Goal: Task Accomplishment & Management: Manage account settings

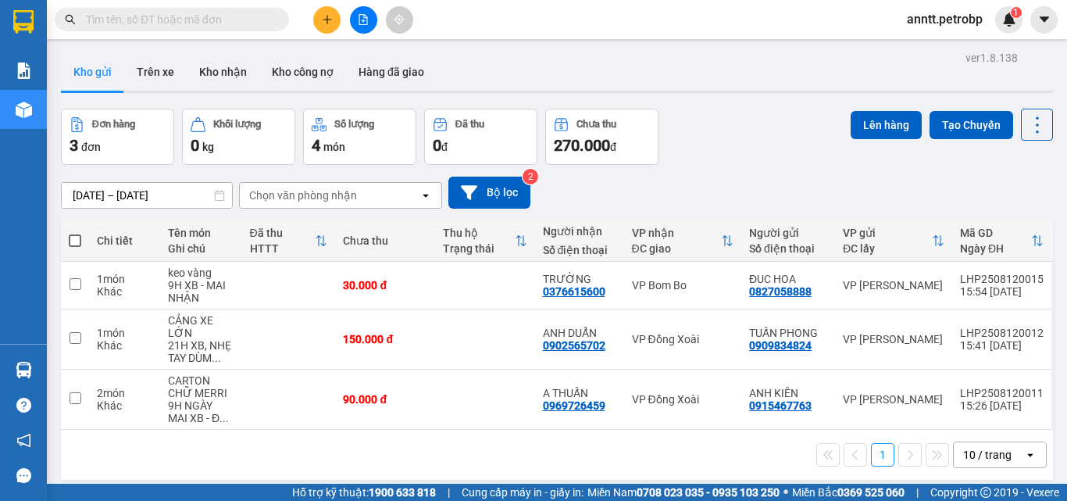
click at [762, 153] on div "Đơn hàng 3 đơn Khối lượng 0 kg Số lượng 4 món Đã thu 0 đ Chưa thu 270.000 đ Lên…" at bounding box center [557, 137] width 992 height 56
click at [722, 170] on div "12/08/2025 – 13/08/2025 Press the down arrow key to interact with the calendar …" at bounding box center [557, 192] width 992 height 55
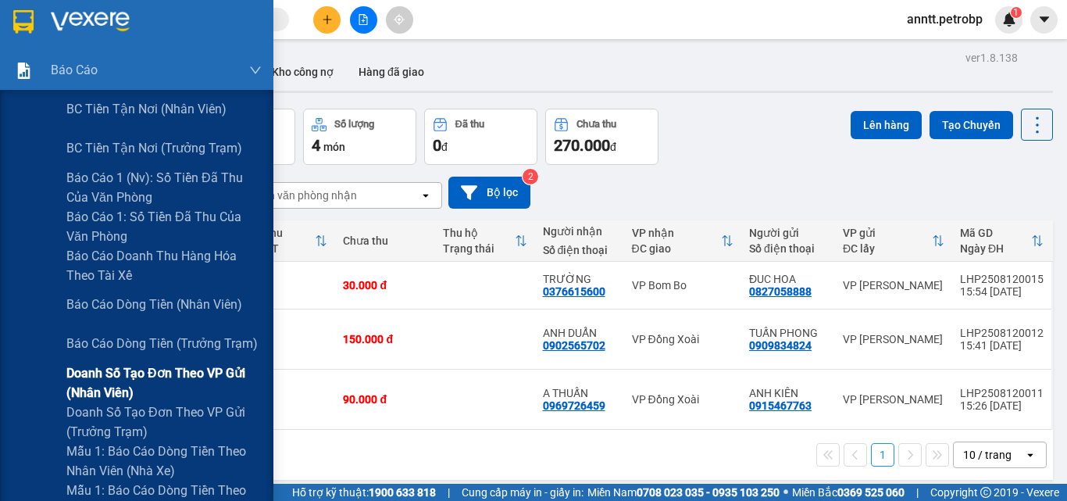
scroll to position [234, 0]
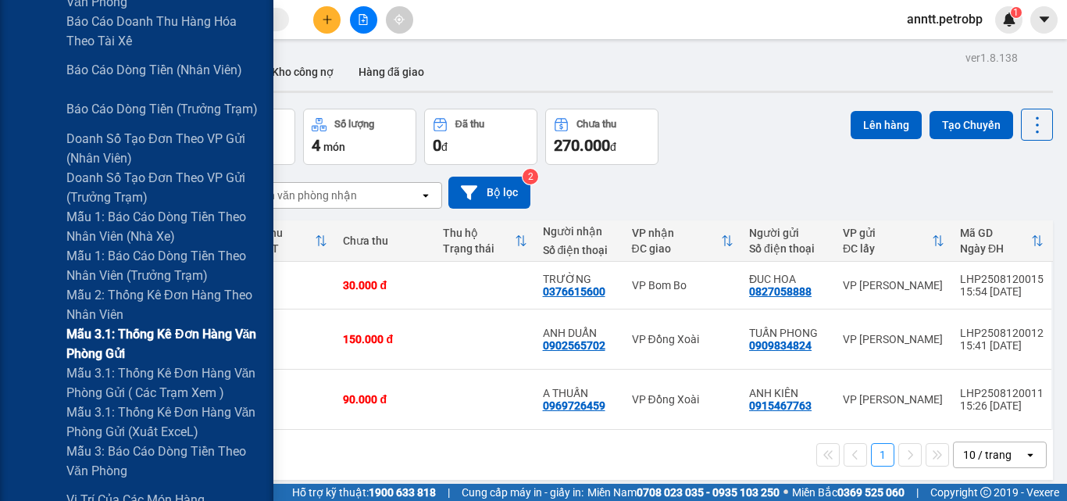
click at [206, 333] on span "Mẫu 3.1: Thống kê đơn hàng văn phòng gửi" at bounding box center [163, 343] width 195 height 39
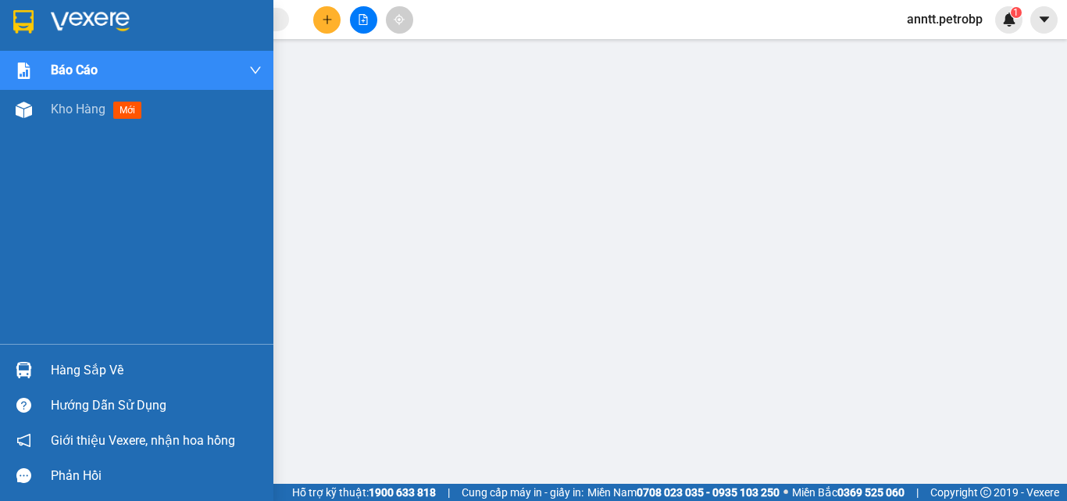
click at [43, 12] on div at bounding box center [136, 25] width 273 height 51
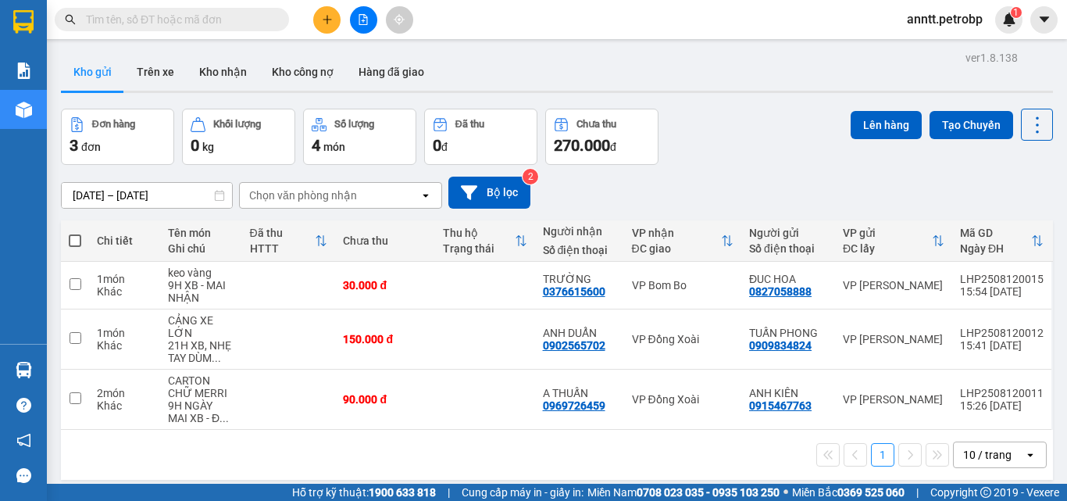
click at [726, 166] on div "12/08/2025 – 13/08/2025 Press the down arrow key to interact with the calendar …" at bounding box center [557, 192] width 992 height 55
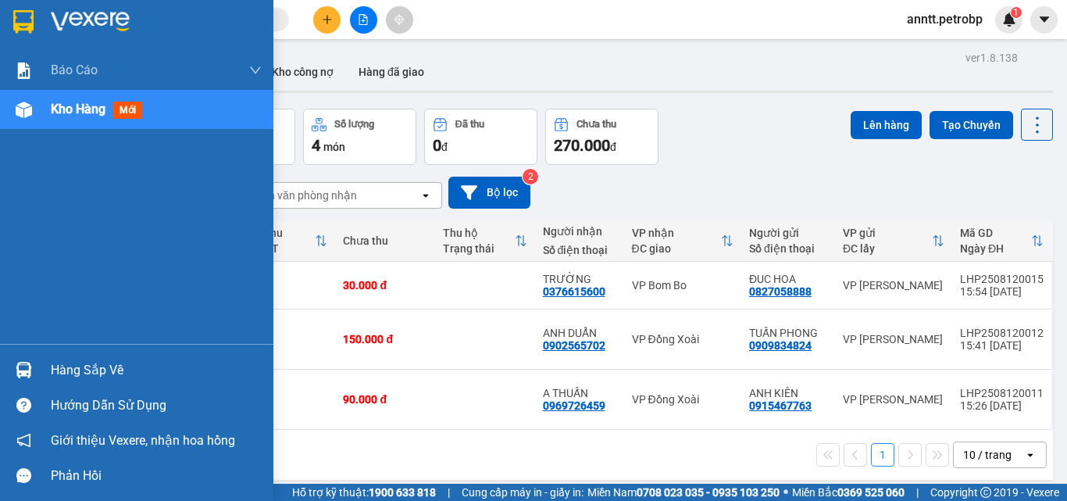
click at [105, 359] on div "Hàng sắp về" at bounding box center [156, 370] width 211 height 23
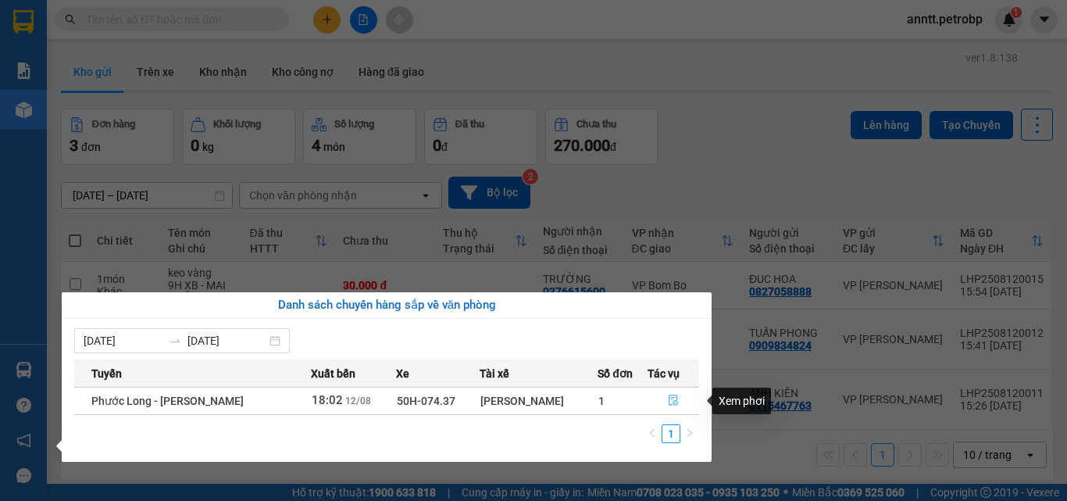
click at [673, 398] on icon "file-done" at bounding box center [673, 399] width 11 height 11
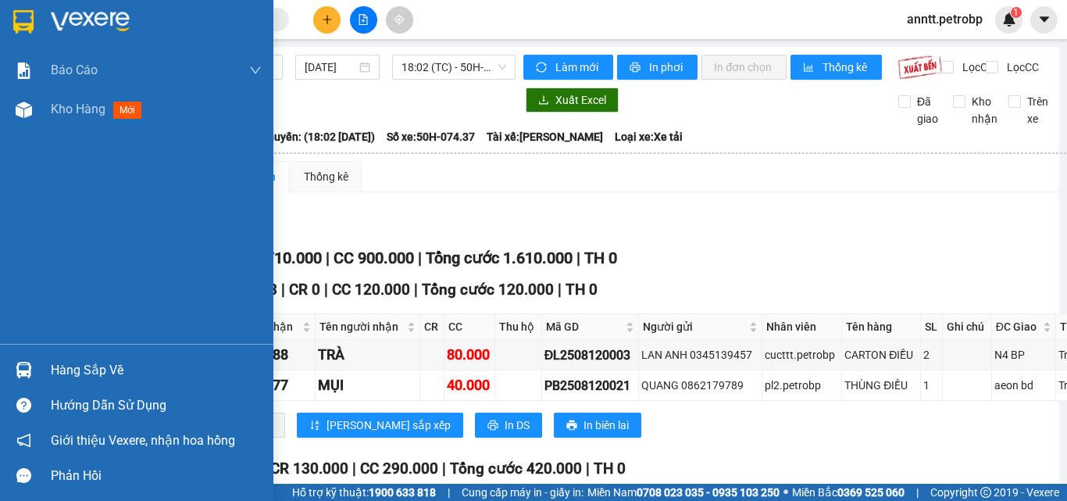
click at [134, 21] on div at bounding box center [156, 21] width 211 height 23
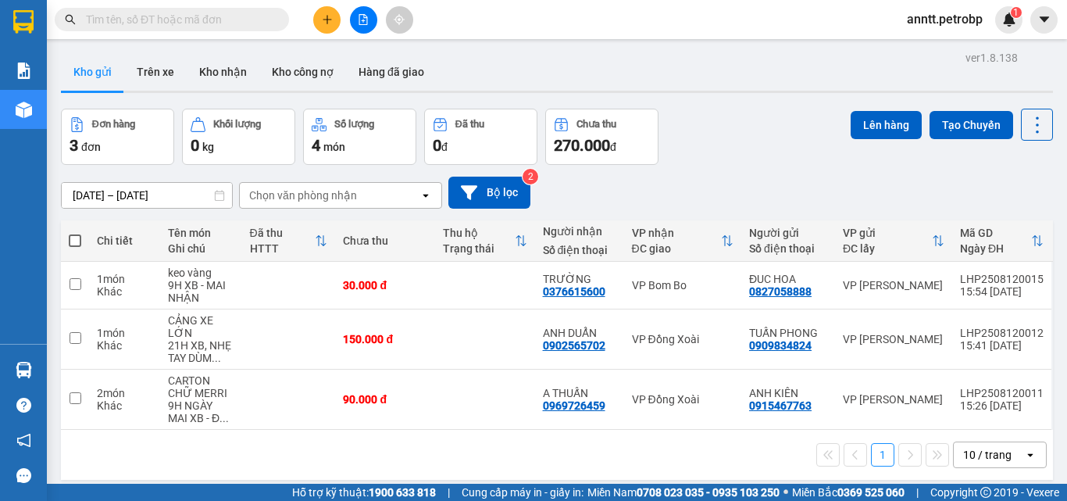
click at [705, 182] on div "12/08/2025 – 13/08/2025 Press the down arrow key to interact with the calendar …" at bounding box center [557, 193] width 992 height 32
click at [697, 153] on div "Đơn hàng 3 đơn Khối lượng 0 kg Số lượng 4 món Đã thu 0 đ Chưa thu 270.000 đ Lên…" at bounding box center [557, 137] width 992 height 56
click at [710, 193] on div "12/08/2025 – 13/08/2025 Press the down arrow key to interact with the calendar …" at bounding box center [557, 193] width 992 height 32
click at [741, 146] on div "Đơn hàng 3 đơn Khối lượng 0 kg Số lượng 4 món Đã thu 0 đ Chưa thu 270.000 đ Lên…" at bounding box center [557, 137] width 992 height 56
click at [724, 169] on div "12/08/2025 – 13/08/2025 Press the down arrow key to interact with the calendar …" at bounding box center [557, 192] width 992 height 55
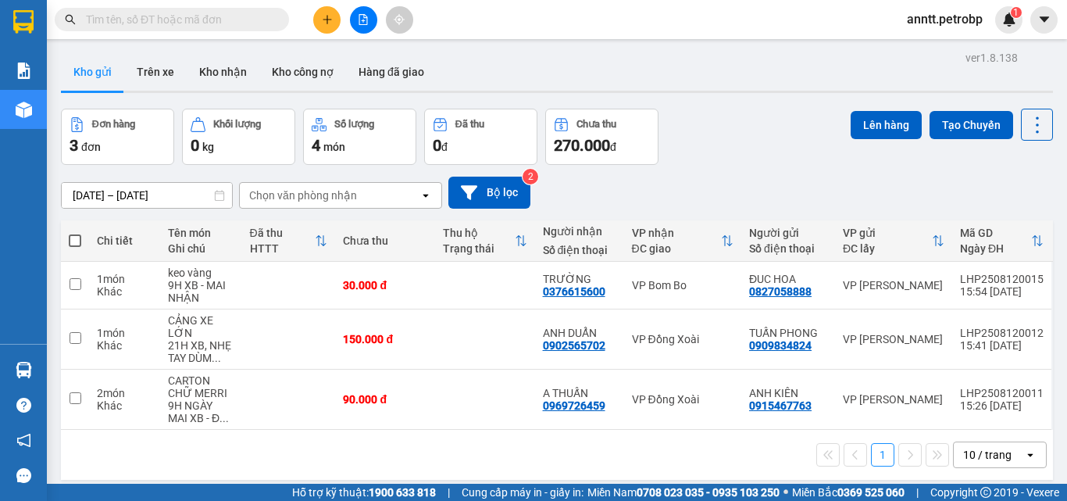
click at [702, 130] on div "Đơn hàng 3 đơn Khối lượng 0 kg Số lượng 4 món Đã thu 0 đ Chưa thu 270.000 đ Lên…" at bounding box center [557, 137] width 992 height 56
click at [727, 156] on div "Đơn hàng 3 đơn Khối lượng 0 kg Số lượng 4 món Đã thu 0 đ Chưa thu 270.000 đ Lên…" at bounding box center [557, 137] width 992 height 56
click at [716, 145] on div "Đơn hàng 3 đơn Khối lượng 0 kg Số lượng 4 món Đã thu 0 đ Chưa thu 270.000 đ Lên…" at bounding box center [557, 137] width 992 height 56
click at [718, 179] on div "12/08/2025 – 13/08/2025 Press the down arrow key to interact with the calendar …" at bounding box center [557, 193] width 992 height 32
click at [765, 163] on div "Đơn hàng 3 đơn Khối lượng 0 kg Số lượng 4 món Đã thu 0 đ Chưa thu 270.000 đ Lên…" at bounding box center [557, 137] width 992 height 56
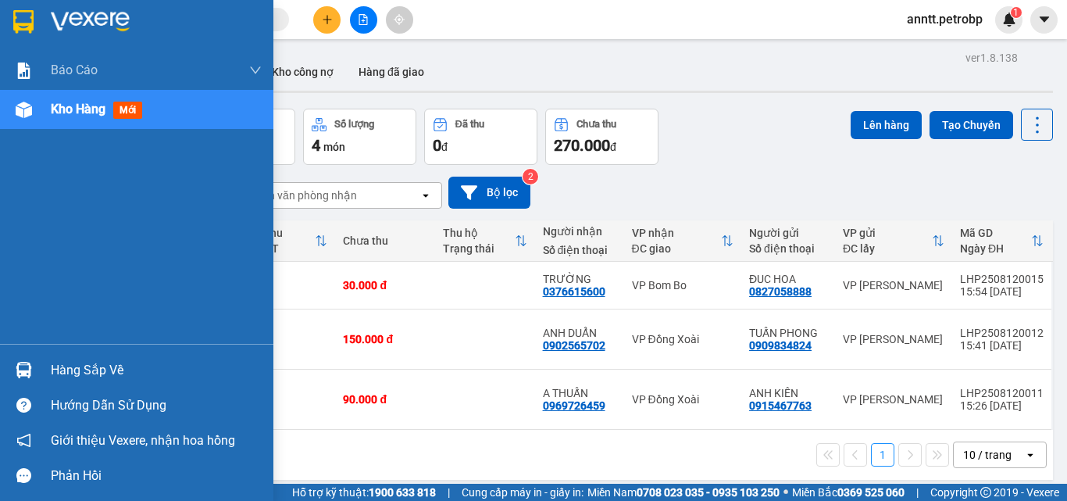
click at [50, 370] on div "Hàng sắp về" at bounding box center [136, 369] width 273 height 35
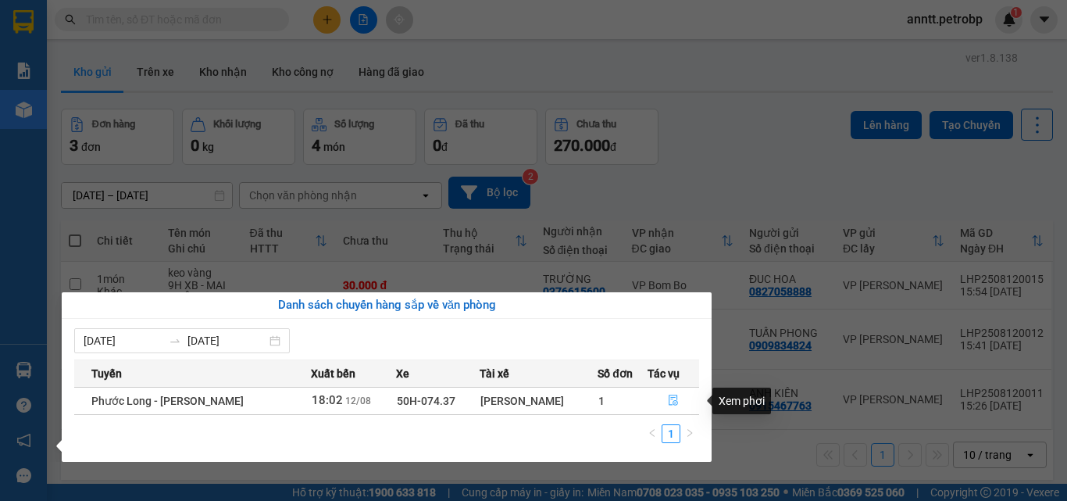
click at [666, 397] on button "button" at bounding box center [673, 400] width 51 height 25
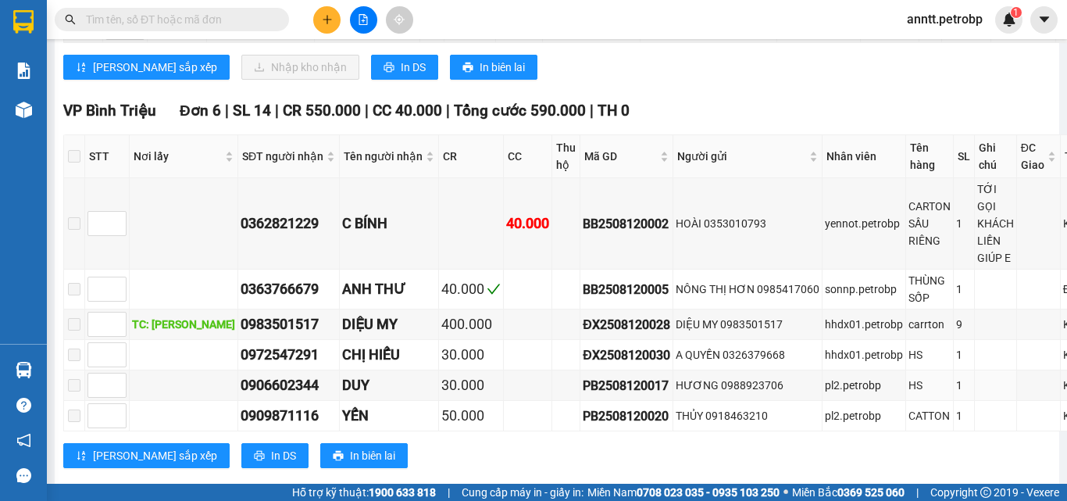
scroll to position [1340, 0]
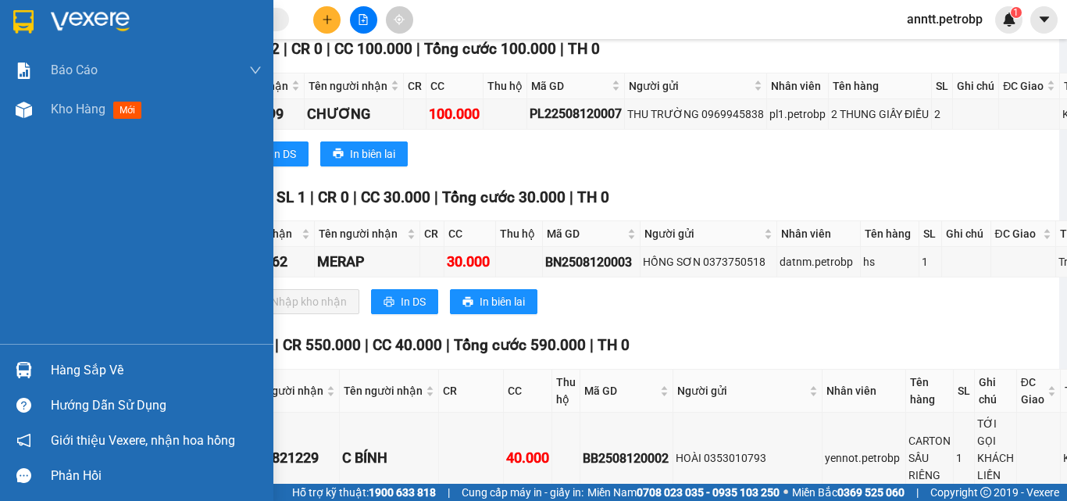
click at [111, 28] on img at bounding box center [90, 21] width 79 height 23
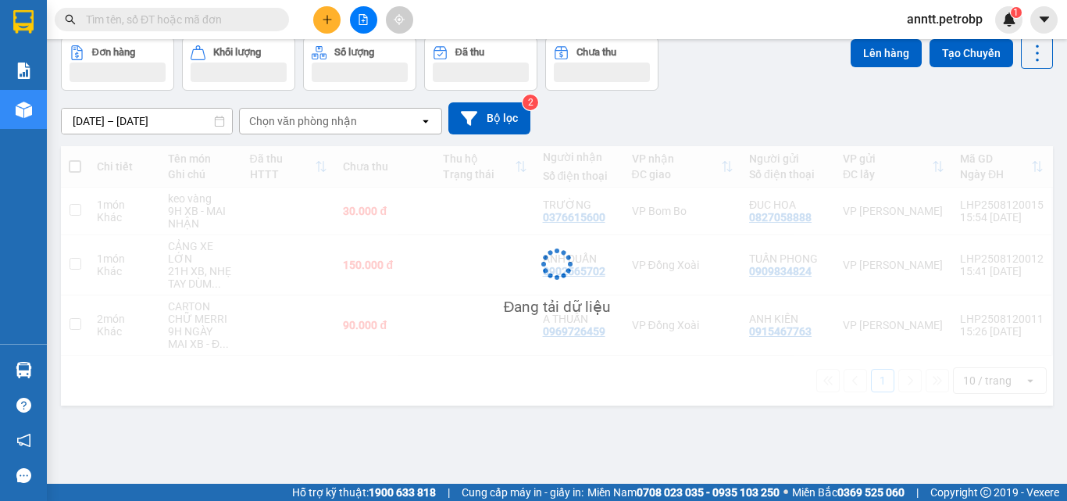
scroll to position [72, 0]
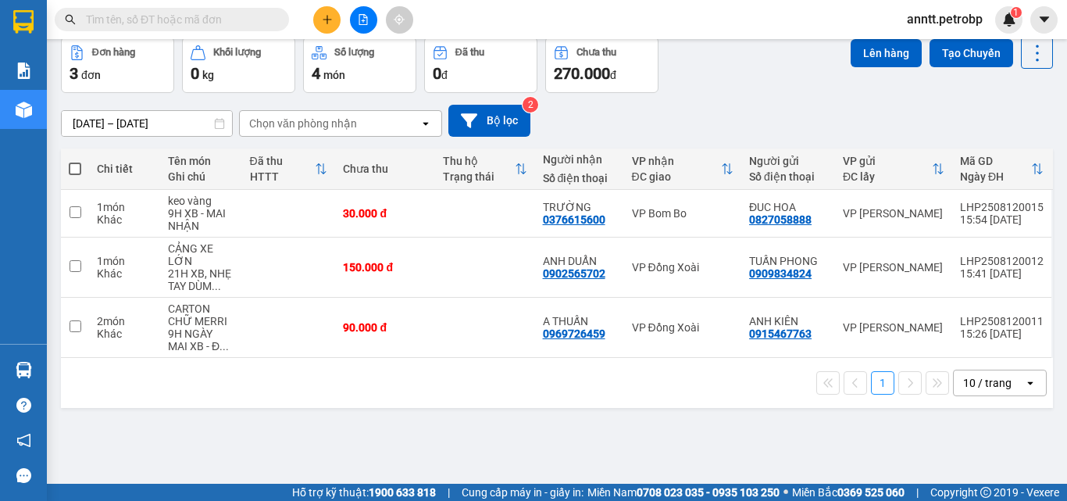
click at [423, 385] on div "1 10 / trang open" at bounding box center [557, 382] width 980 height 27
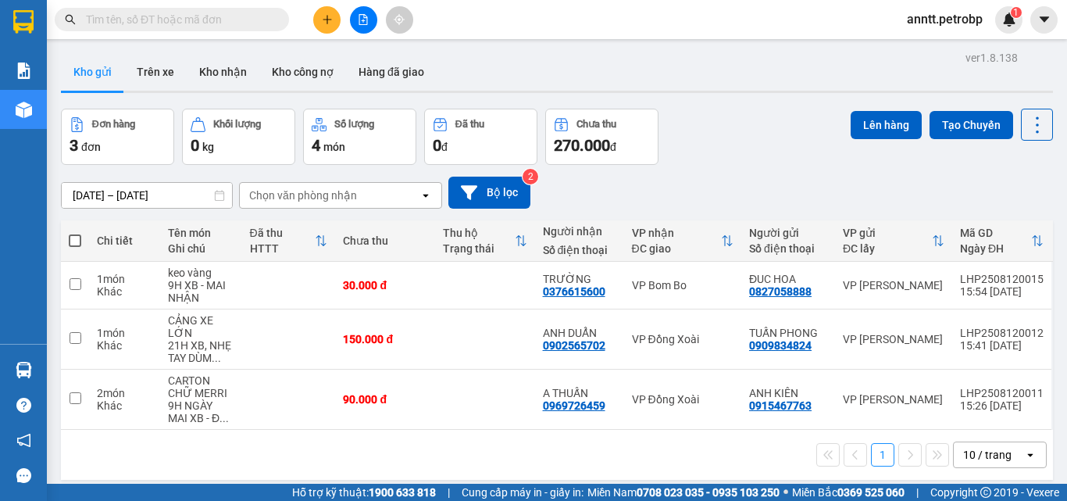
click at [736, 163] on div "Đơn hàng 3 đơn Khối lượng 0 kg Số lượng 4 món Đã thu 0 đ Chưa thu 270.000 đ Lên…" at bounding box center [557, 137] width 992 height 56
click at [740, 167] on div "12/08/2025 – 13/08/2025 Press the down arrow key to interact with the calendar …" at bounding box center [557, 192] width 992 height 55
click at [734, 157] on div "Đơn hàng 3 đơn Khối lượng 0 kg Số lượng 4 món Đã thu 0 đ Chưa thu 270.000 đ Lên…" at bounding box center [557, 137] width 992 height 56
click at [791, 118] on div "Đơn hàng 3 đơn Khối lượng 0 kg Số lượng 4 món Đã thu 0 đ Chưa thu 270.000 đ Lên…" at bounding box center [557, 137] width 992 height 56
click at [676, 165] on div "12/08/2025 – 13/08/2025 Press the down arrow key to interact with the calendar …" at bounding box center [557, 192] width 992 height 55
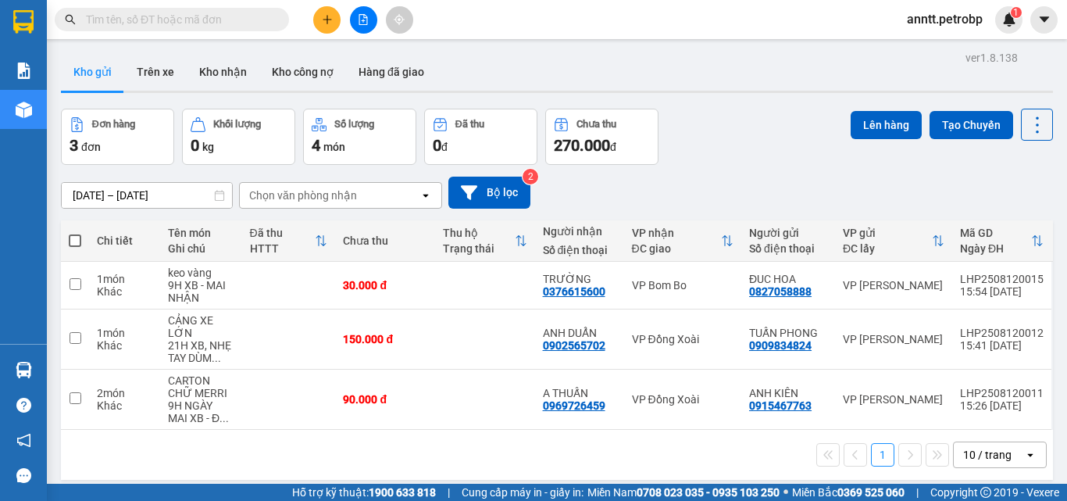
click at [761, 138] on div "Đơn hàng 3 đơn Khối lượng 0 kg Số lượng 4 món Đã thu 0 đ Chưa thu 270.000 đ Lên…" at bounding box center [557, 137] width 992 height 56
click at [691, 187] on div "12/08/2025 – 13/08/2025 Press the down arrow key to interact with the calendar …" at bounding box center [557, 193] width 992 height 32
click at [763, 173] on div "12/08/2025 – 13/08/2025 Press the down arrow key to interact with the calendar …" at bounding box center [557, 192] width 992 height 55
click at [455, 406] on td at bounding box center [485, 399] width 100 height 60
checkbox input "true"
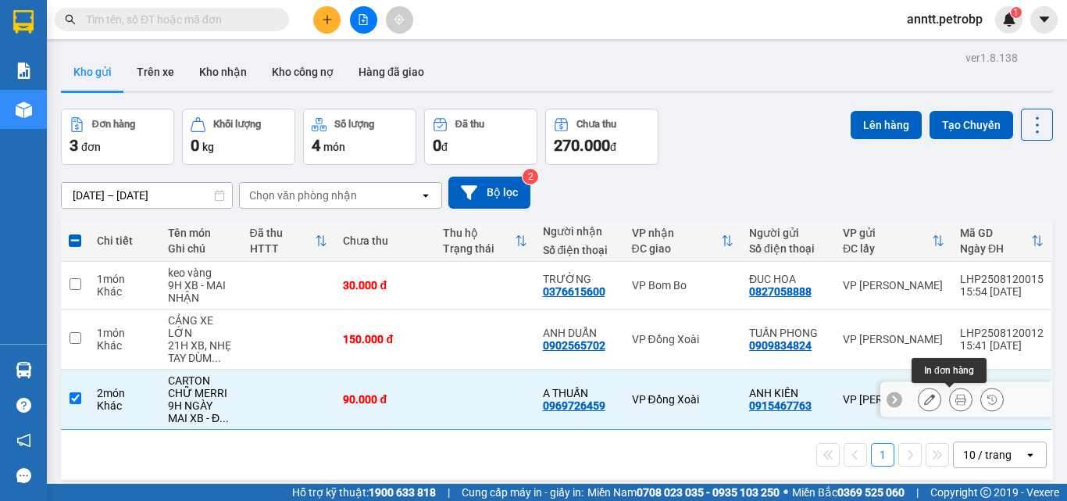
click at [955, 400] on icon at bounding box center [960, 399] width 11 height 11
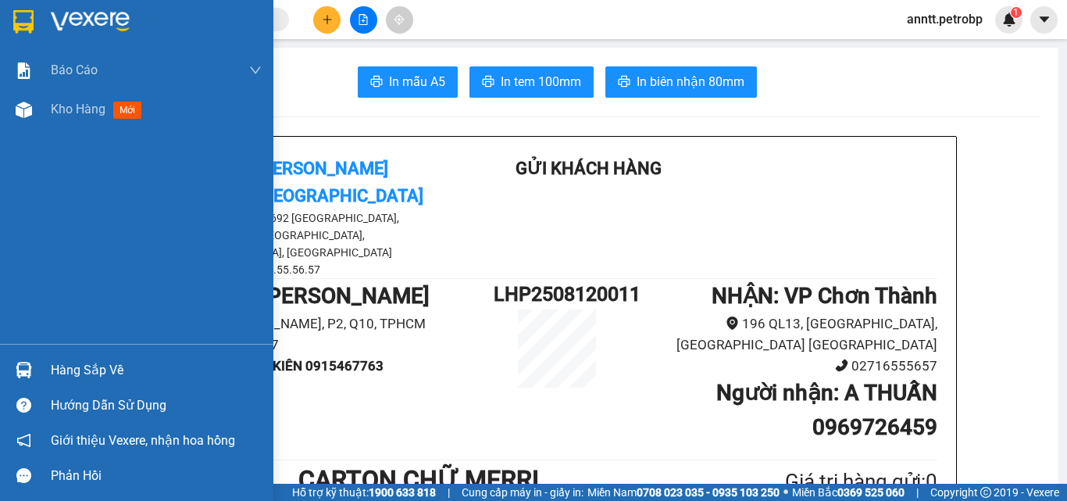
click at [104, 27] on img at bounding box center [90, 21] width 79 height 23
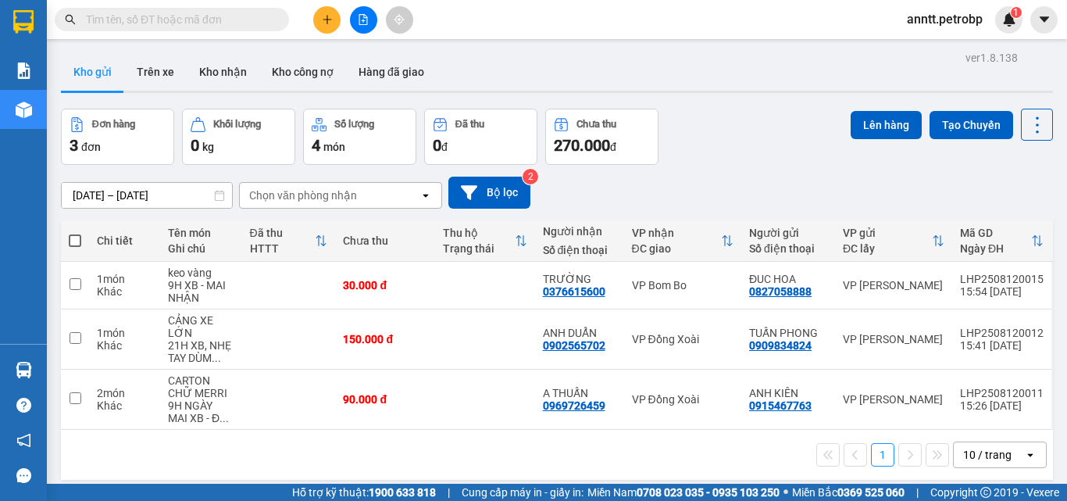
click at [723, 160] on div "Đơn hàng 3 đơn Khối lượng 0 kg Số lượng 4 món Đã thu 0 đ Chưa thu 270.000 đ Lên…" at bounding box center [557, 137] width 992 height 56
click at [750, 140] on div "Đơn hàng 3 đơn Khối lượng 0 kg Số lượng 4 món Đã thu 0 đ Chưa thu 270.000 đ Lên…" at bounding box center [557, 137] width 992 height 56
click at [699, 160] on div "Đơn hàng 3 đơn Khối lượng 0 kg Số lượng 4 món Đã thu 0 đ Chưa thu 270.000 đ Lên…" at bounding box center [557, 137] width 992 height 56
click at [694, 162] on div "Đơn hàng 3 đơn Khối lượng 0 kg Số lượng 4 món Đã thu 0 đ Chưa thu 270.000 đ Lên…" at bounding box center [557, 137] width 992 height 56
click at [712, 144] on div "Đơn hàng 3 đơn Khối lượng 0 kg Số lượng 4 món Đã thu 0 đ Chưa thu 270.000 đ Lên…" at bounding box center [557, 137] width 992 height 56
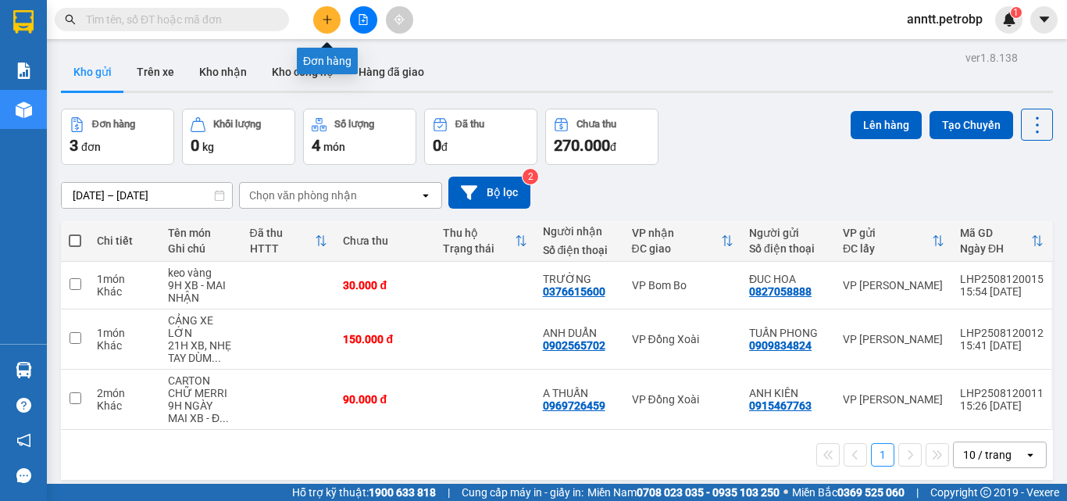
click at [330, 16] on icon "plus" at bounding box center [327, 19] width 11 height 11
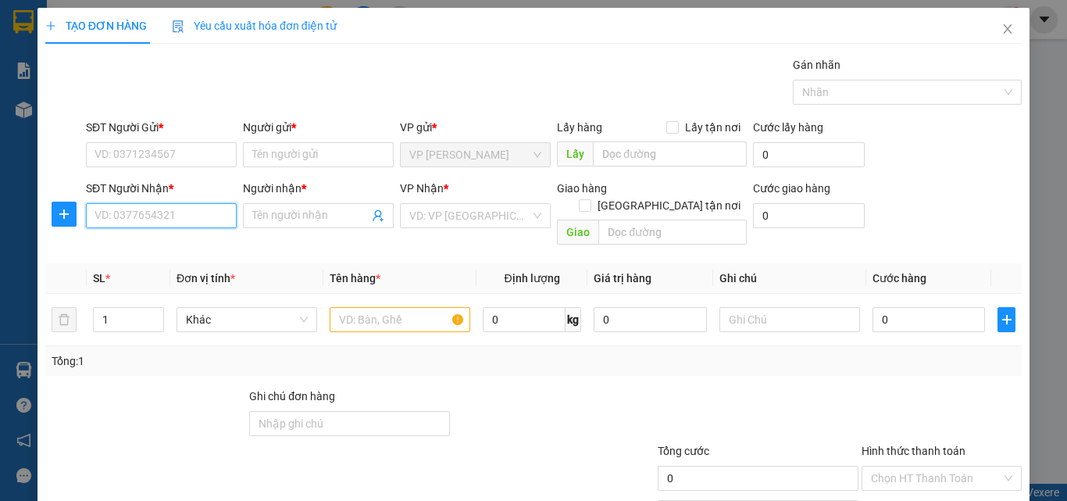
click at [155, 210] on input "SĐT Người Nhận *" at bounding box center [161, 215] width 151 height 25
type input "0896887795"
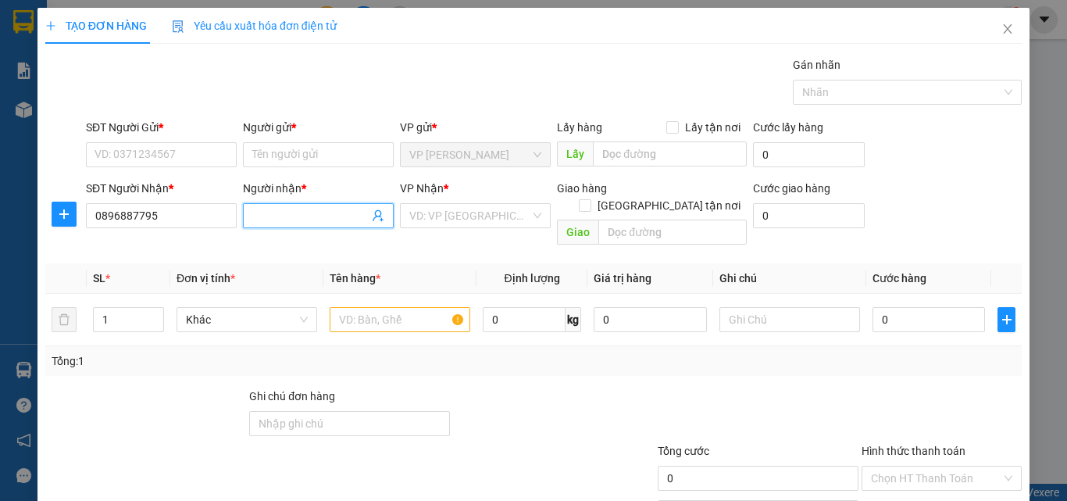
click at [298, 207] on input "Người nhận *" at bounding box center [310, 215] width 116 height 17
type input "TIẾN QUYẾT"
click at [396, 78] on div "Gói vận chuyển * Tiêu chuẩn Gán nhãn Nhãn" at bounding box center [554, 83] width 942 height 55
click at [473, 216] on input "search" at bounding box center [469, 215] width 121 height 23
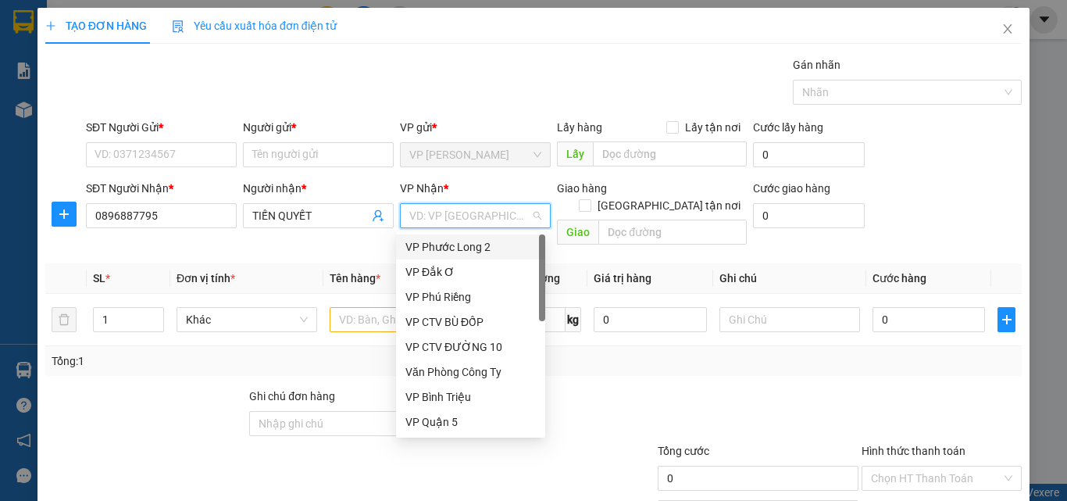
type input "X"
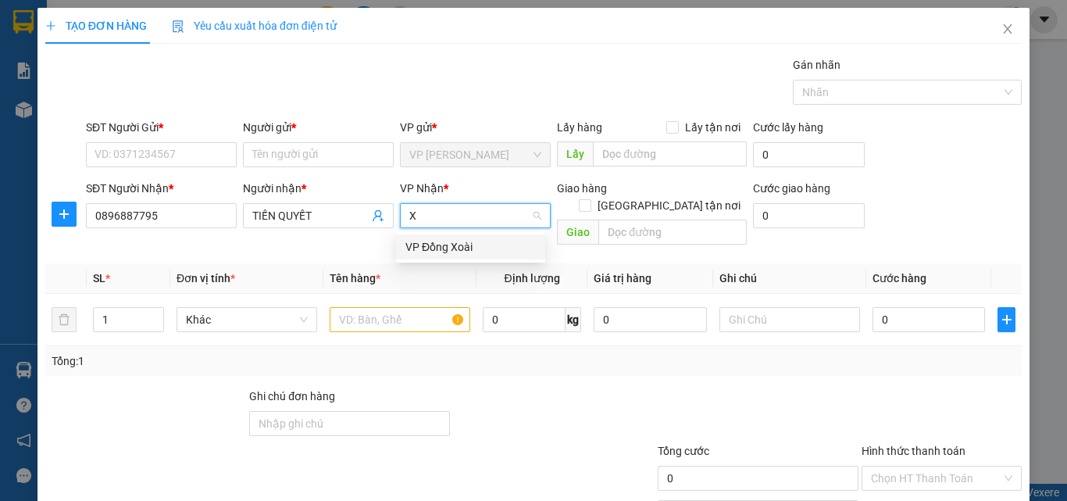
click at [485, 245] on div "VP Đồng Xoài" at bounding box center [470, 246] width 130 height 17
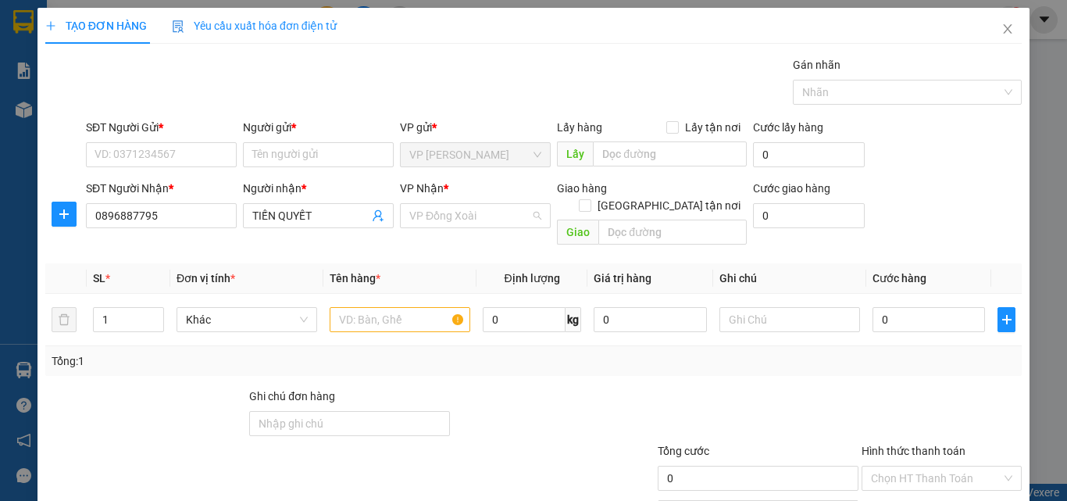
scroll to position [325, 0]
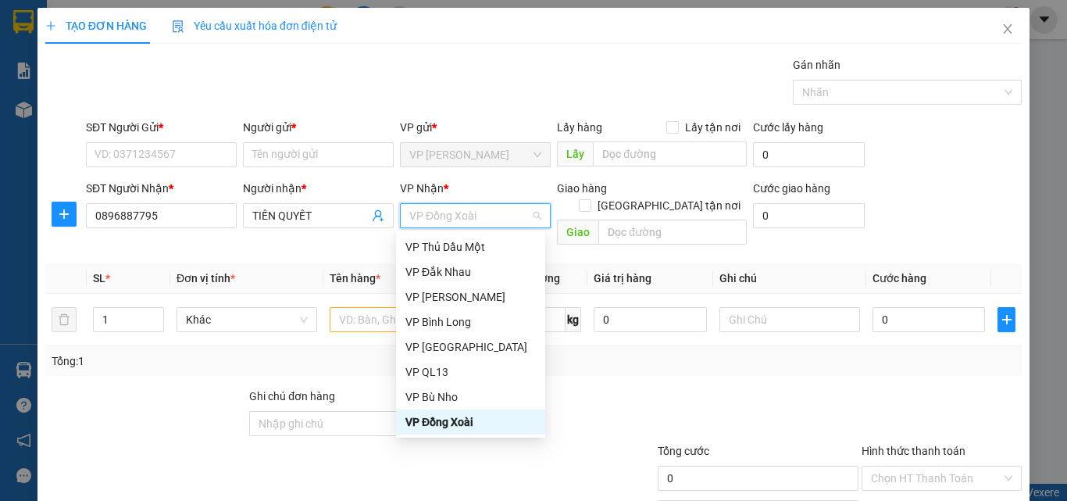
click at [487, 424] on div "VP Đồng Xoài" at bounding box center [470, 421] width 130 height 17
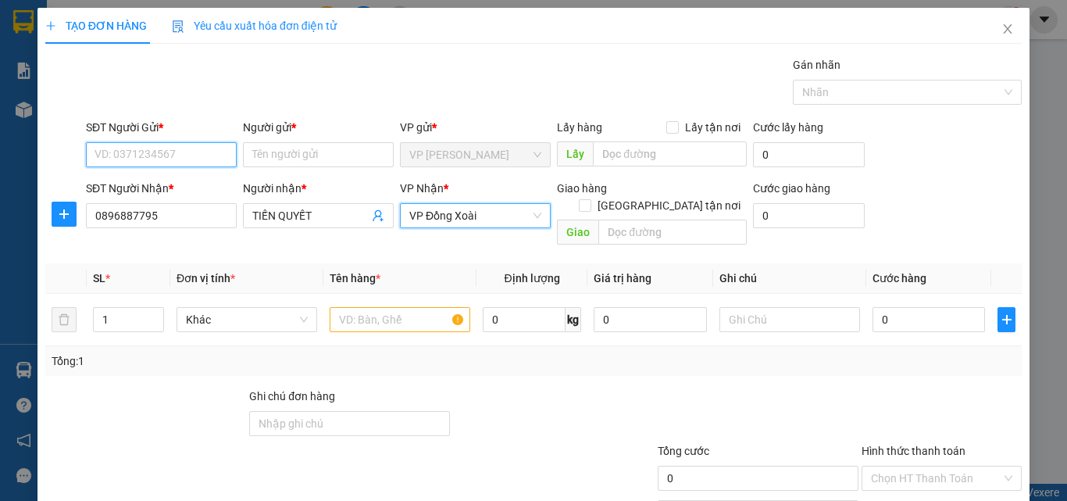
click at [176, 155] on input "SĐT Người Gửi *" at bounding box center [161, 154] width 151 height 25
type input "0834567409"
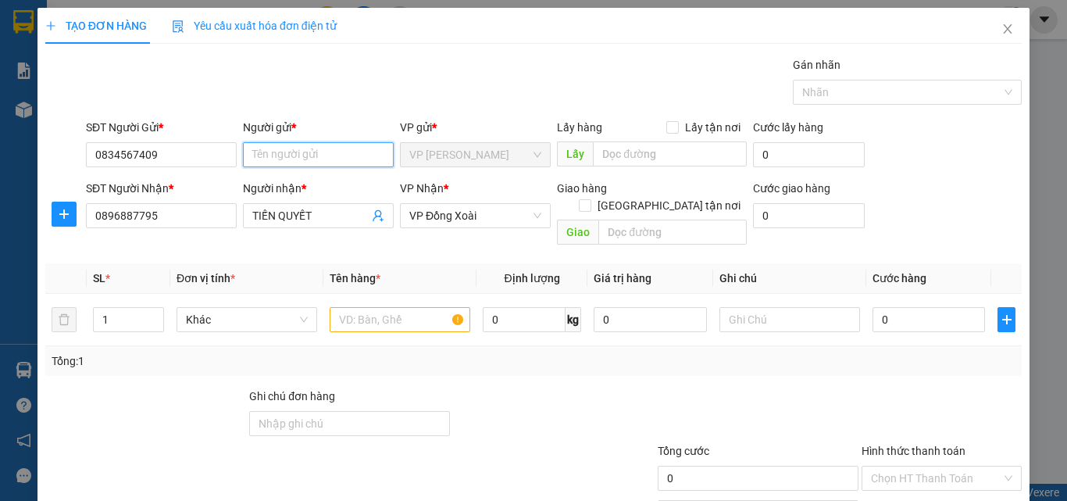
click at [335, 162] on input "Người gửi *" at bounding box center [318, 154] width 151 height 25
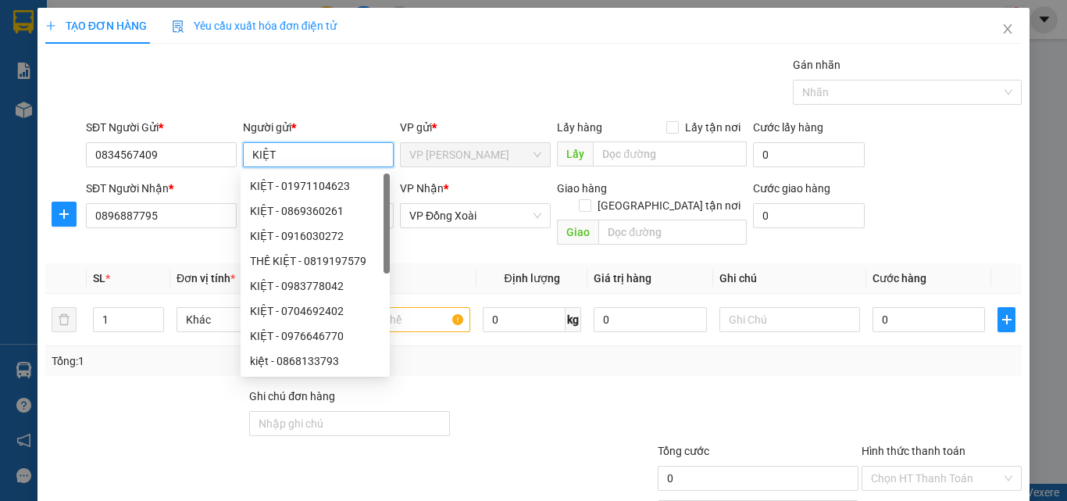
type input "KIỆT"
click at [405, 85] on div "Gói vận chuyển * Tiêu chuẩn Gán nhãn Nhãn" at bounding box center [554, 83] width 942 height 55
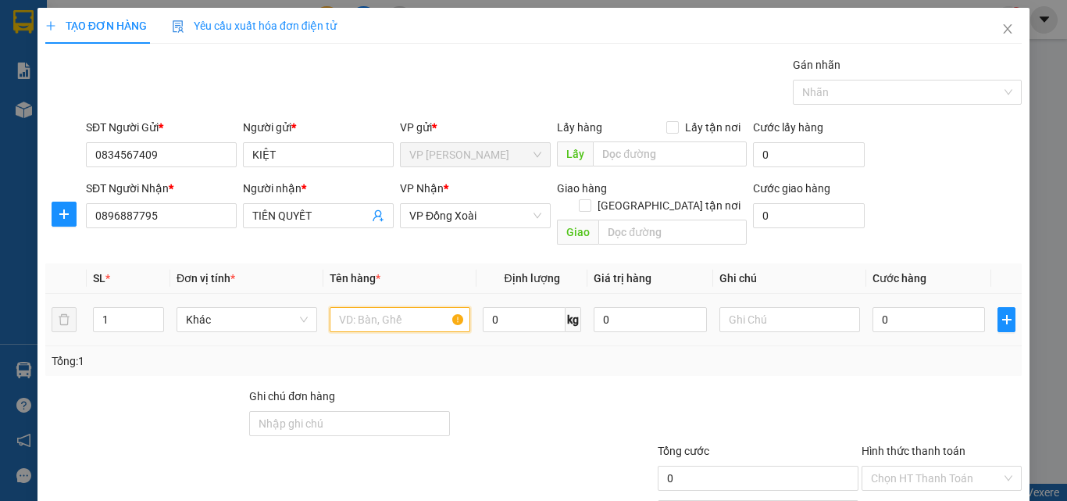
click at [391, 307] on input "text" at bounding box center [400, 319] width 141 height 25
type input "NIỀN XE"
click at [909, 312] on input "0" at bounding box center [929, 319] width 112 height 25
type input "4"
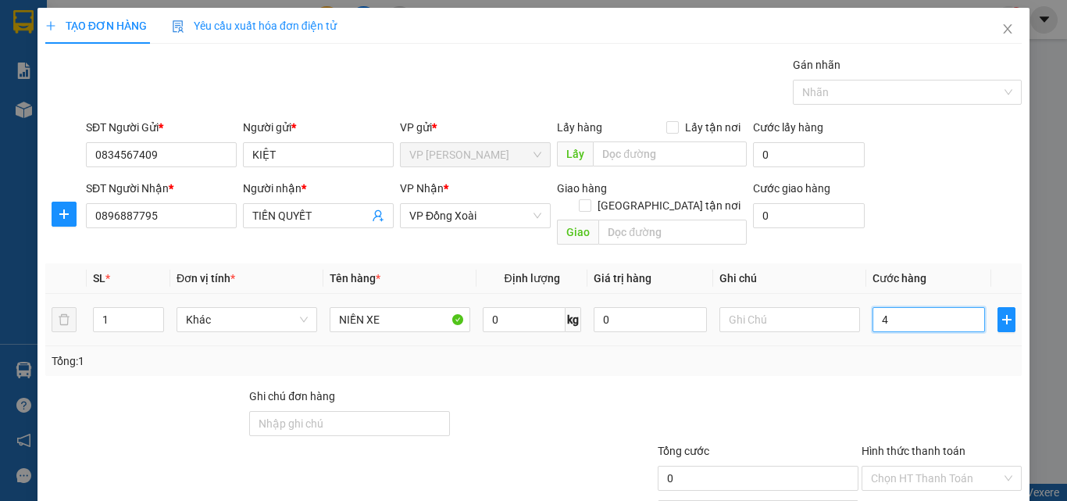
type input "4"
type input "40"
type input "40.000"
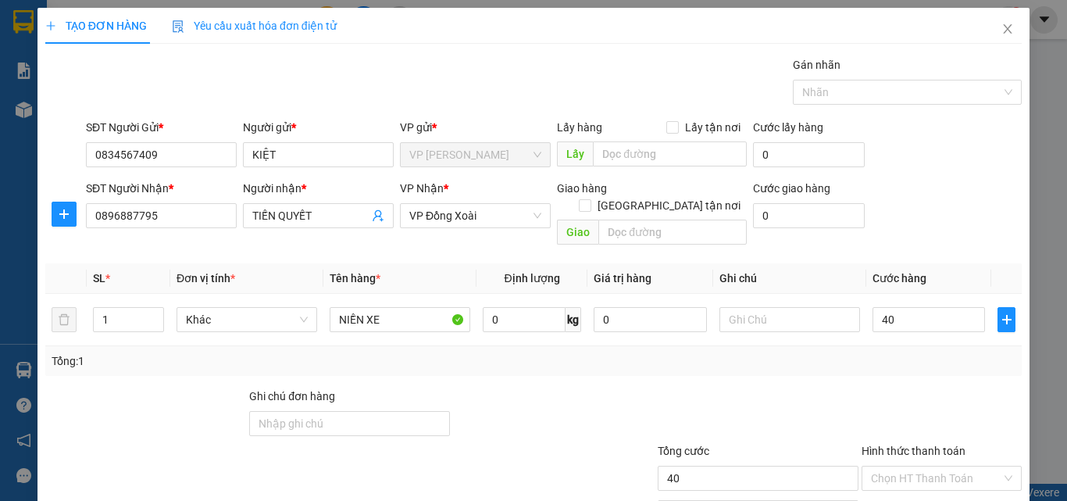
type input "40.000"
click at [887, 346] on div "Tổng: 1" at bounding box center [533, 361] width 976 height 30
click at [919, 466] on input "Hình thức thanh toán" at bounding box center [936, 477] width 130 height 23
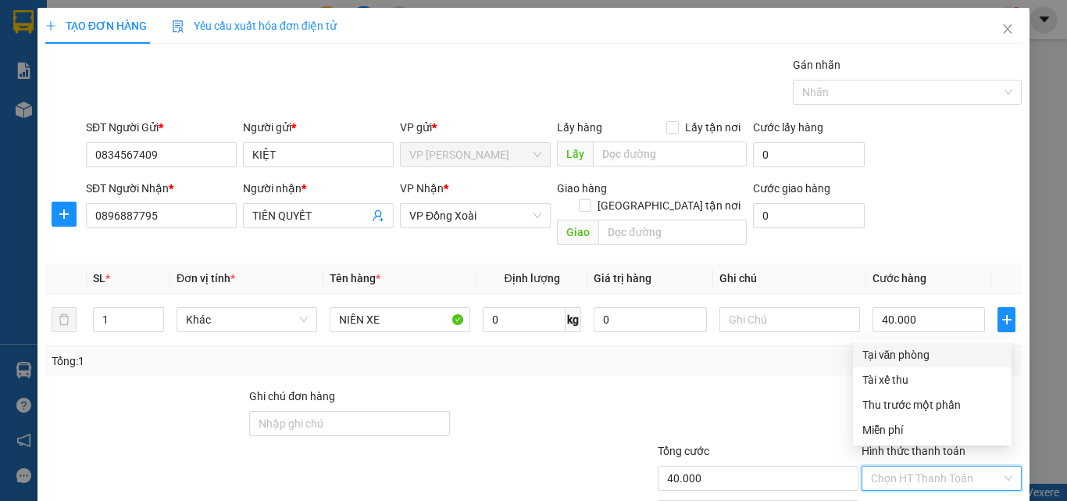
click at [934, 349] on div "Tại văn phòng" at bounding box center [932, 354] width 140 height 17
type input "0"
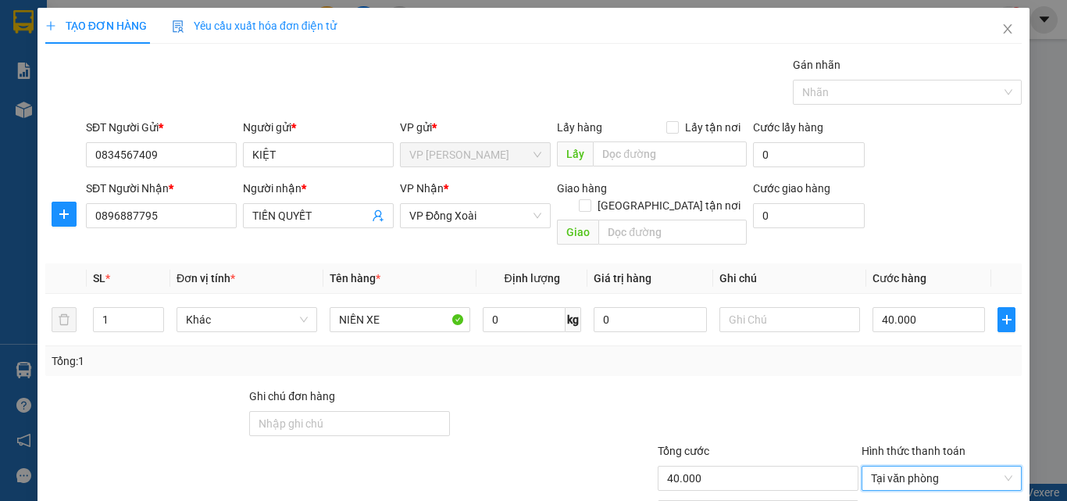
scroll to position [77, 0]
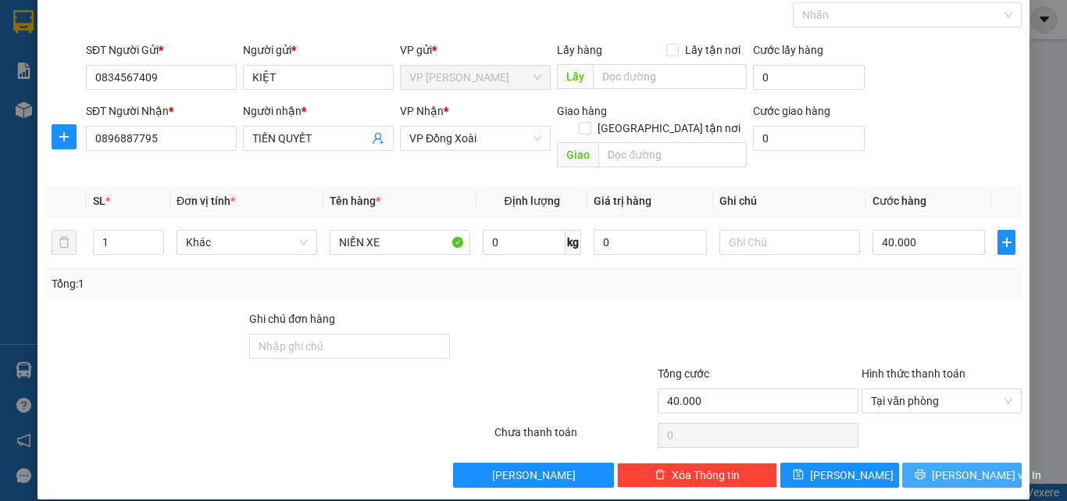
click at [905, 462] on button "Lưu và In" at bounding box center [962, 474] width 120 height 25
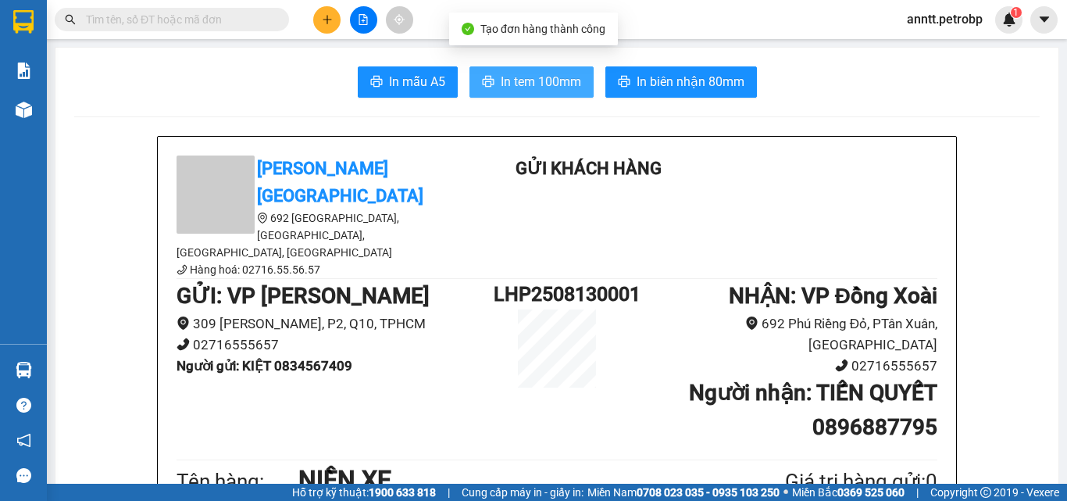
click at [516, 90] on span "In tem 100mm" at bounding box center [541, 82] width 80 height 20
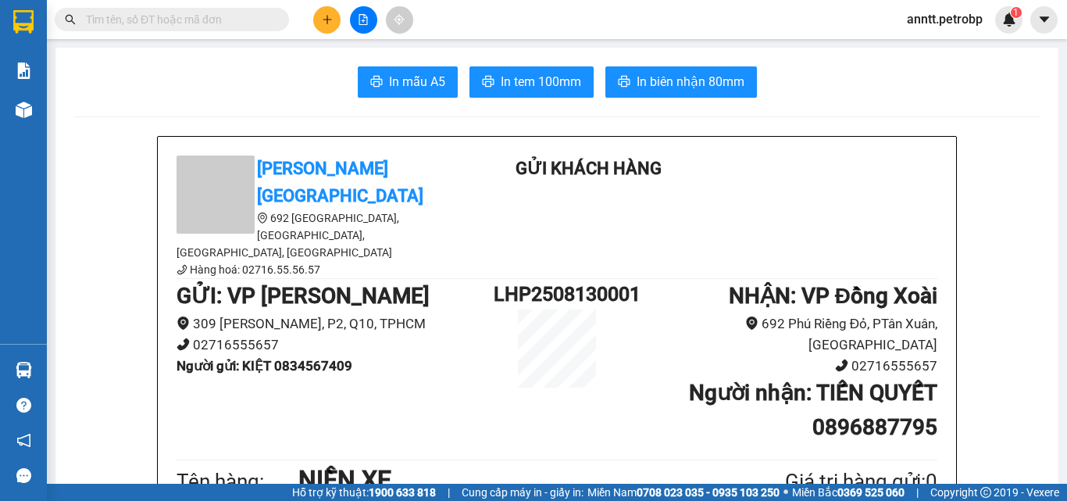
scroll to position [78, 0]
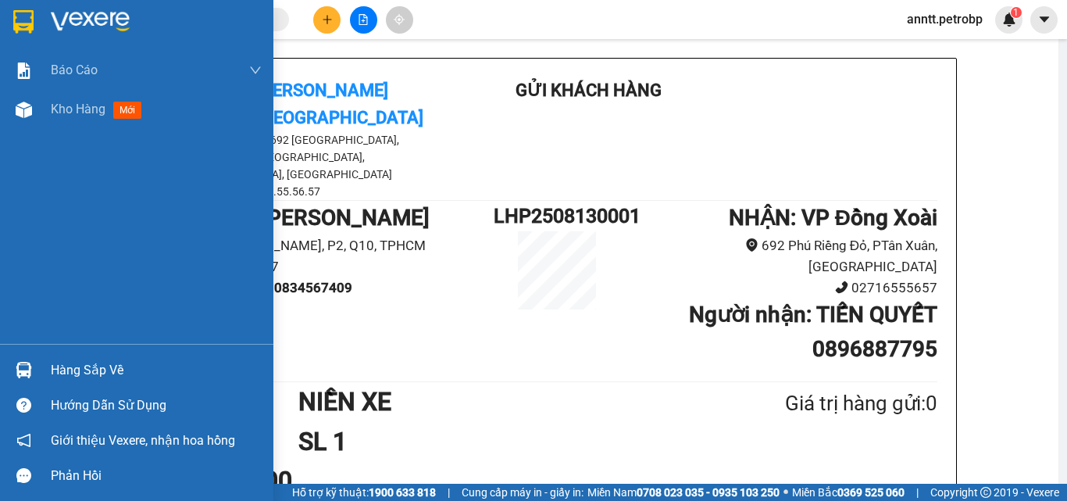
click at [82, 19] on img at bounding box center [90, 21] width 79 height 23
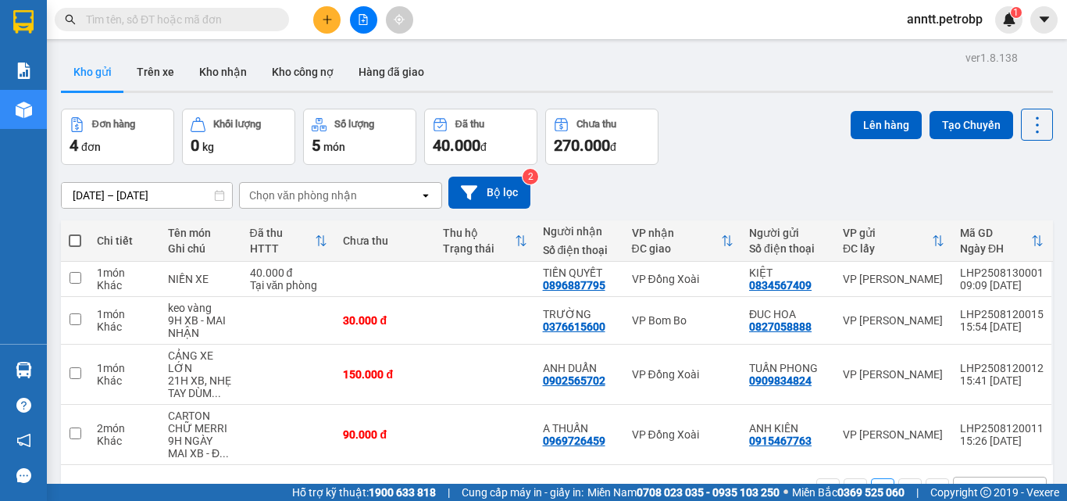
click at [711, 184] on div "12/08/2025 – 13/08/2025 Press the down arrow key to interact with the calendar …" at bounding box center [557, 193] width 992 height 32
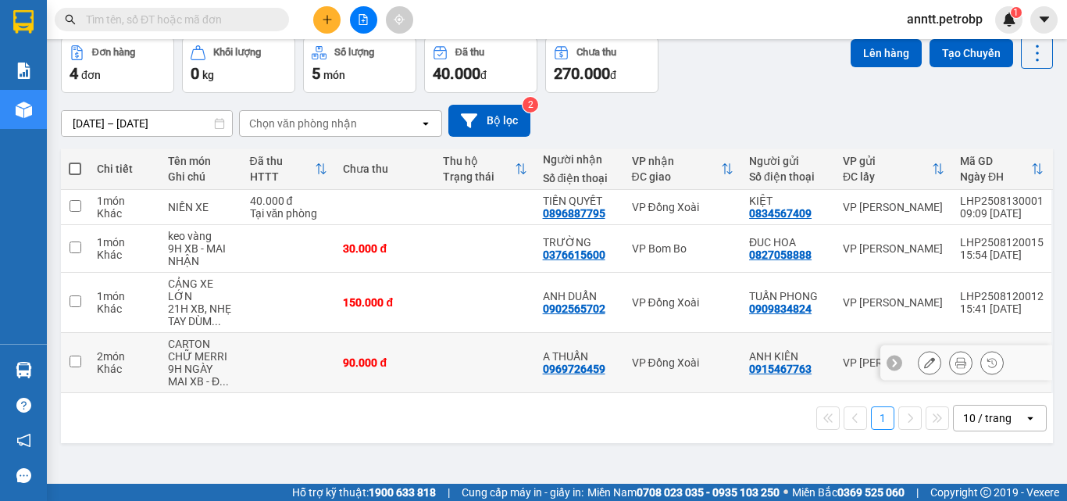
click at [677, 350] on td "VP Đồng Xoài" at bounding box center [683, 363] width 118 height 60
checkbox input "true"
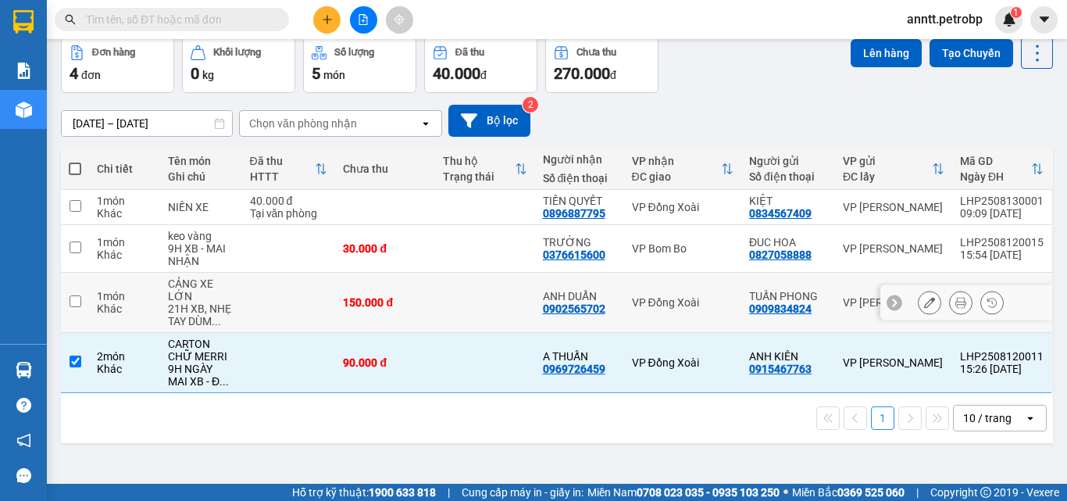
click at [666, 310] on td "VP Đồng Xoài" at bounding box center [683, 303] width 118 height 60
checkbox input "true"
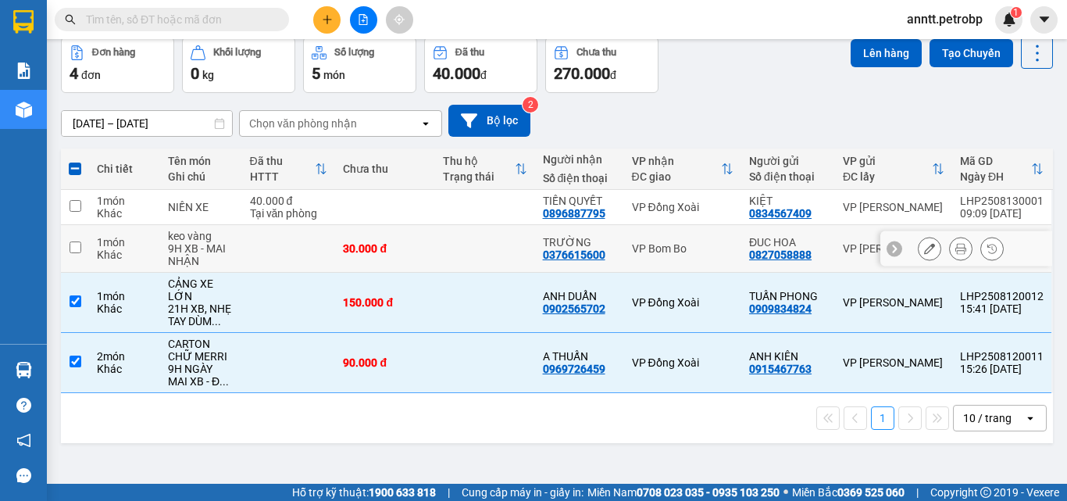
click at [642, 230] on td "VP Bom Bo" at bounding box center [683, 249] width 118 height 48
checkbox input "true"
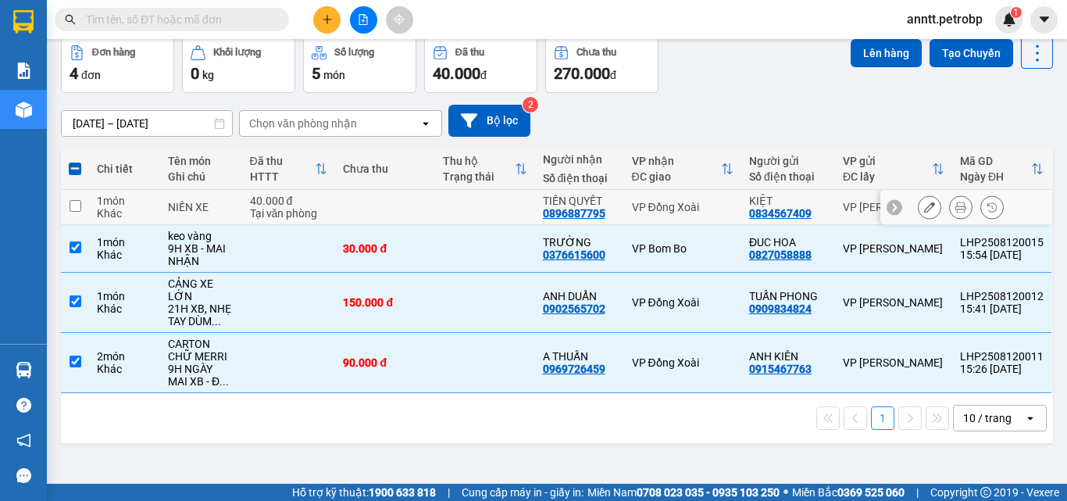
click at [677, 216] on td "VP Đồng Xoài" at bounding box center [683, 207] width 118 height 35
checkbox input "true"
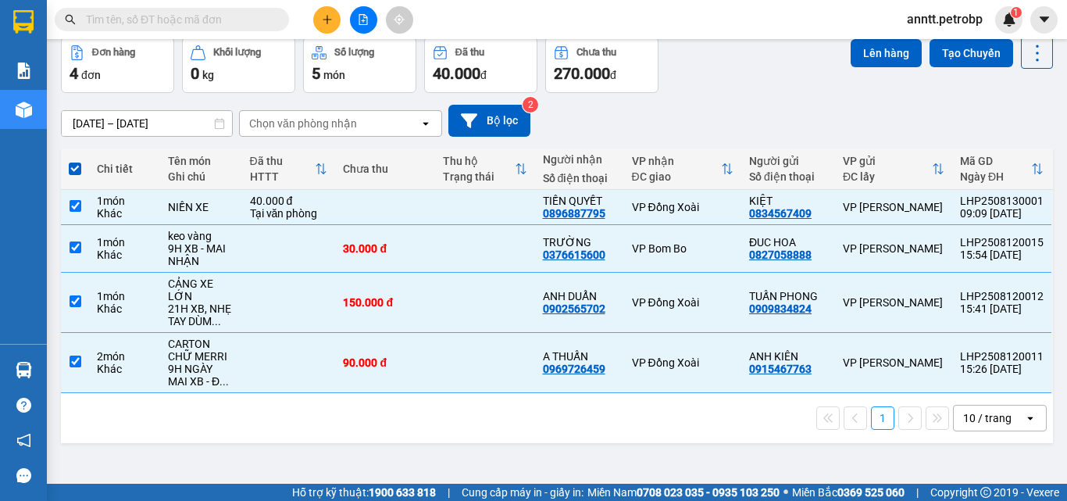
scroll to position [0, 0]
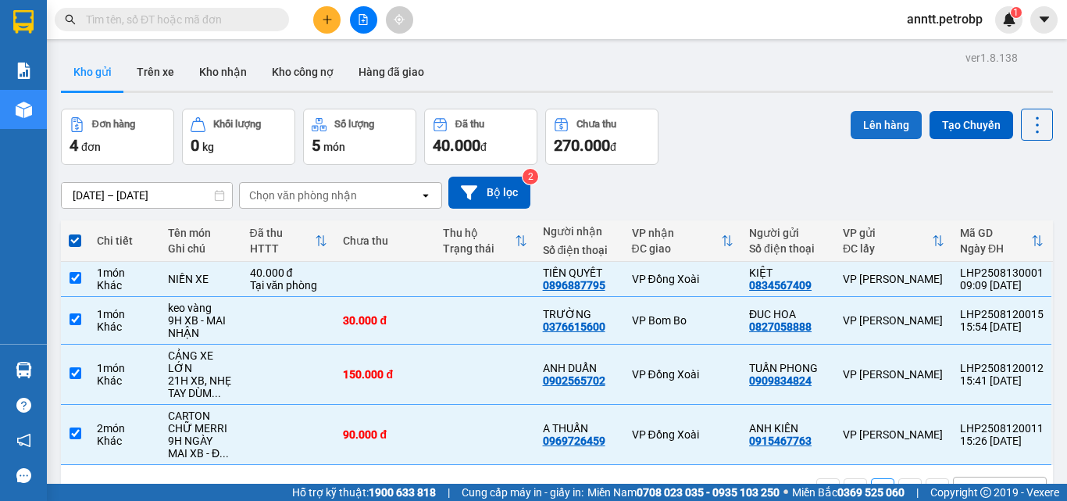
click at [875, 123] on button "Lên hàng" at bounding box center [886, 125] width 71 height 28
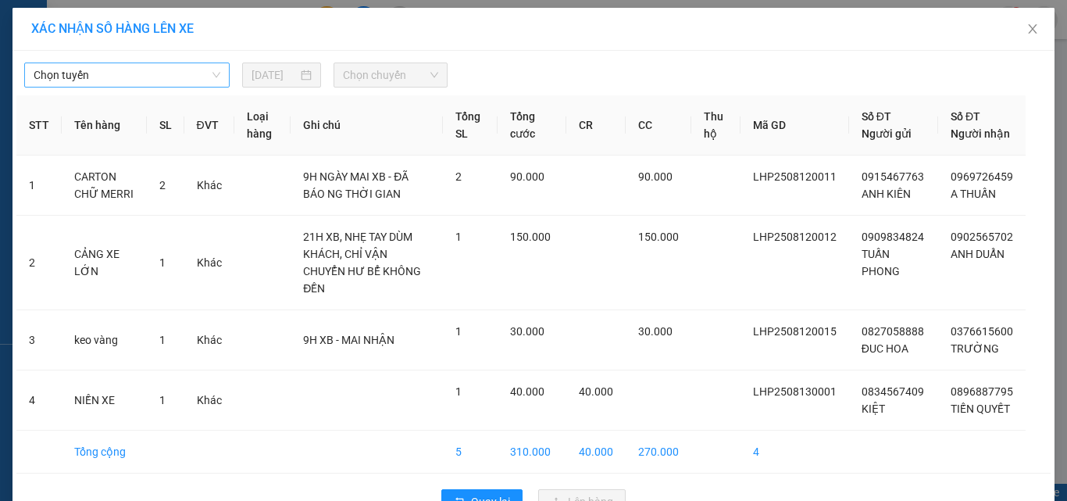
click at [133, 73] on span "Chọn tuyến" at bounding box center [127, 74] width 187 height 23
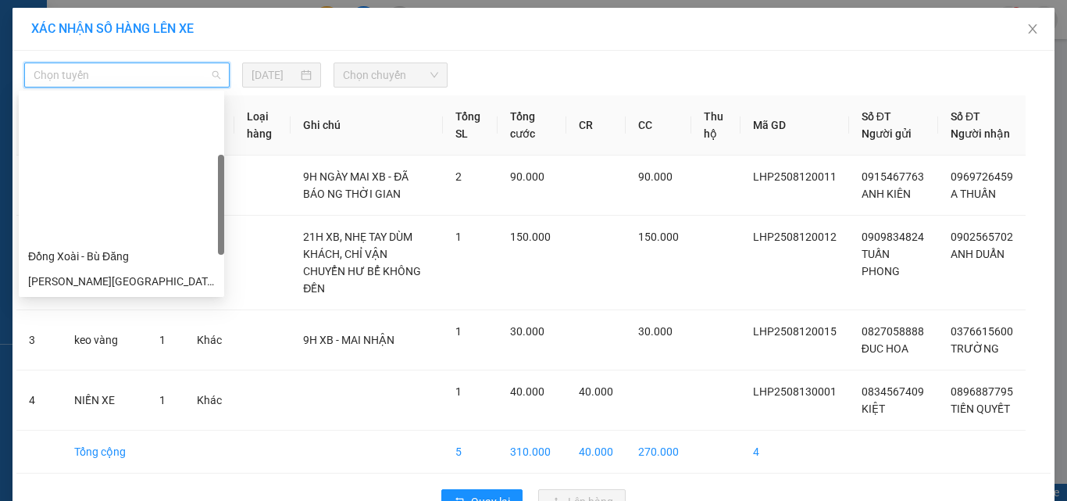
scroll to position [156, 0]
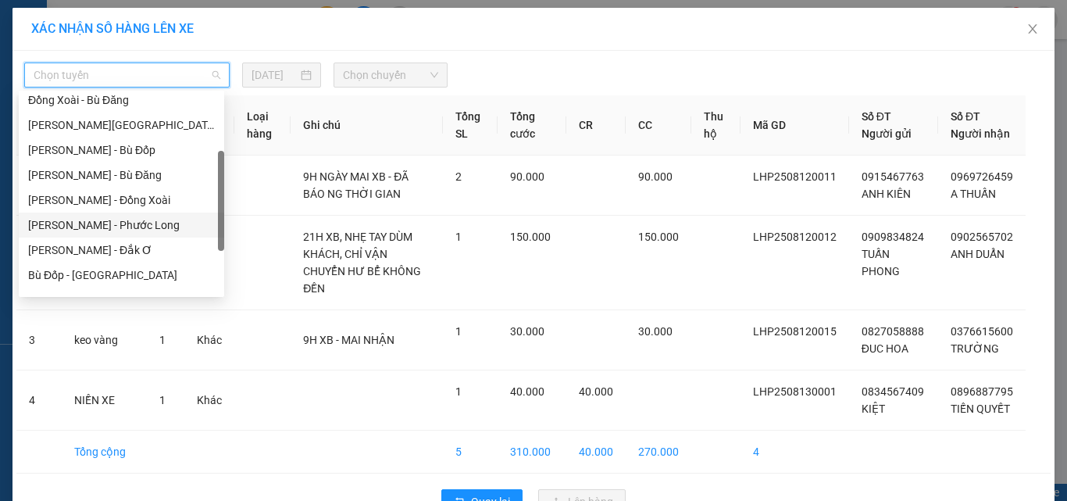
click at [155, 227] on div "Hồ Chí Minh - Phước Long" at bounding box center [121, 224] width 187 height 17
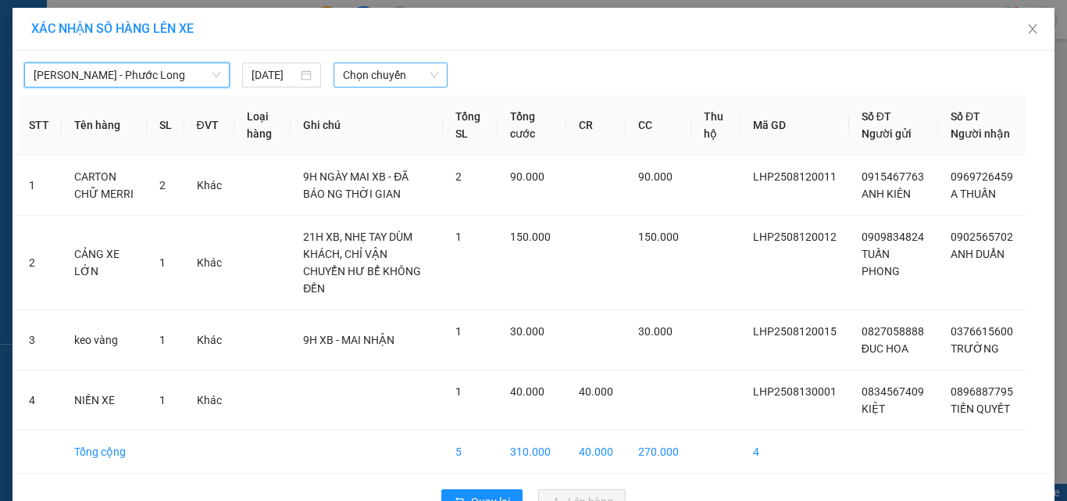
click at [375, 75] on span "Chọn chuyến" at bounding box center [391, 74] width 96 height 23
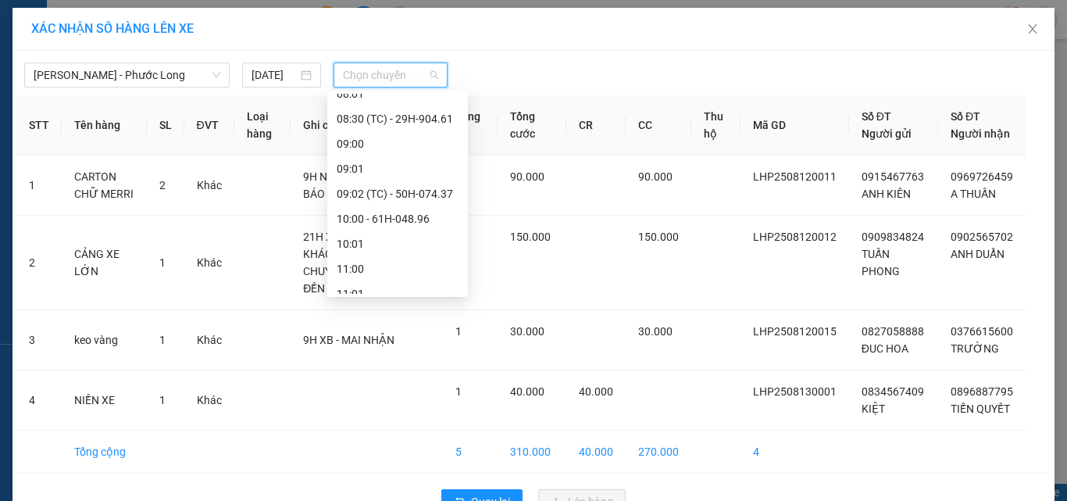
scroll to position [234, 0]
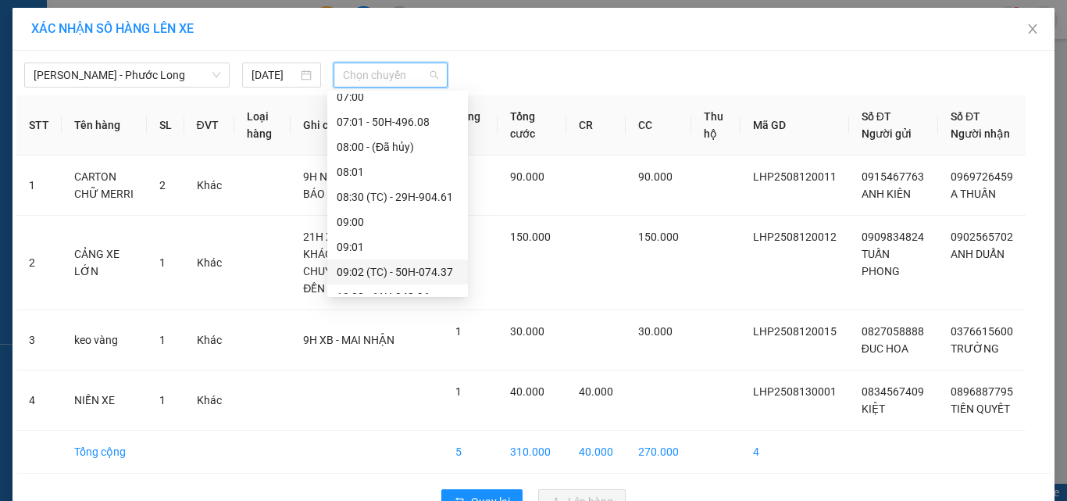
click at [423, 267] on div "09:02 (TC) - 50H-074.37" at bounding box center [398, 271] width 122 height 17
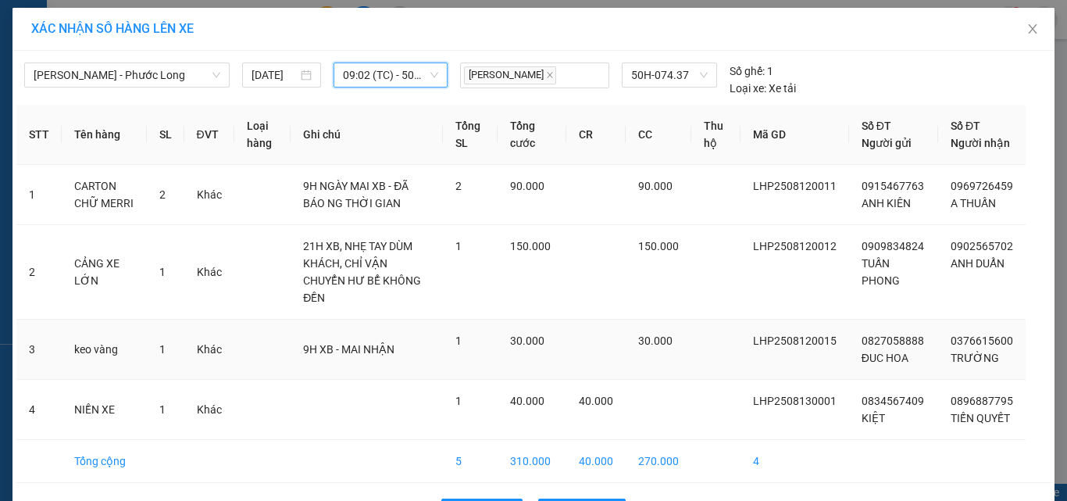
scroll to position [53, 0]
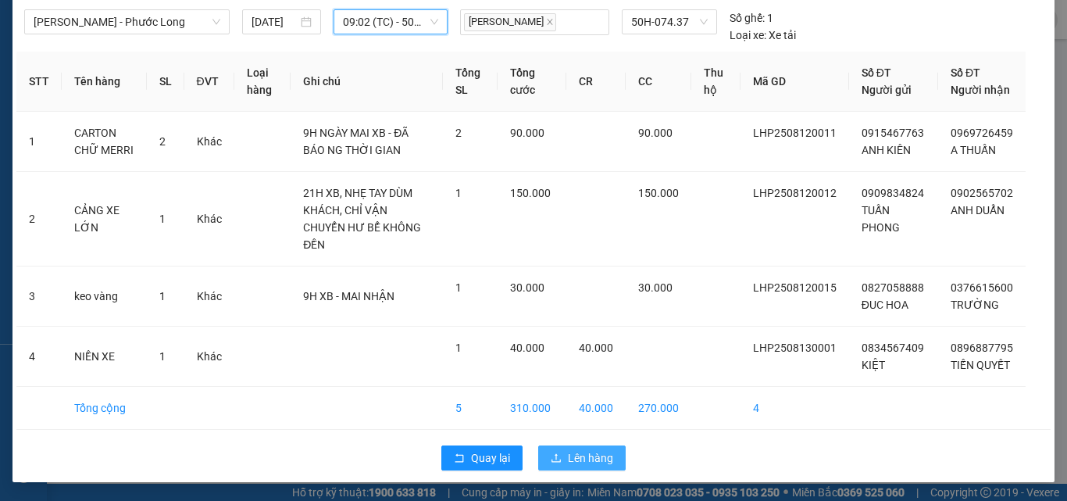
click at [587, 455] on span "Lên hàng" at bounding box center [590, 457] width 45 height 17
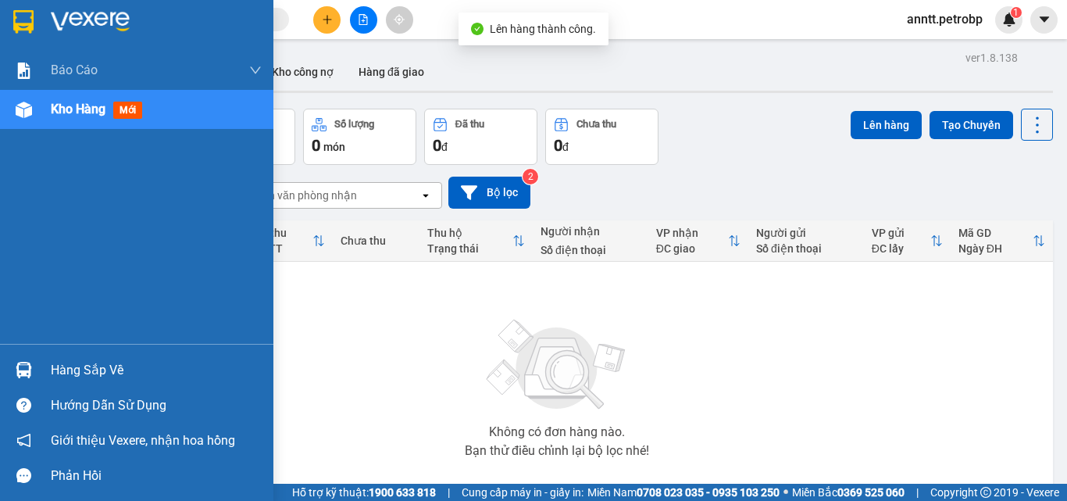
click at [117, 366] on div "Hàng sắp về" at bounding box center [156, 370] width 211 height 23
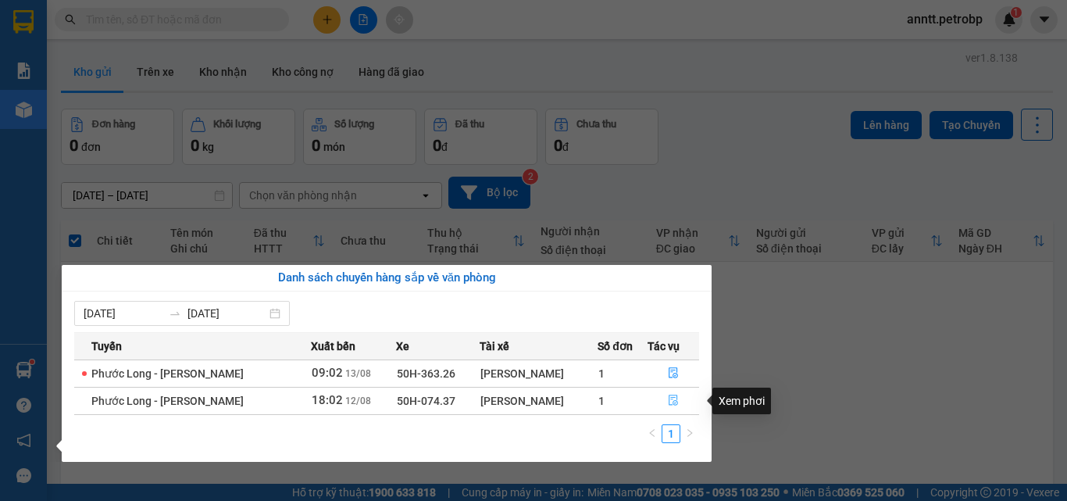
click at [666, 396] on button "button" at bounding box center [673, 400] width 51 height 25
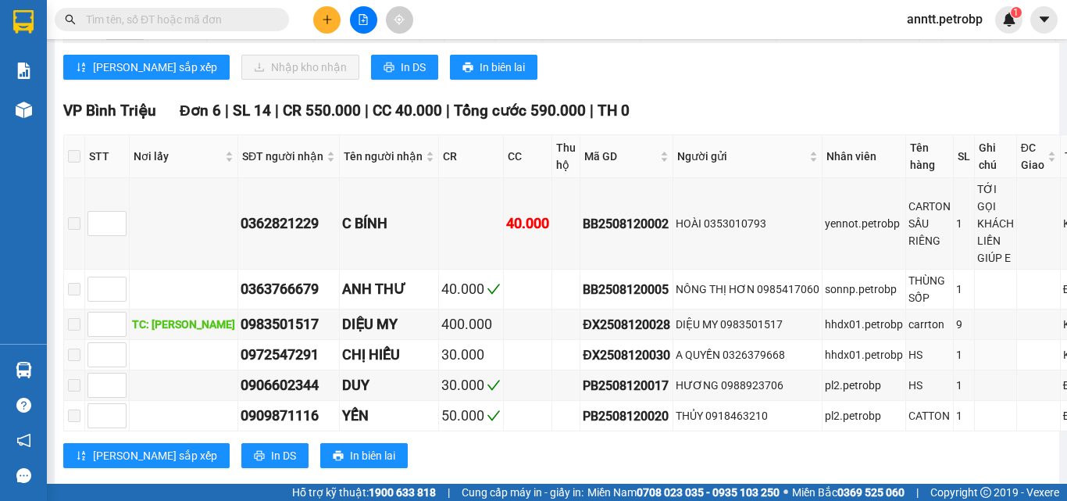
scroll to position [1262, 0]
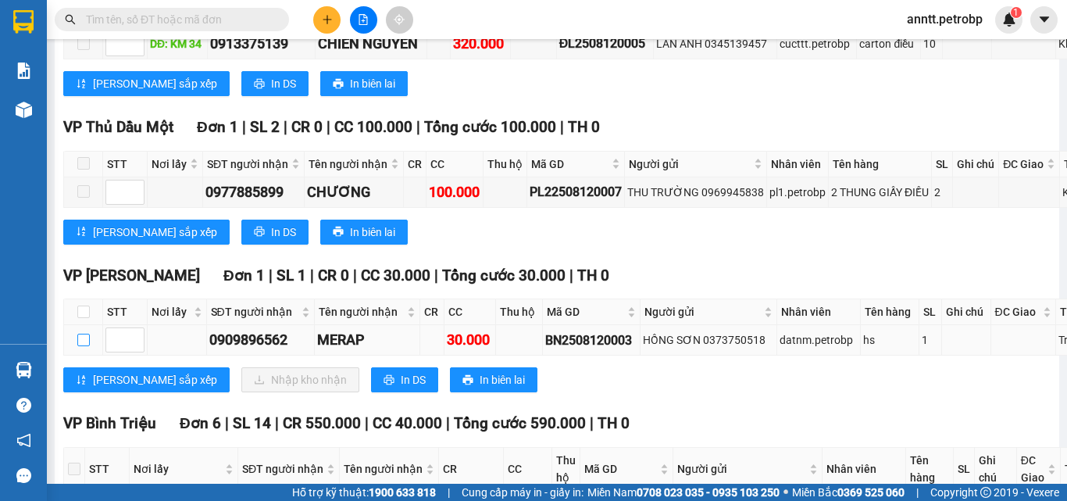
click at [85, 334] on input "checkbox" at bounding box center [83, 340] width 12 height 12
checkbox input "true"
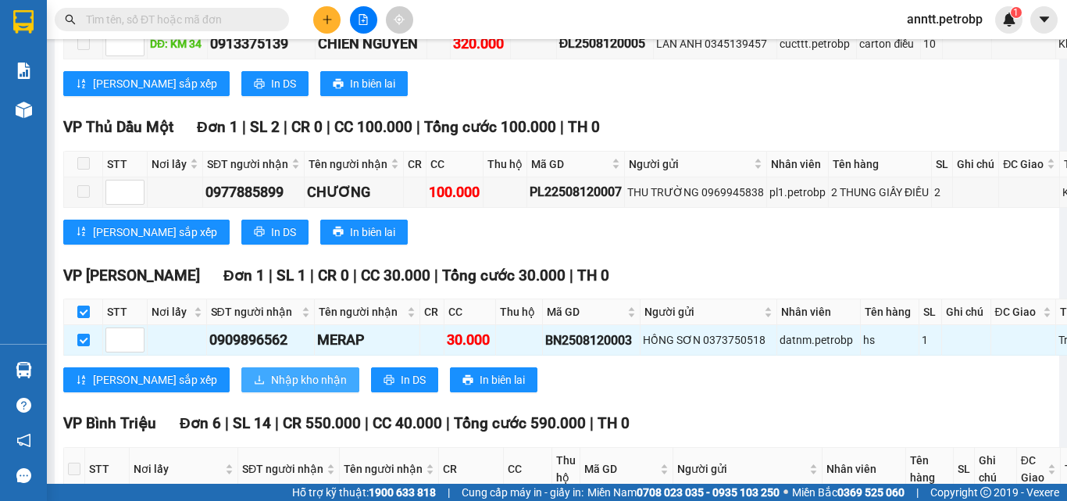
click at [271, 371] on span "Nhập kho nhận" at bounding box center [309, 379] width 76 height 17
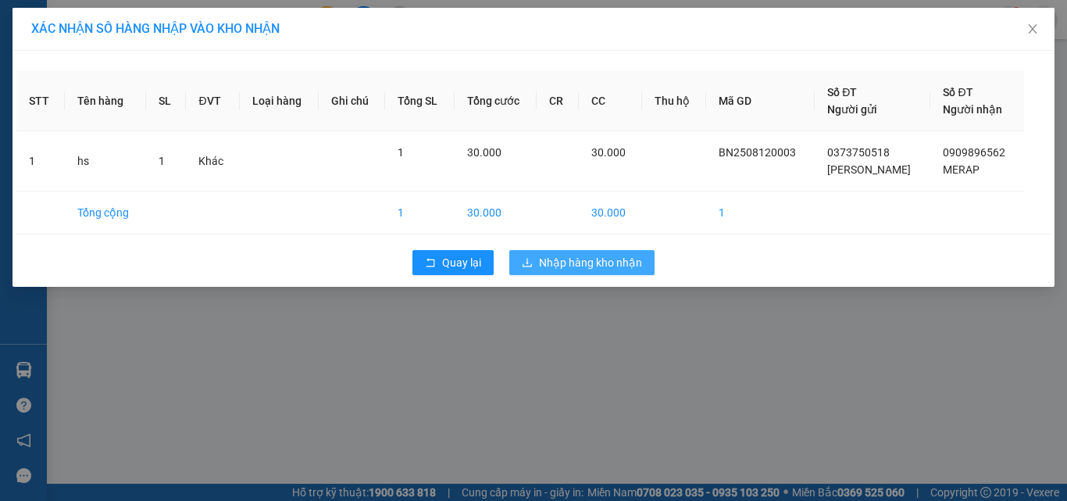
click at [578, 265] on span "Nhập hàng kho nhận" at bounding box center [590, 262] width 103 height 17
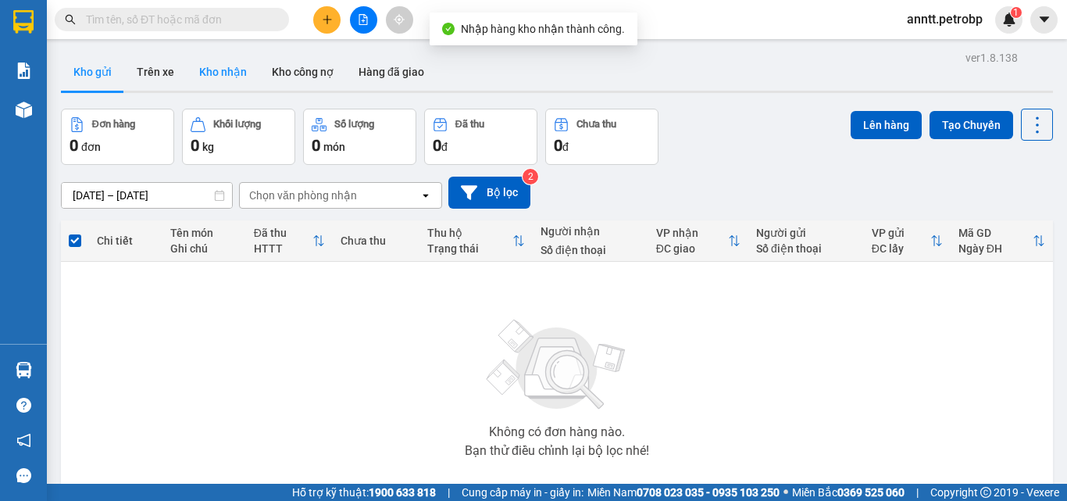
click at [211, 66] on button "Kho nhận" at bounding box center [223, 71] width 73 height 37
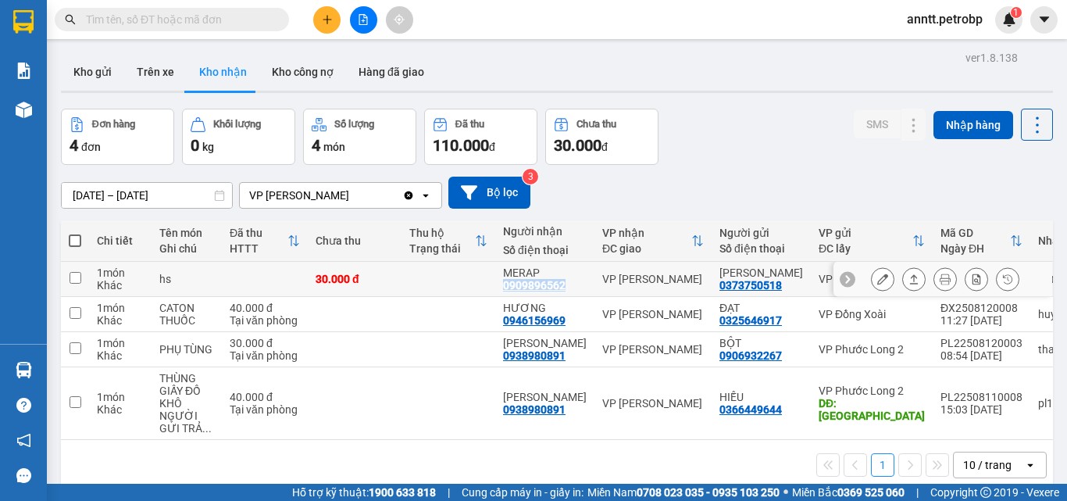
drag, startPoint x: 565, startPoint y: 283, endPoint x: 495, endPoint y: 280, distance: 69.6
click at [495, 280] on td "MERAP 0909896562" at bounding box center [544, 279] width 99 height 35
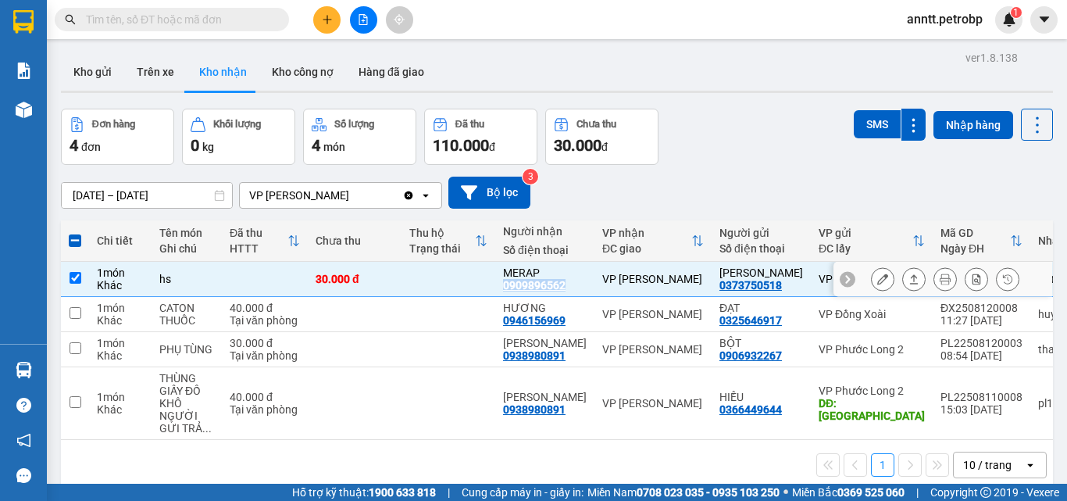
copy div "0909896562"
click at [562, 287] on div "0909896562" at bounding box center [534, 285] width 62 height 12
click at [580, 284] on td "MERAP 0909896562" at bounding box center [544, 279] width 99 height 35
checkbox input "false"
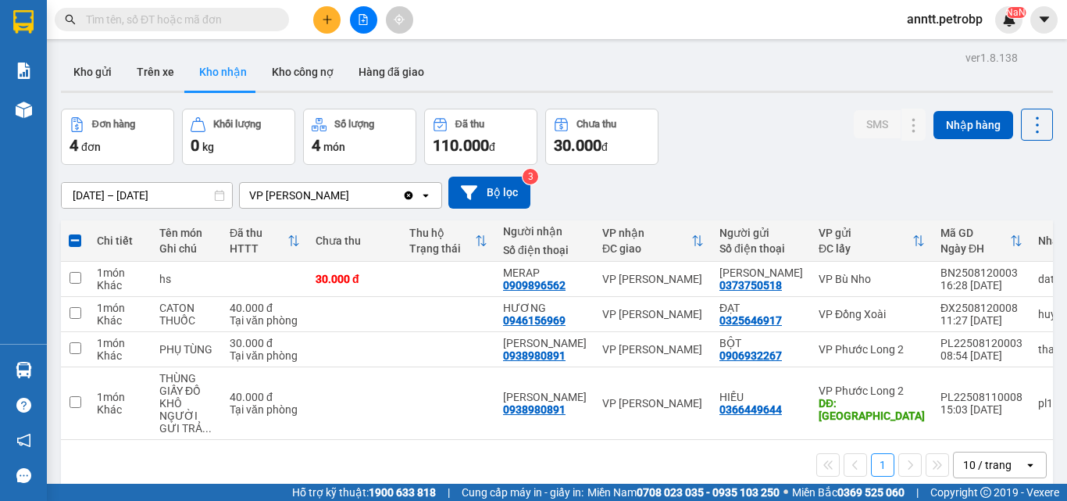
click at [709, 191] on div "11/08/2025 – 13/08/2025 Press the down arrow key to interact with the calendar …" at bounding box center [557, 193] width 992 height 32
click at [726, 154] on div "Đơn hàng 4 đơn Khối lượng 0 kg Số lượng 4 món Đã thu 110.000 đ Chưa thu 30.000 …" at bounding box center [557, 137] width 992 height 56
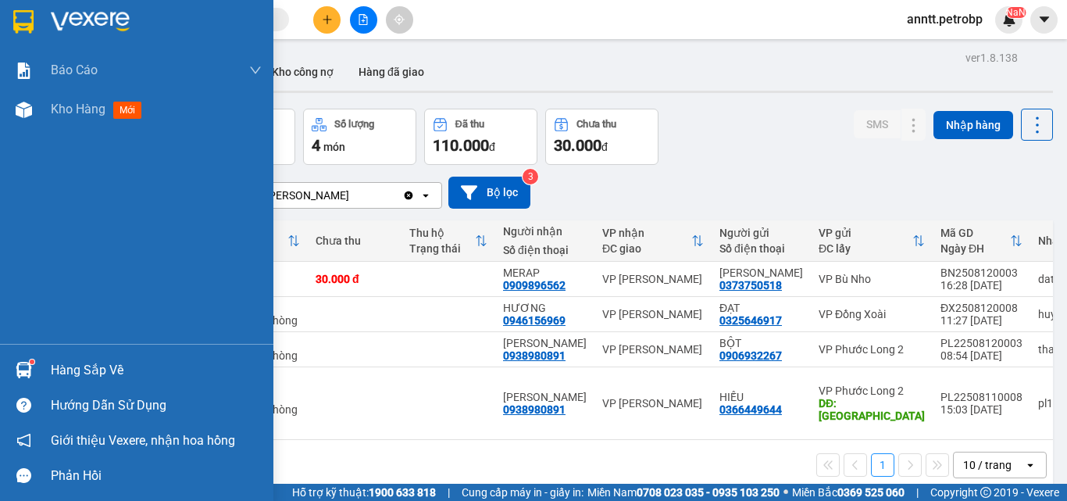
click at [91, 364] on div "Hàng sắp về" at bounding box center [156, 370] width 211 height 23
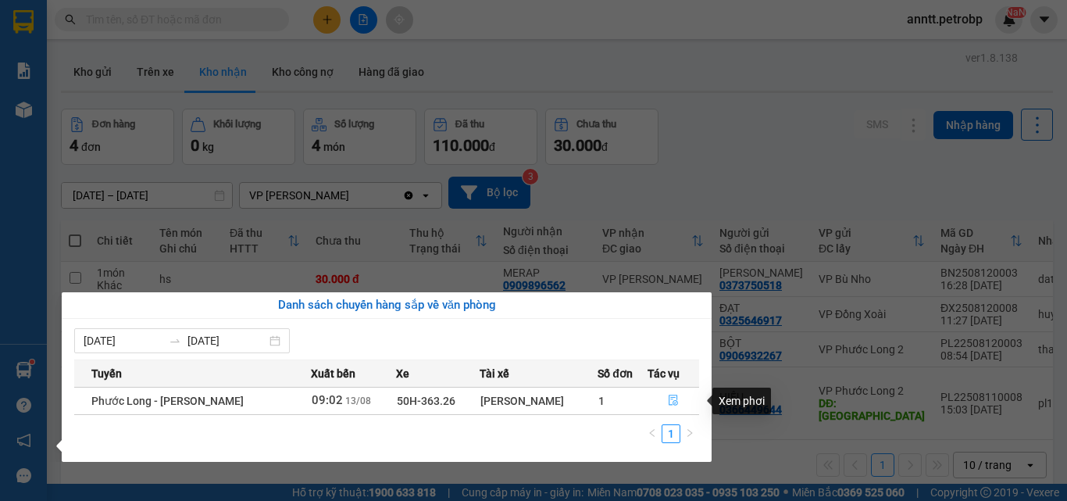
click at [673, 402] on icon "file-done" at bounding box center [673, 400] width 9 height 11
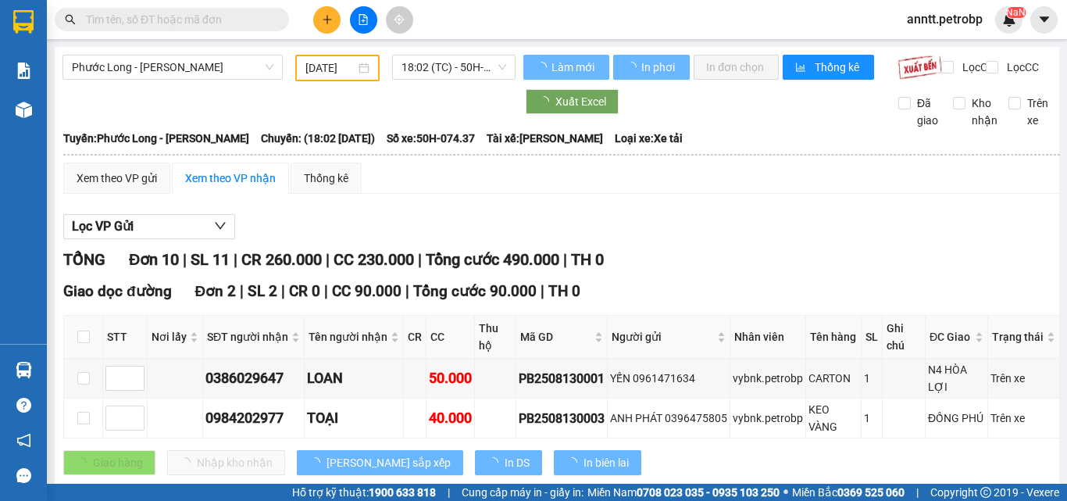
type input "13/08/2025"
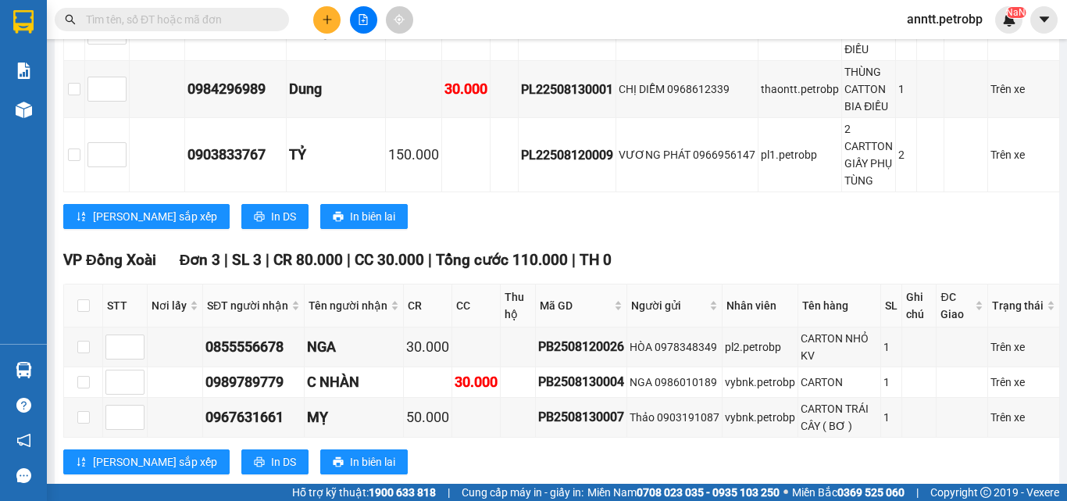
scroll to position [865, 0]
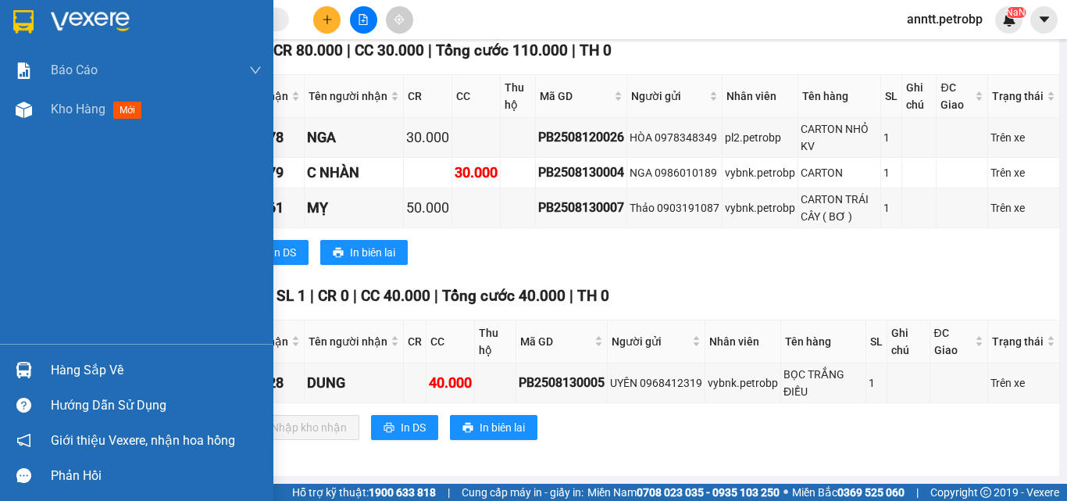
click at [126, 30] on img at bounding box center [90, 21] width 79 height 23
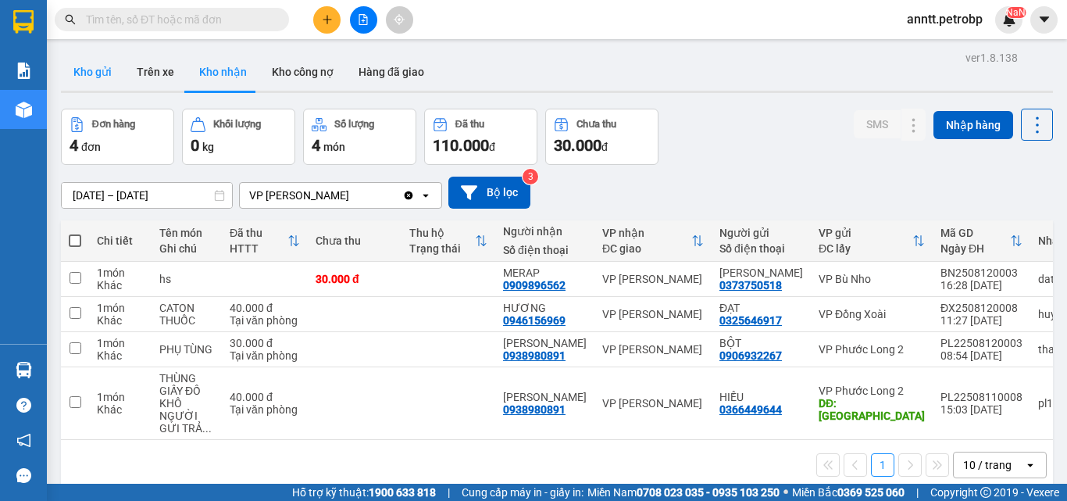
click at [91, 66] on button "Kho gửi" at bounding box center [92, 71] width 63 height 37
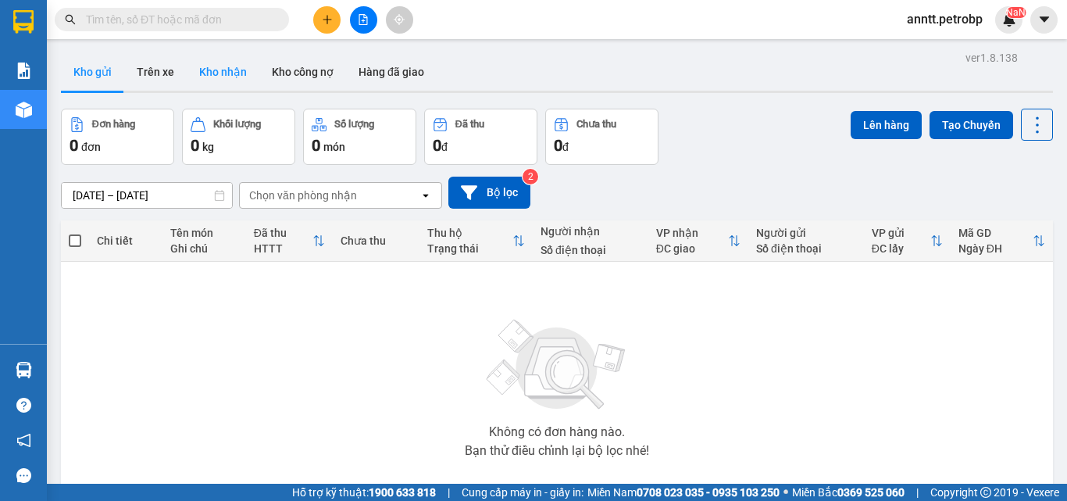
click at [228, 74] on button "Kho nhận" at bounding box center [223, 71] width 73 height 37
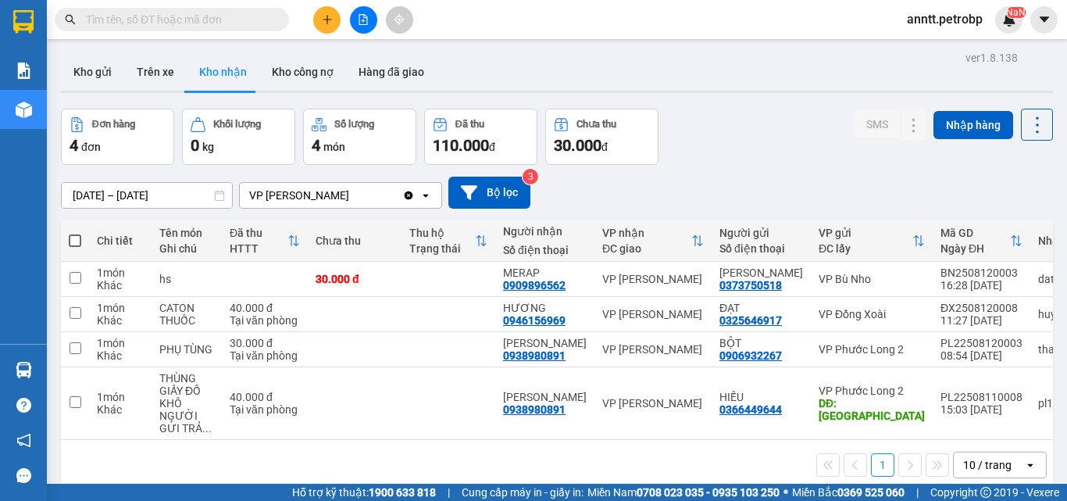
click at [720, 154] on div "Đơn hàng 4 đơn Khối lượng 0 kg Số lượng 4 món Đã thu 110.000 đ Chưa thu 30.000 …" at bounding box center [557, 137] width 992 height 56
click at [773, 166] on div "11/08/2025 – 13/08/2025 Press the down arrow key to interact with the calendar …" at bounding box center [557, 192] width 992 height 55
click at [744, 139] on div "Đơn hàng 4 đơn Khối lượng 0 kg Số lượng 4 món Đã thu 110.000 đ Chưa thu 30.000 …" at bounding box center [557, 137] width 992 height 56
click at [731, 198] on div "11/08/2025 – 13/08/2025 Press the down arrow key to interact with the calendar …" at bounding box center [557, 193] width 992 height 32
click at [221, 20] on input "text" at bounding box center [178, 19] width 184 height 17
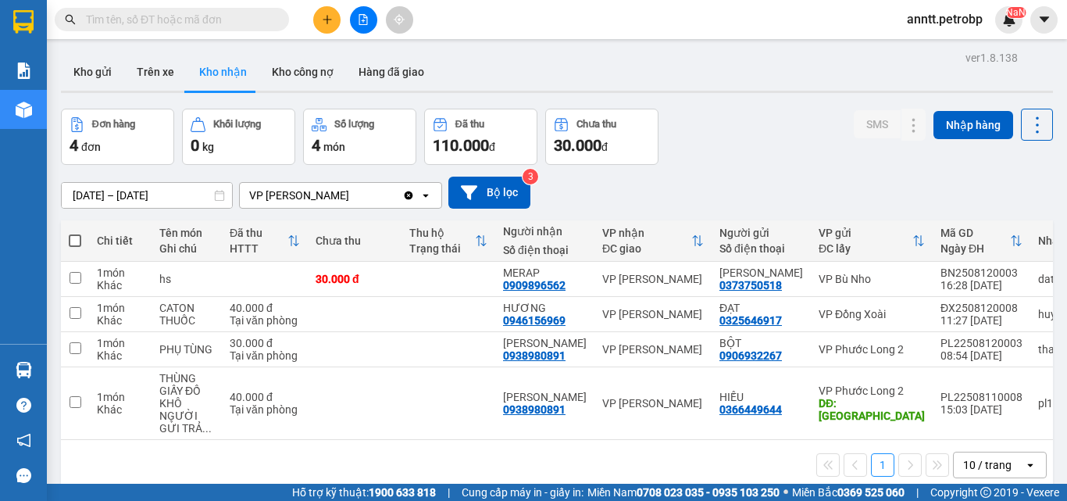
paste input "XEM DÙM E ĐƠN NÀY"
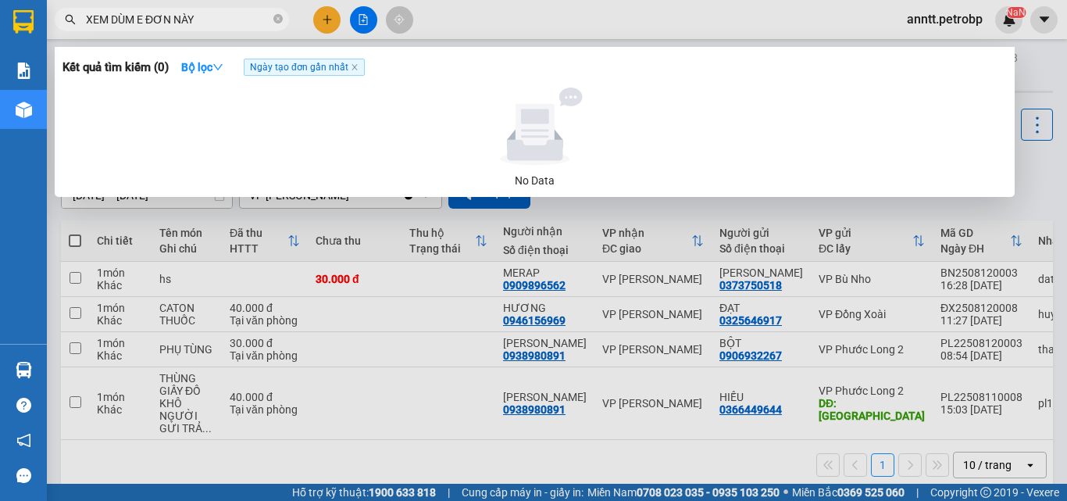
type input "XEM DÙM E ĐƠN NÀY"
click at [273, 9] on span "XEM DÙM E ĐƠN NÀY" at bounding box center [172, 19] width 234 height 23
click at [277, 16] on icon "close-circle" at bounding box center [277, 18] width 9 height 9
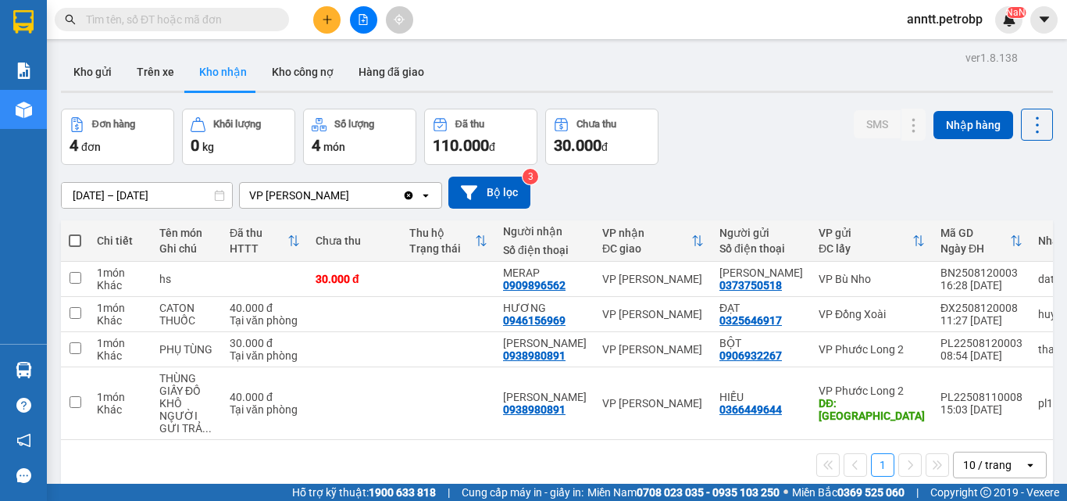
click at [217, 20] on input "text" at bounding box center [178, 19] width 184 height 17
paste input "LHP2508110014"
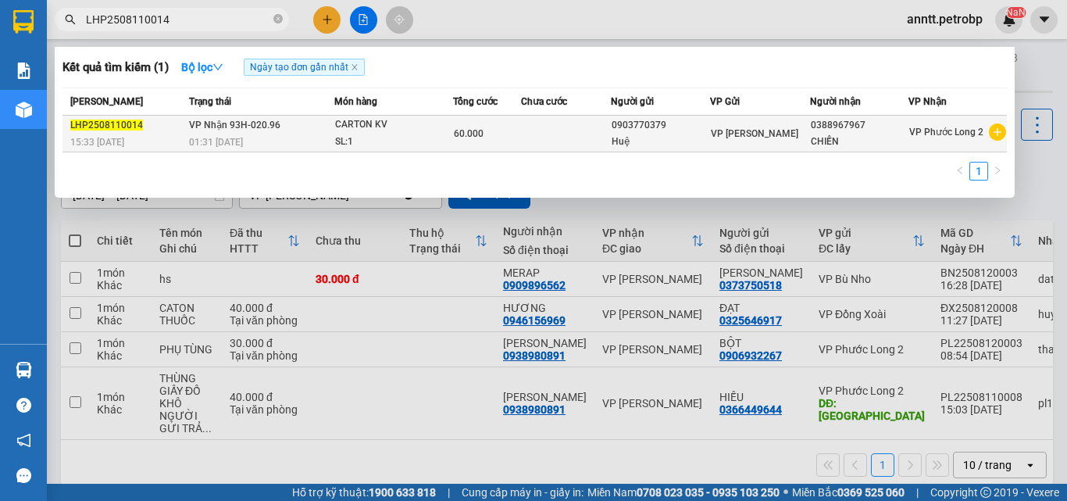
type input "LHP2508110014"
click at [553, 132] on td at bounding box center [566, 134] width 90 height 37
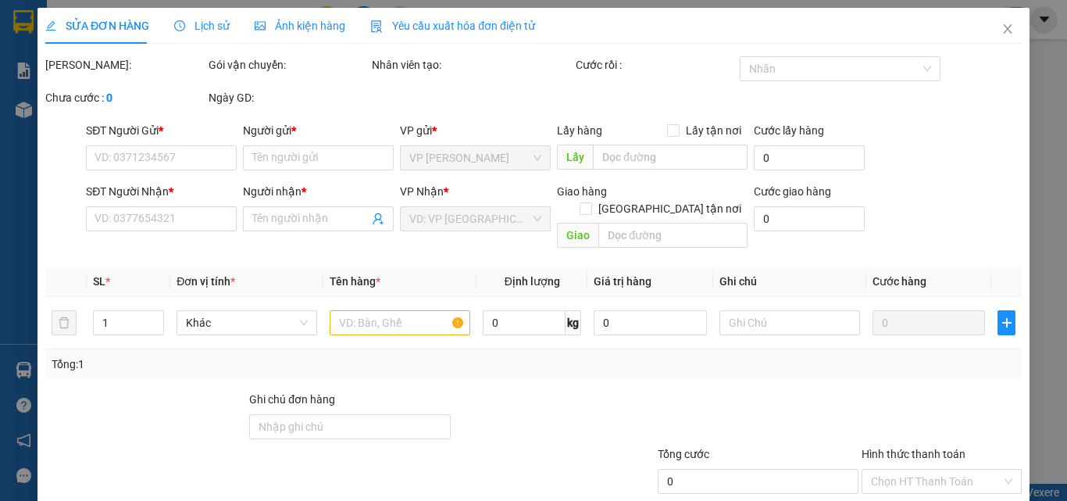
type input "0903770379"
type input "Huệ"
type input "0388967967"
type input "CHIẾN"
type input "60.000"
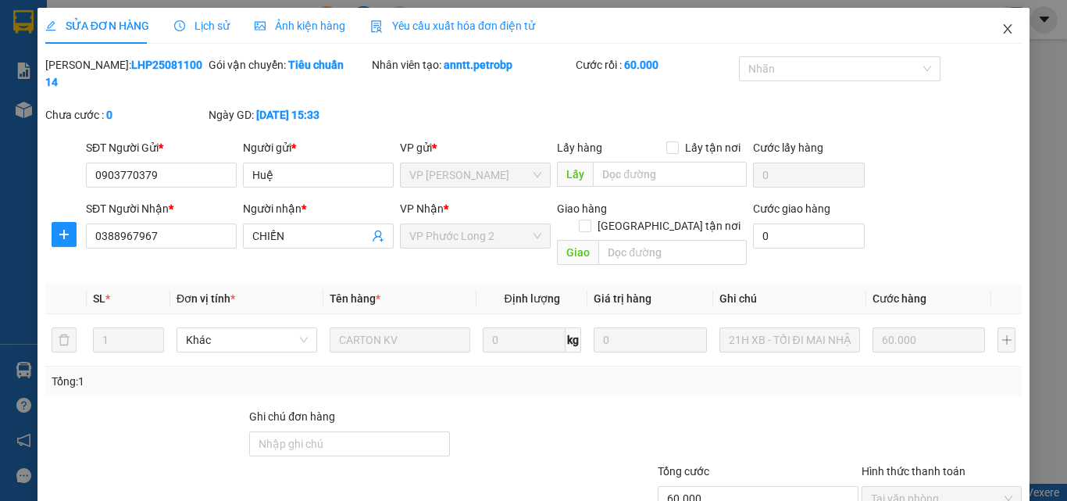
click at [1004, 26] on icon "close" at bounding box center [1008, 28] width 9 height 9
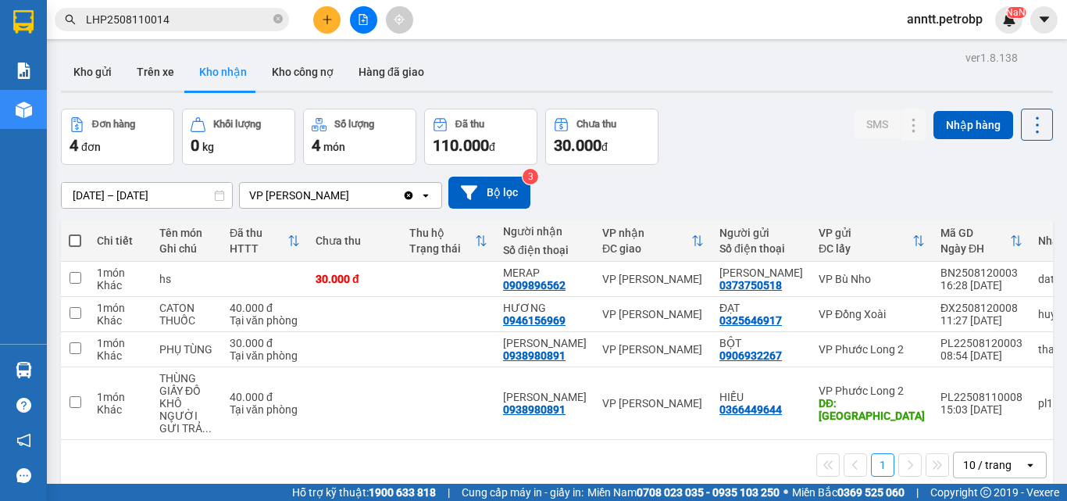
click at [741, 154] on div "Đơn hàng 4 đơn Khối lượng 0 kg Số lượng 4 món Đã thu 110.000 đ Chưa thu 30.000 …" at bounding box center [557, 137] width 992 height 56
click at [459, 11] on div "Kết quả tìm kiếm ( 1 ) Bộ lọc Ngày tạo đơn gần nhất Mã ĐH Trạng thái Món hàng T…" at bounding box center [533, 19] width 1067 height 39
click at [559, 498] on span "Cung cấp máy in - giấy in:" at bounding box center [523, 492] width 122 height 17
click at [795, 148] on div "Đơn hàng 4 đơn Khối lượng 0 kg Số lượng 4 món Đã thu 110.000 đ Chưa thu 30.000 …" at bounding box center [557, 137] width 992 height 56
click at [103, 70] on button "Kho gửi" at bounding box center [92, 71] width 63 height 37
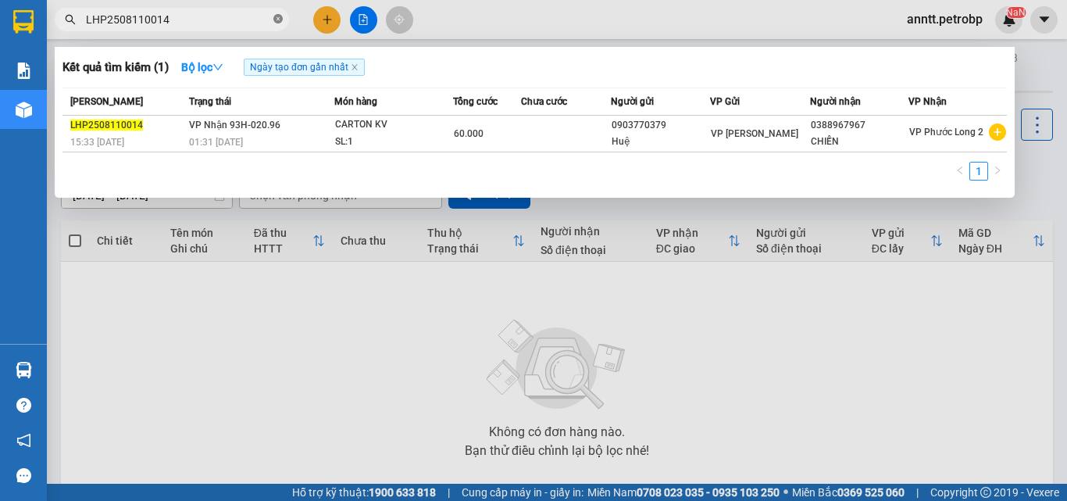
click at [278, 20] on icon "close-circle" at bounding box center [277, 18] width 9 height 9
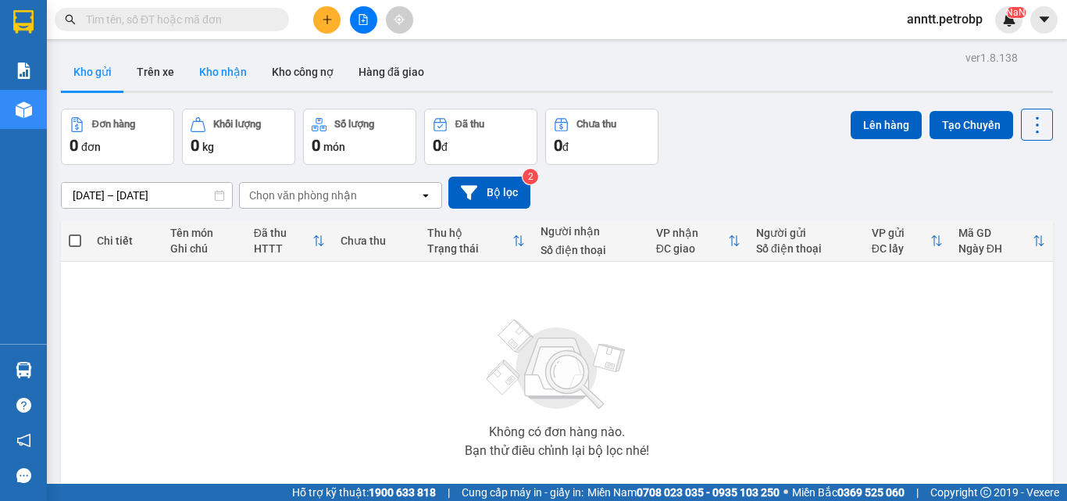
click at [199, 64] on button "Kho nhận" at bounding box center [223, 71] width 73 height 37
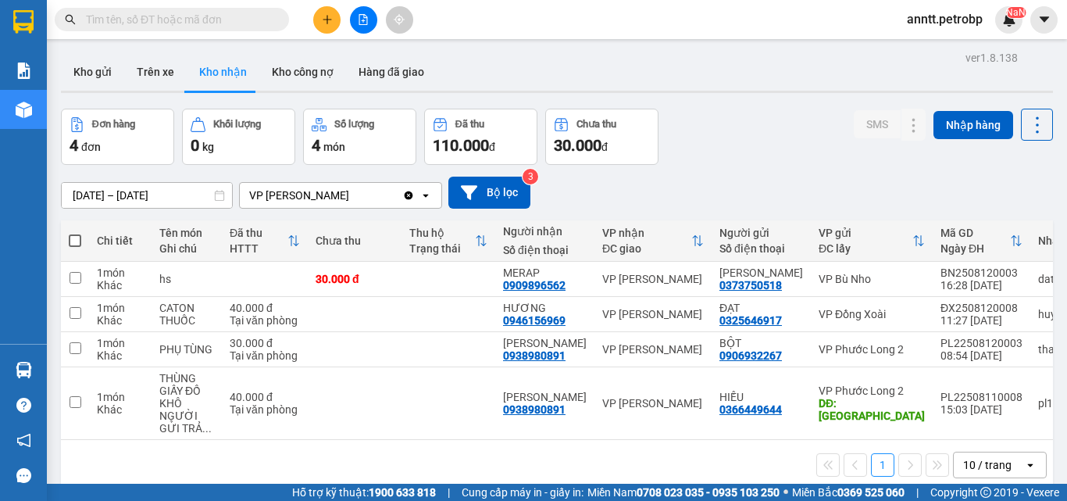
click at [758, 152] on div "Đơn hàng 4 đơn Khối lượng 0 kg Số lượng 4 món Đã thu 110.000 đ Chưa thu 30.000 …" at bounding box center [557, 137] width 992 height 56
click at [453, 6] on div "Kết quả tìm kiếm ( 1 ) Bộ lọc Ngày tạo đơn gần nhất Mã ĐH Trạng thái Món hàng T…" at bounding box center [533, 19] width 1067 height 39
click at [98, 71] on button "Kho gửi" at bounding box center [92, 71] width 63 height 37
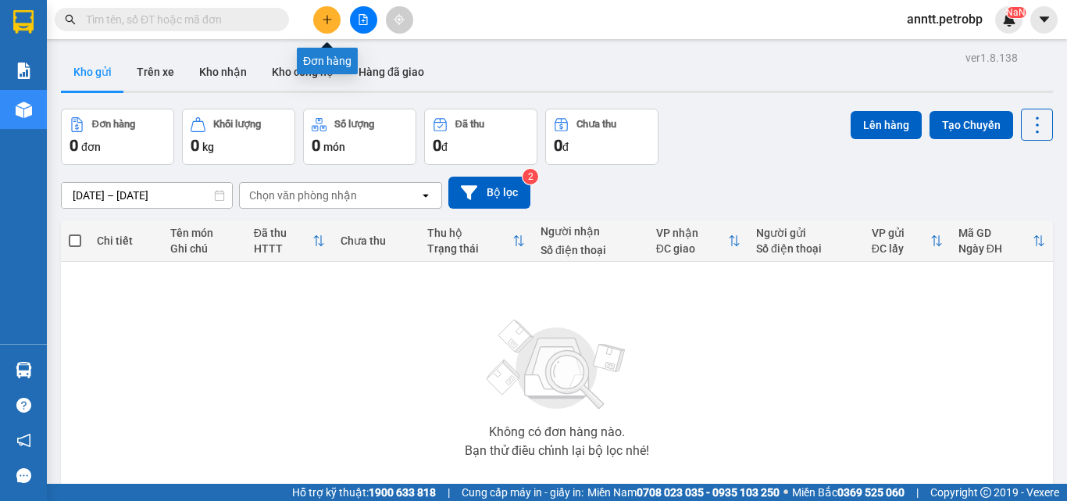
click at [328, 18] on icon "plus" at bounding box center [327, 19] width 11 height 11
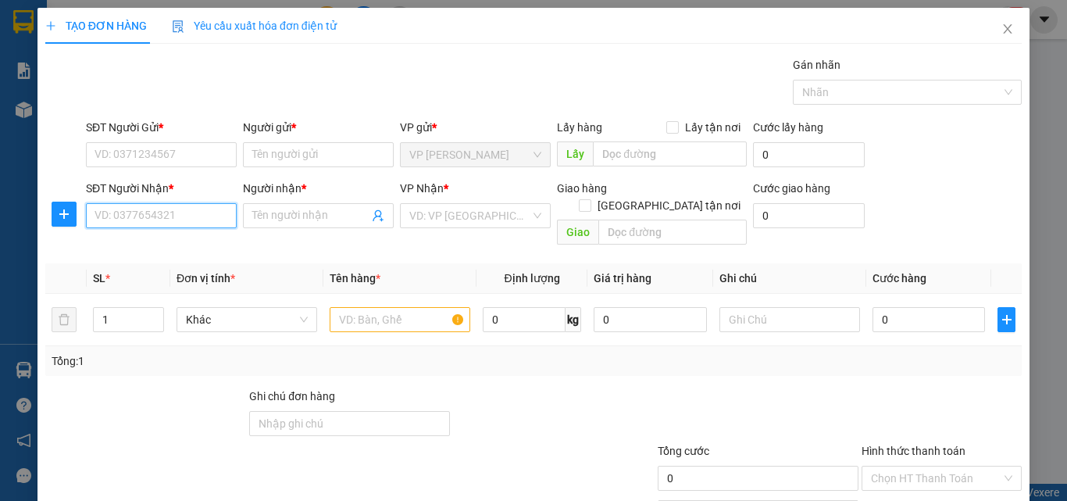
click at [144, 216] on input "SĐT Người Nhận *" at bounding box center [161, 215] width 151 height 25
click at [180, 241] on div "0918445251 - SÁNG TẠO" at bounding box center [160, 246] width 130 height 17
type input "0918445251"
type input "SÁNG TẠO"
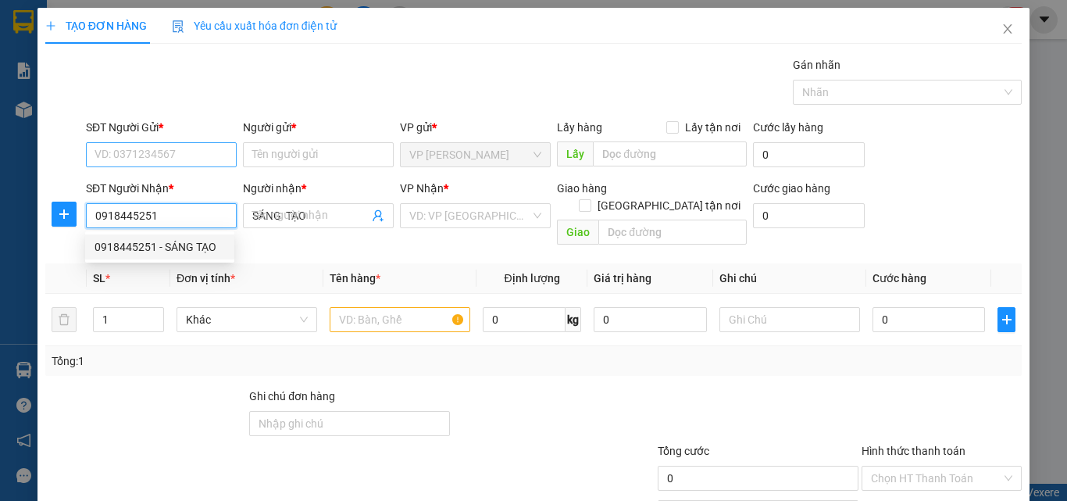
type input "30.000"
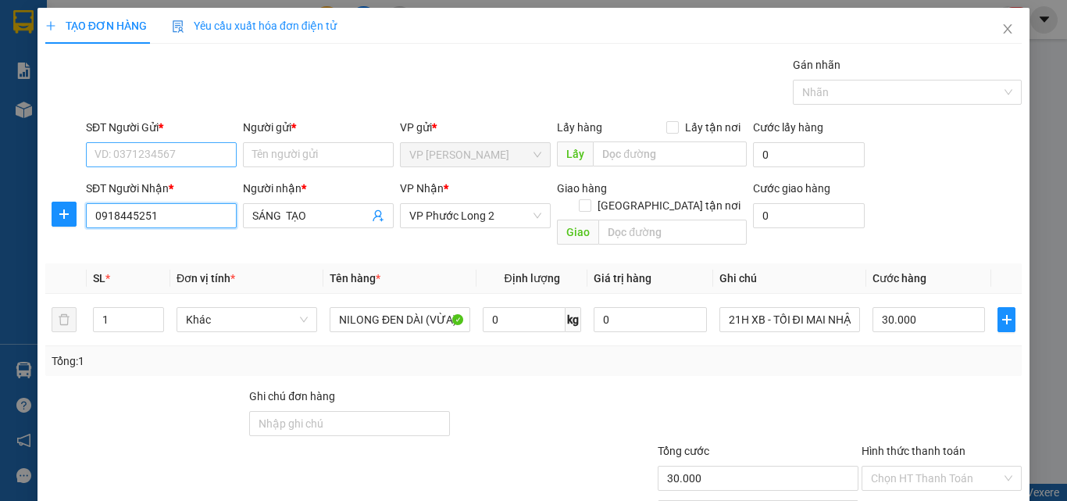
type input "0918445251"
click at [159, 159] on input "SĐT Người Gửi *" at bounding box center [161, 154] width 151 height 25
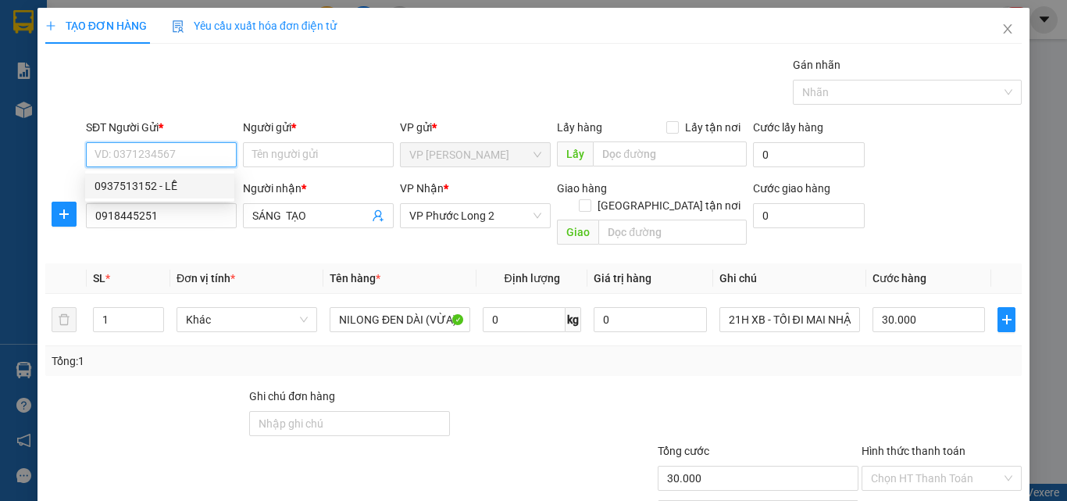
click at [195, 180] on div "0937513152 - LỄ" at bounding box center [160, 185] width 130 height 17
type input "0937513152"
type input "LỄ"
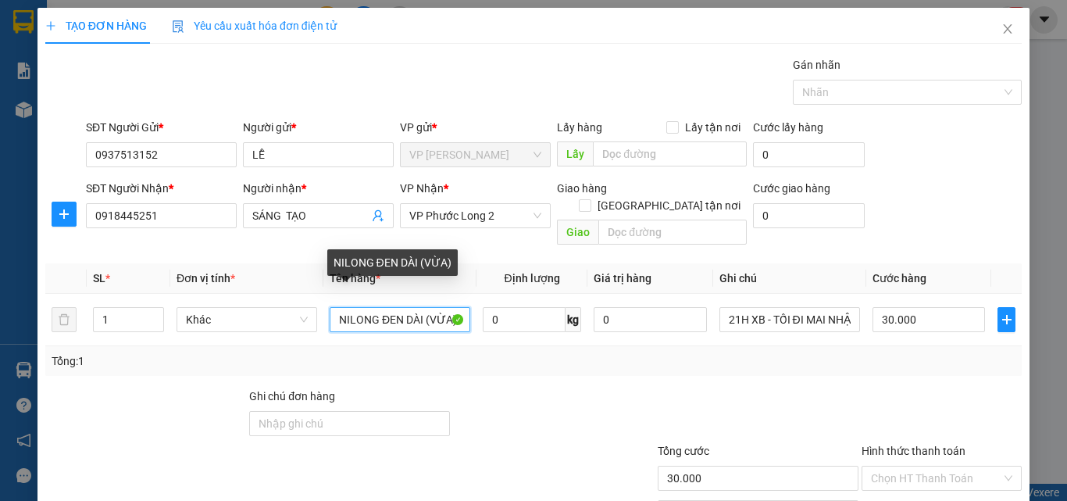
drag, startPoint x: 398, startPoint y: 301, endPoint x: 619, endPoint y: 340, distance: 223.7
click at [619, 340] on div "SL * Đơn vị tính * Tên hàng * Định lượng Giá trị hàng Ghi chú Cước hàng 1 Khác …" at bounding box center [533, 319] width 976 height 112
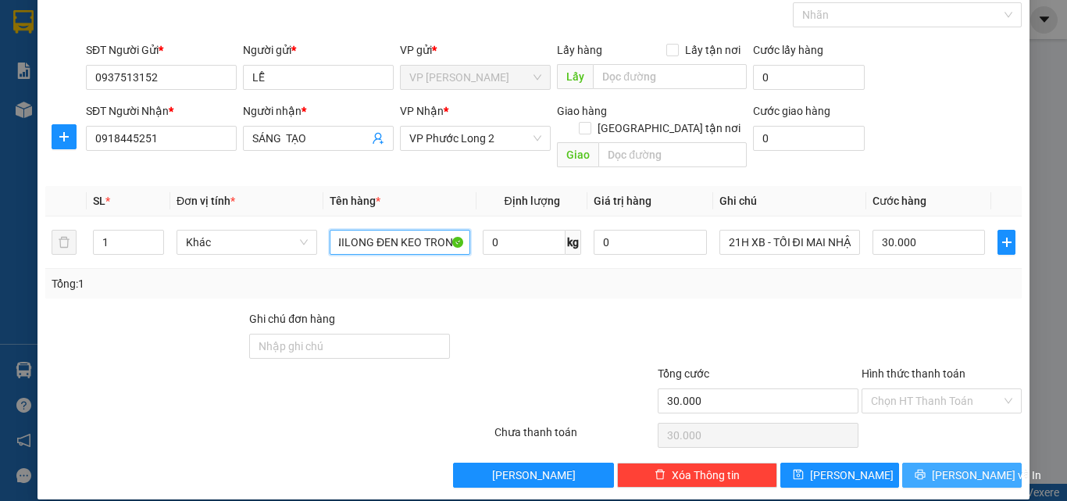
type input "NILONG ĐEN KEO TRONG"
click at [906, 462] on button "Lưu và In" at bounding box center [962, 474] width 120 height 25
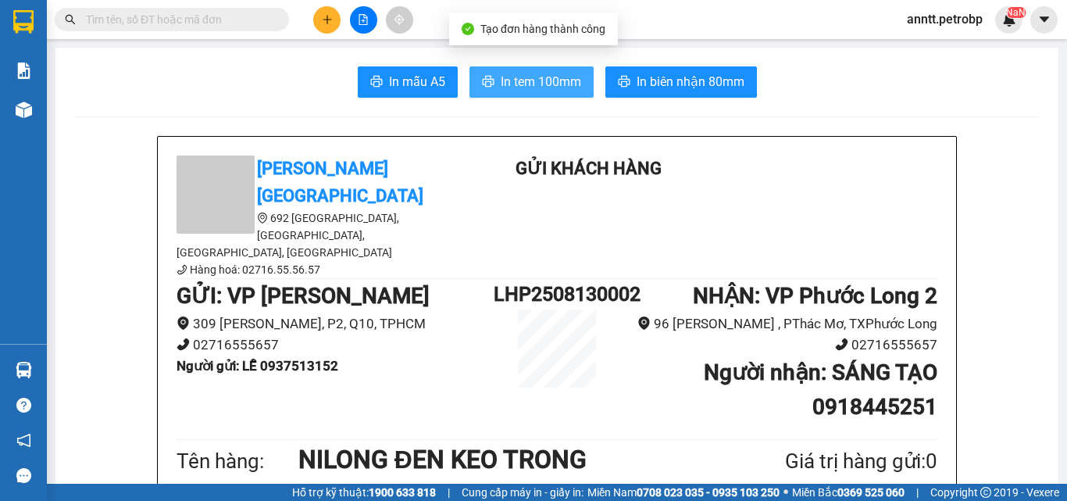
click at [506, 84] on span "In tem 100mm" at bounding box center [541, 82] width 80 height 20
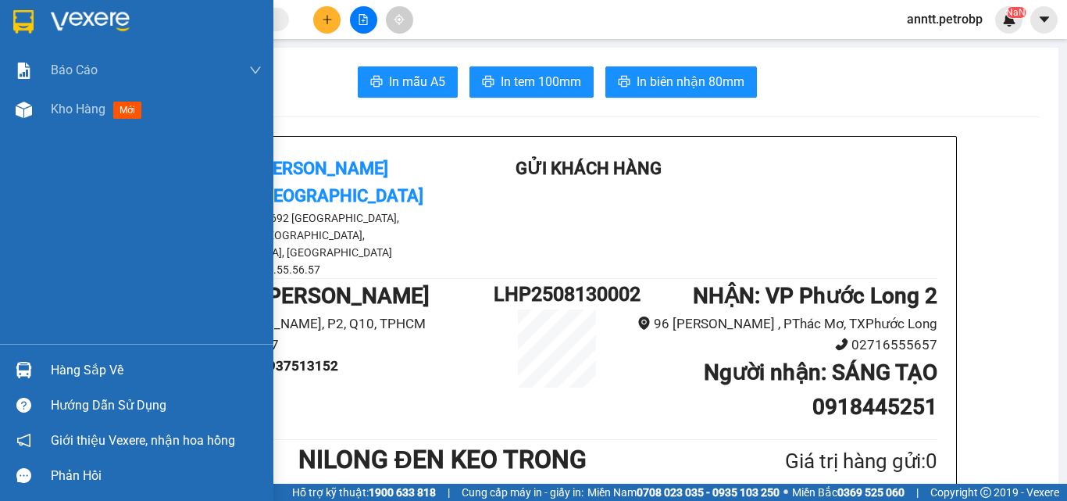
click at [189, 7] on div at bounding box center [136, 25] width 273 height 51
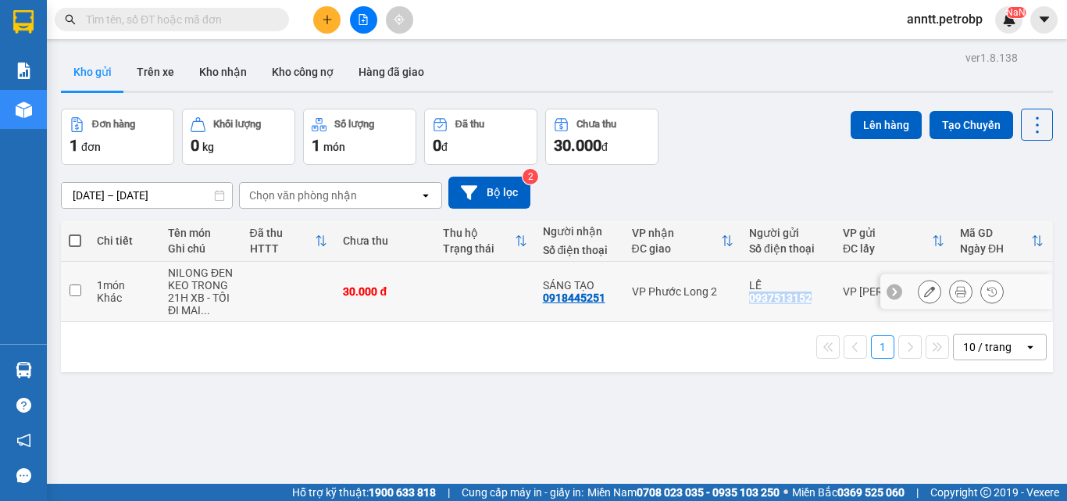
drag, startPoint x: 816, startPoint y: 296, endPoint x: 743, endPoint y: 301, distance: 72.8
click at [743, 301] on td "LỄ 0937513152" at bounding box center [788, 292] width 94 height 60
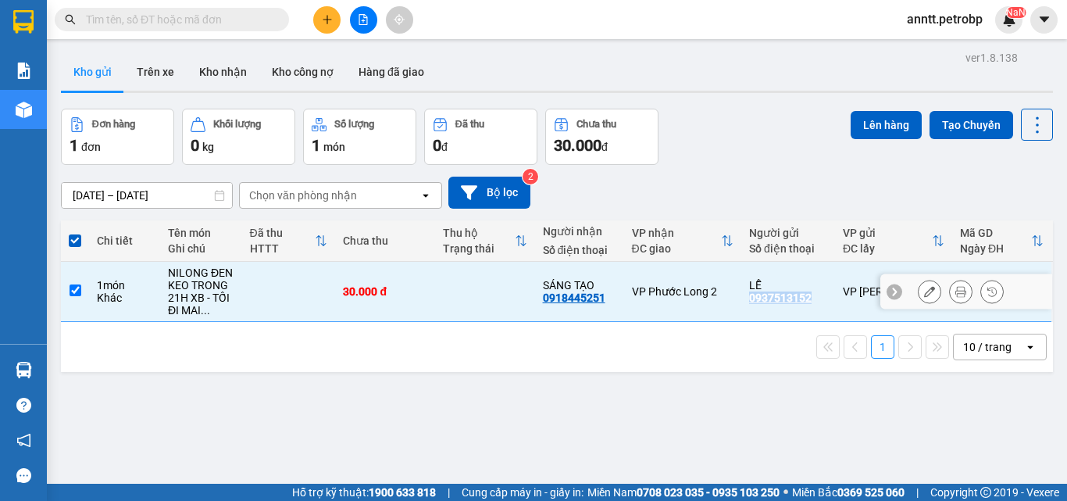
click at [787, 294] on div "0937513152" at bounding box center [780, 297] width 62 height 12
drag, startPoint x: 814, startPoint y: 298, endPoint x: 726, endPoint y: 305, distance: 88.6
click at [726, 305] on tr "1 món Khác NILONG ĐEN KEO TRONG 21H XB - TỐI ĐI MAI ... 30.000 đ SÁNG TẠO 09184…" at bounding box center [557, 292] width 992 height 60
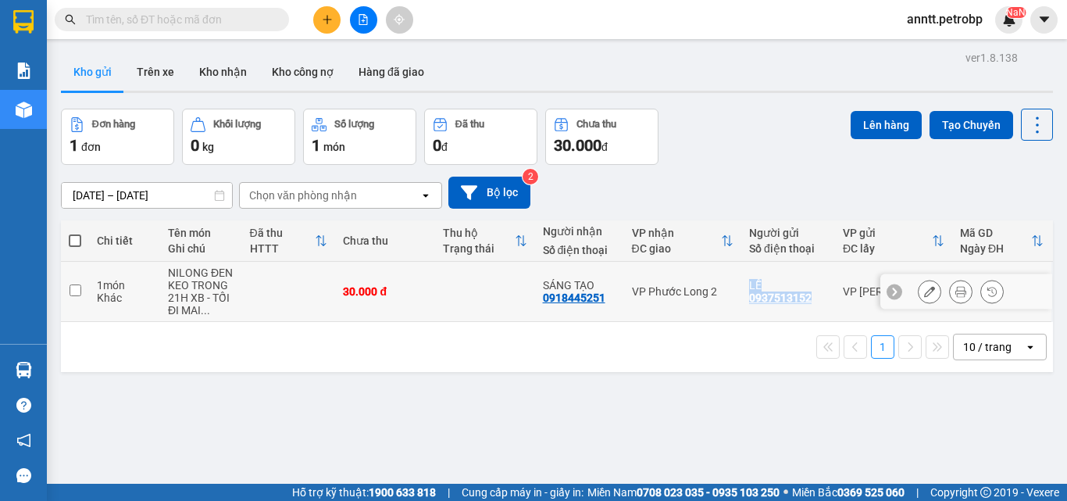
drag, startPoint x: 794, startPoint y: 296, endPoint x: 809, endPoint y: 296, distance: 14.8
click at [794, 296] on div "0937513152" at bounding box center [780, 297] width 62 height 12
click at [809, 296] on div "LỄ 0937513152" at bounding box center [788, 291] width 78 height 25
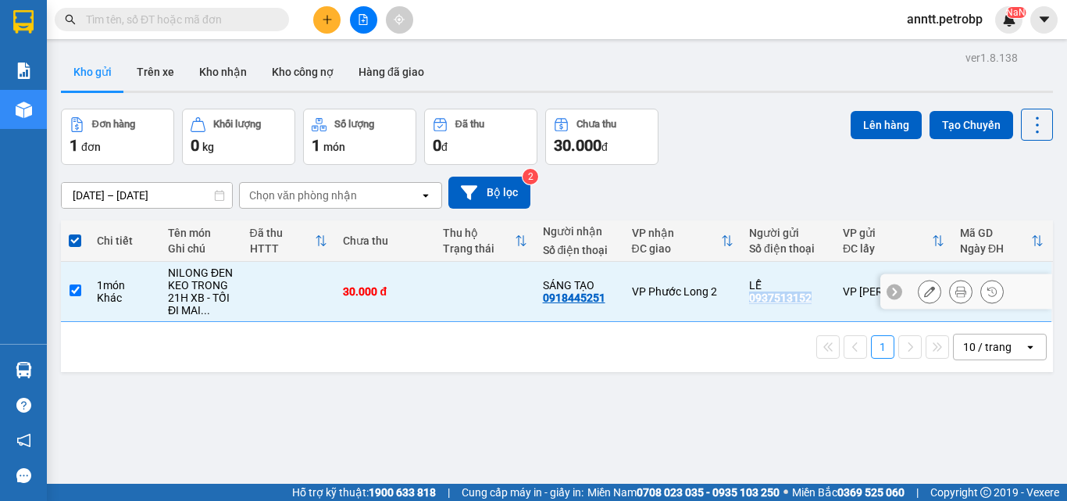
drag, startPoint x: 808, startPoint y: 296, endPoint x: 744, endPoint y: 298, distance: 63.3
click at [749, 298] on div "LỄ 0937513152" at bounding box center [788, 291] width 78 height 25
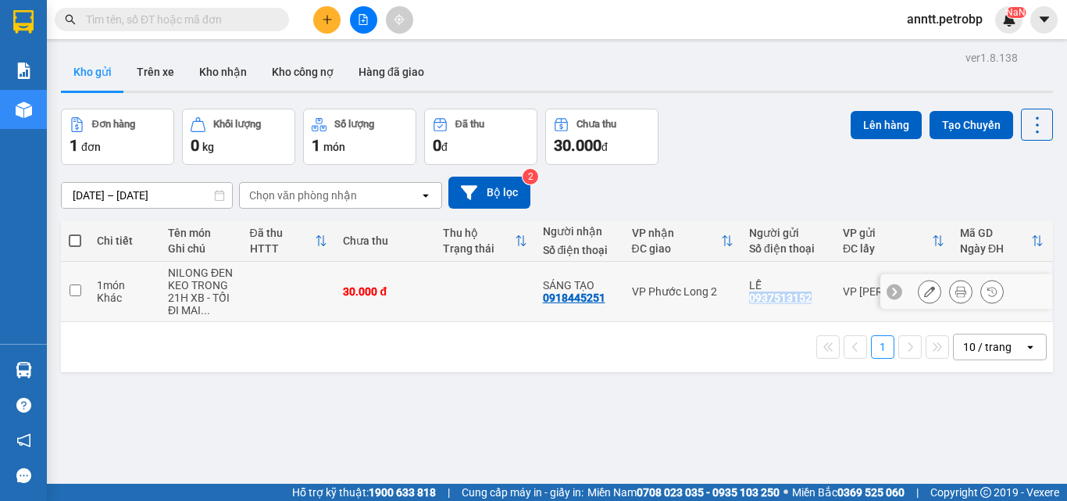
copy div "0937513152"
click at [841, 307] on td "VP Lê Hồng Phong" at bounding box center [893, 292] width 117 height 60
checkbox input "true"
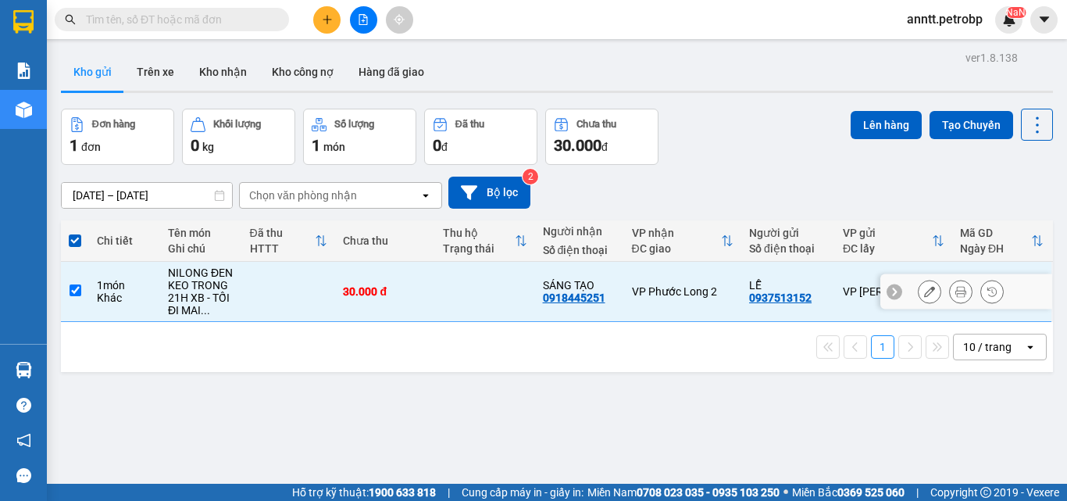
click at [955, 290] on icon at bounding box center [960, 291] width 11 height 11
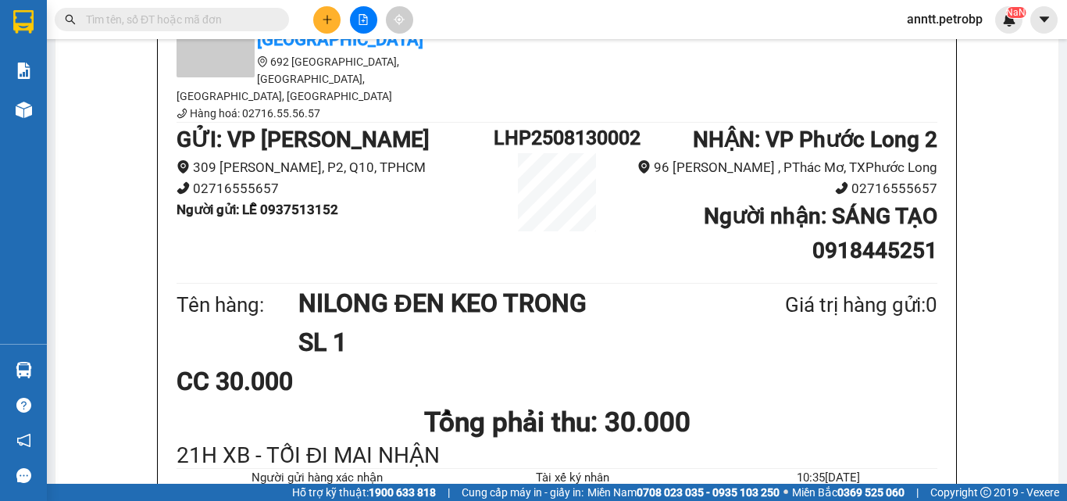
scroll to position [78, 0]
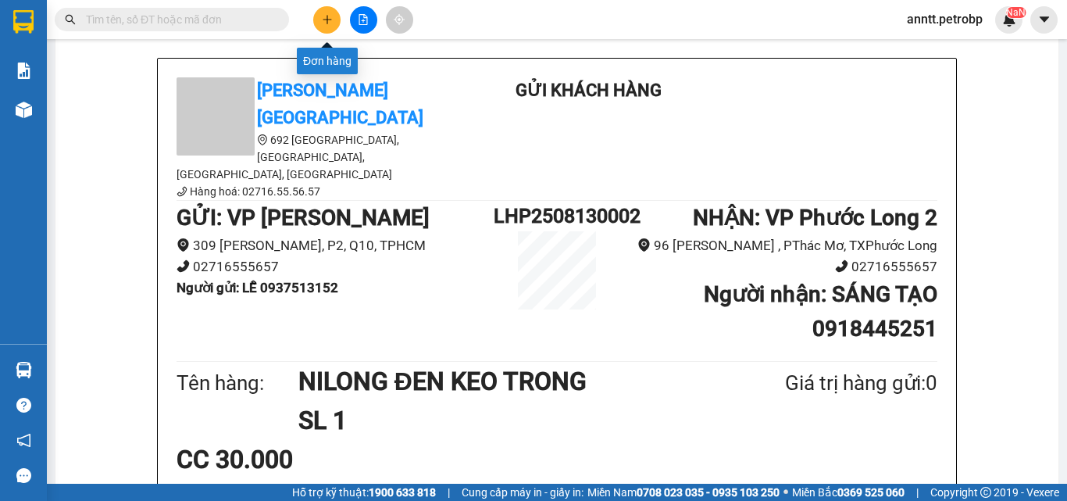
click at [328, 18] on icon "plus" at bounding box center [327, 19] width 11 height 11
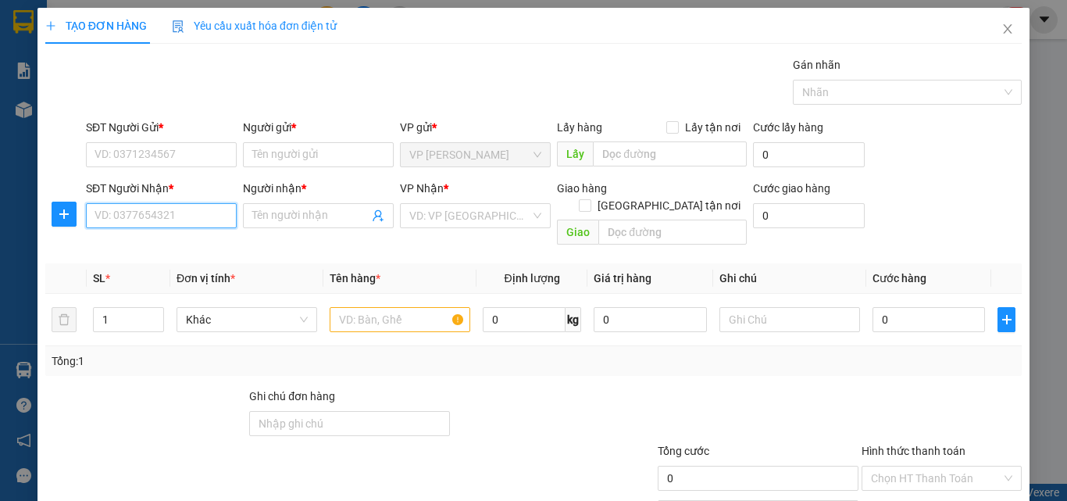
click at [177, 221] on input "SĐT Người Nhận *" at bounding box center [161, 215] width 151 height 25
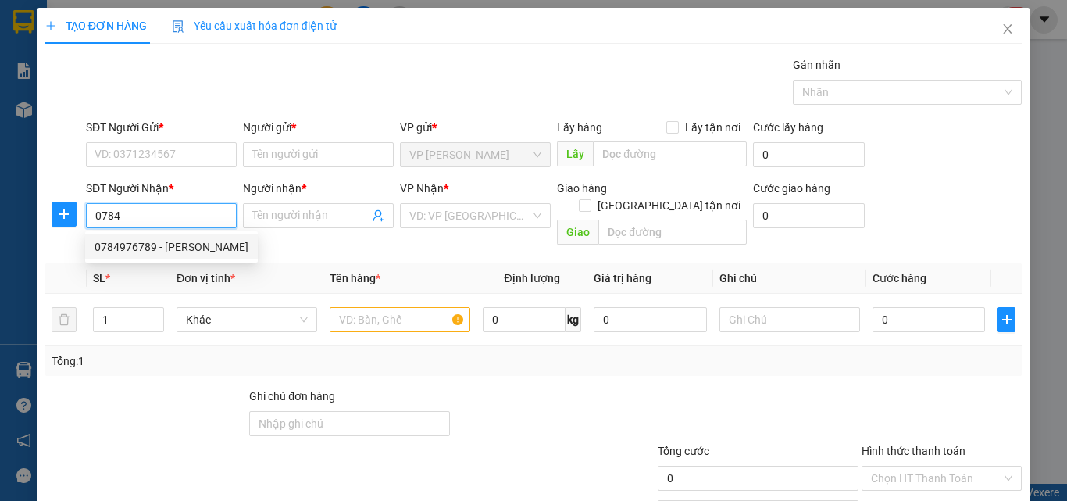
click at [201, 242] on div "0784976789 - VĂN HÙNG" at bounding box center [172, 246] width 154 height 17
type input "0784976789"
type input "VĂN HÙNG"
type input "30.000"
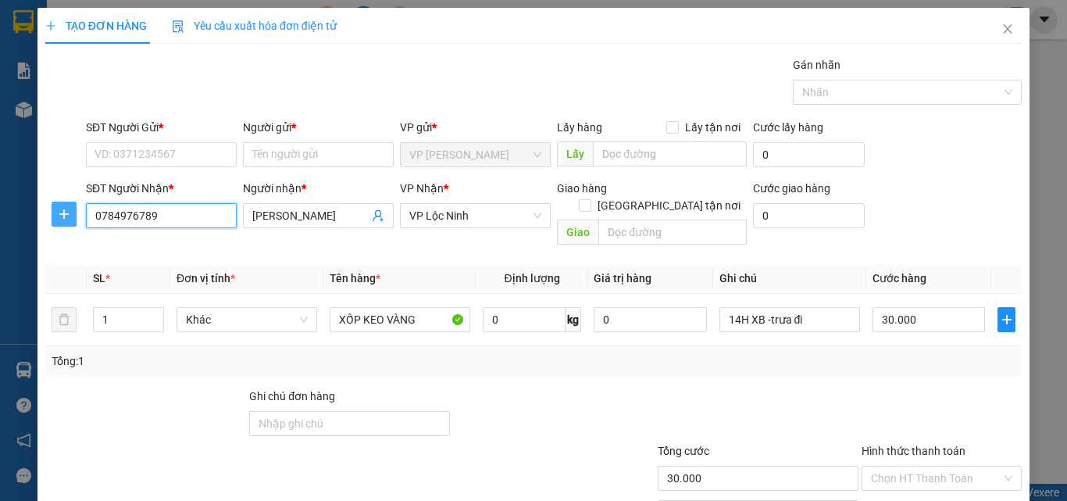
type input "0784976789"
click at [52, 212] on span "plus" at bounding box center [63, 214] width 23 height 12
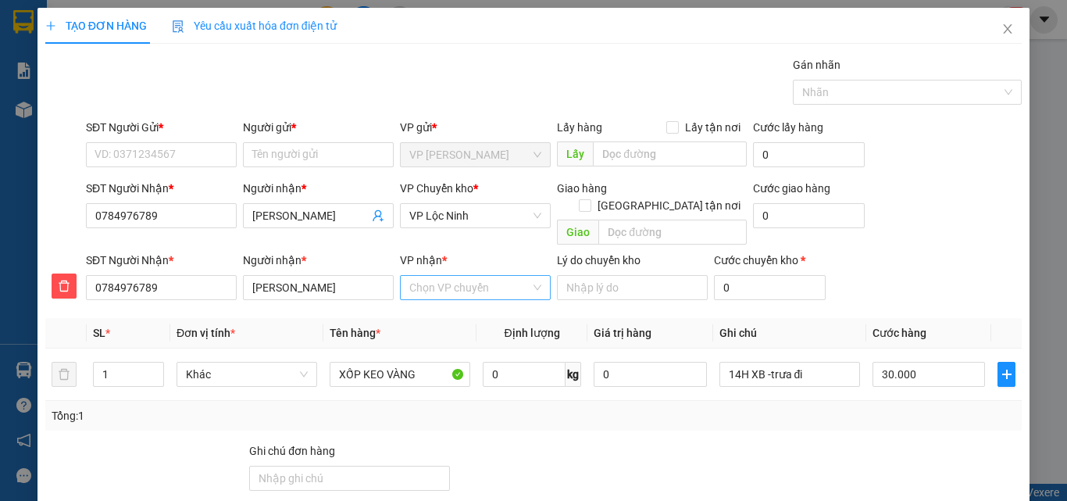
click at [469, 276] on input "VP nhận *" at bounding box center [469, 287] width 121 height 23
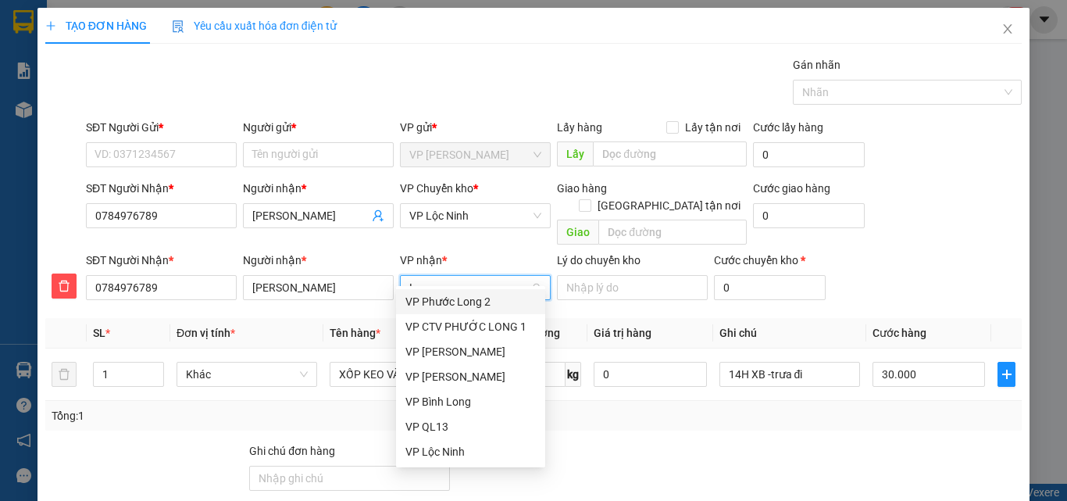
type input "LÔ"
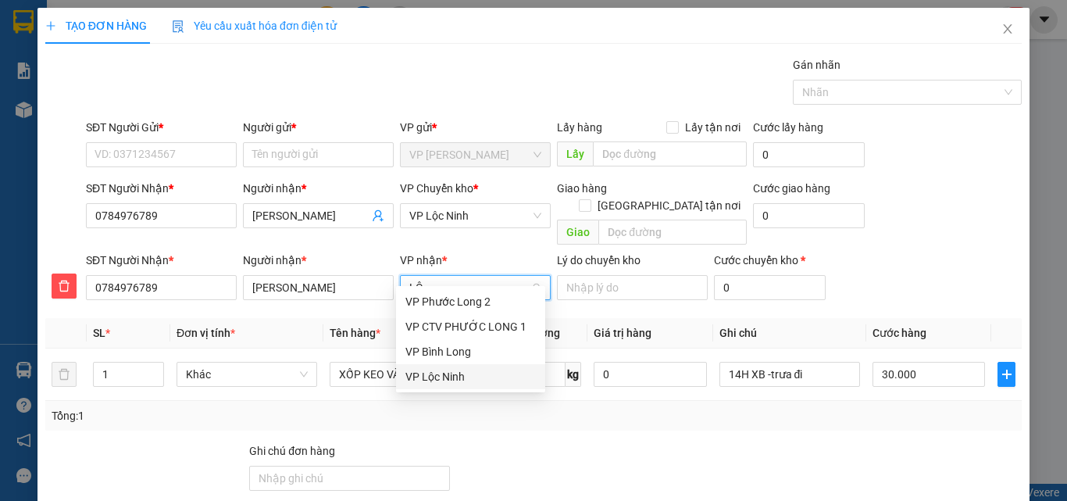
click at [464, 380] on div "VP Lộc Ninh" at bounding box center [470, 376] width 130 height 17
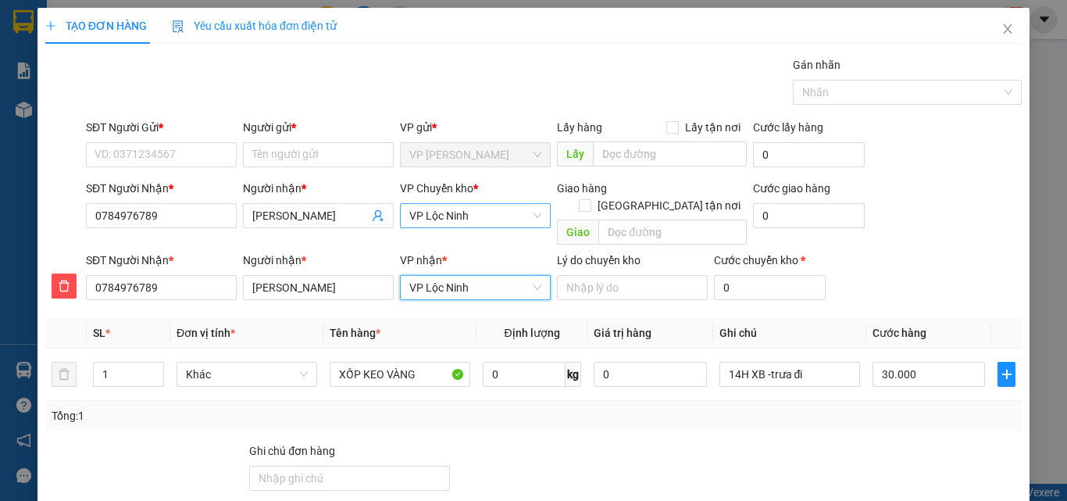
click at [459, 211] on span "VP Lộc Ninh" at bounding box center [475, 215] width 132 height 23
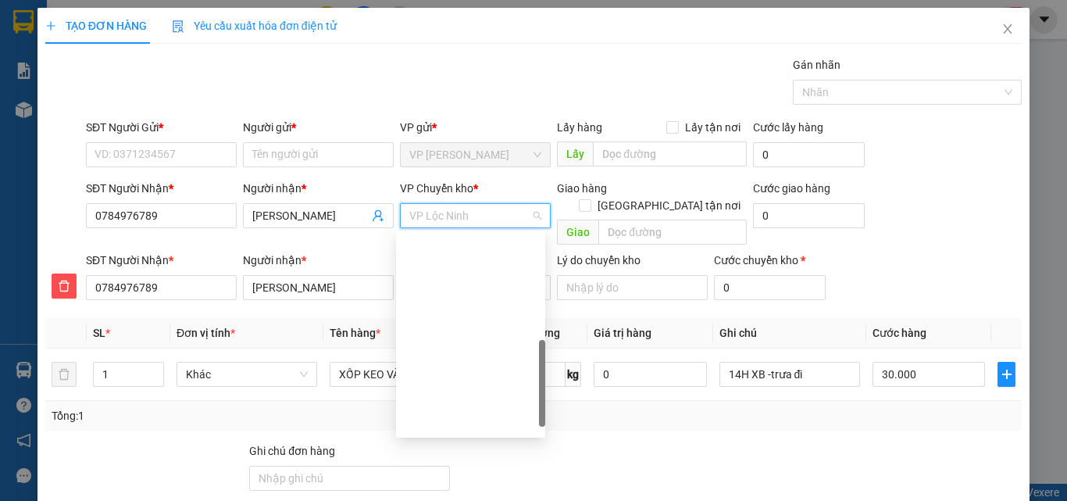
scroll to position [350, 0]
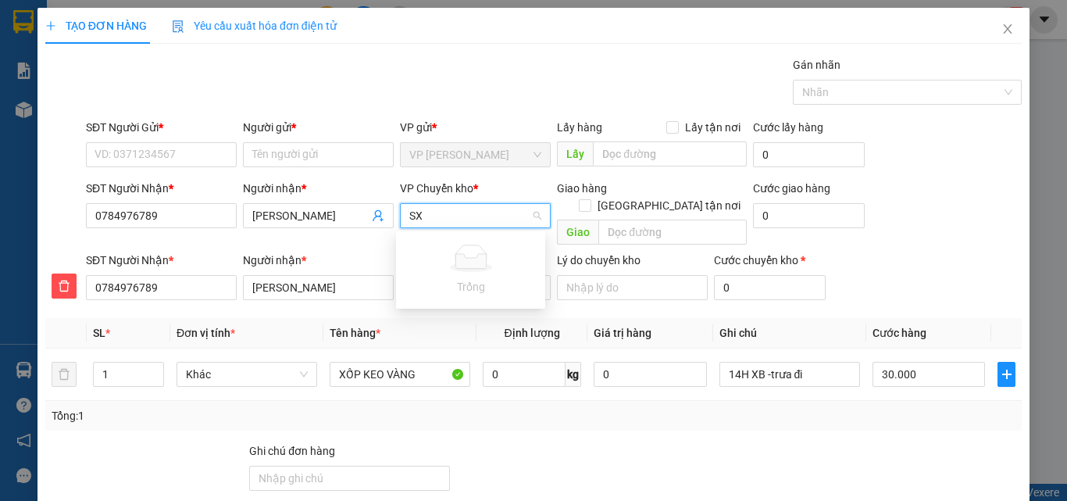
type input "S"
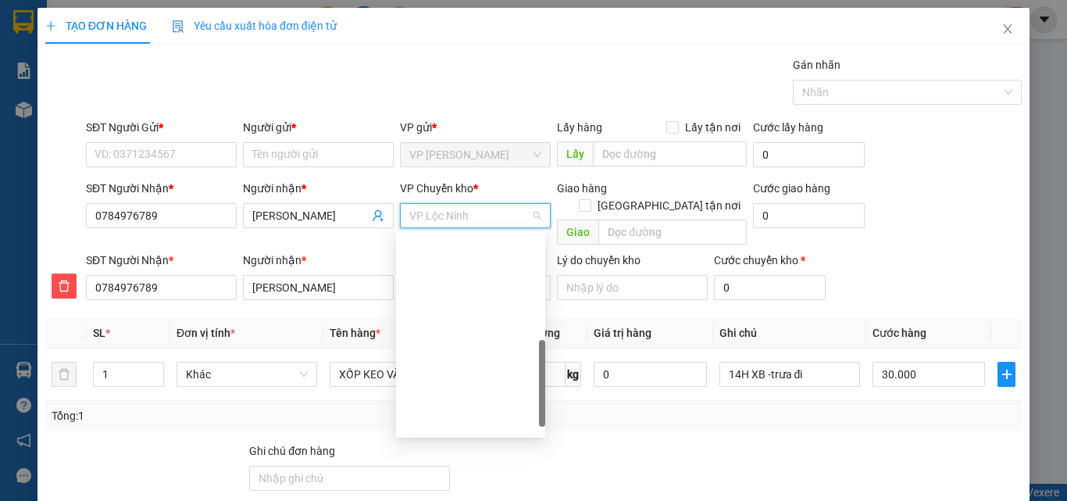
type input "X"
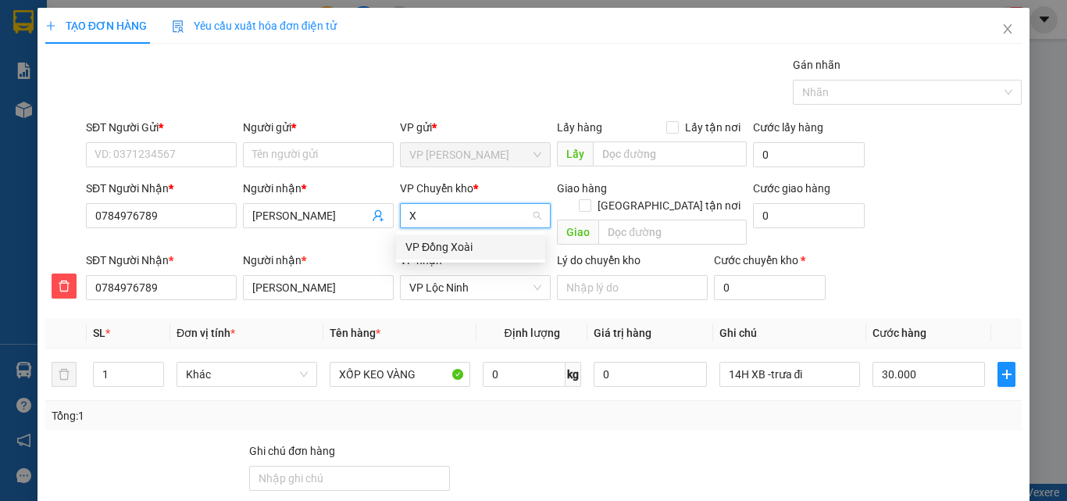
click at [476, 244] on div "VP Đồng Xoài" at bounding box center [470, 246] width 130 height 17
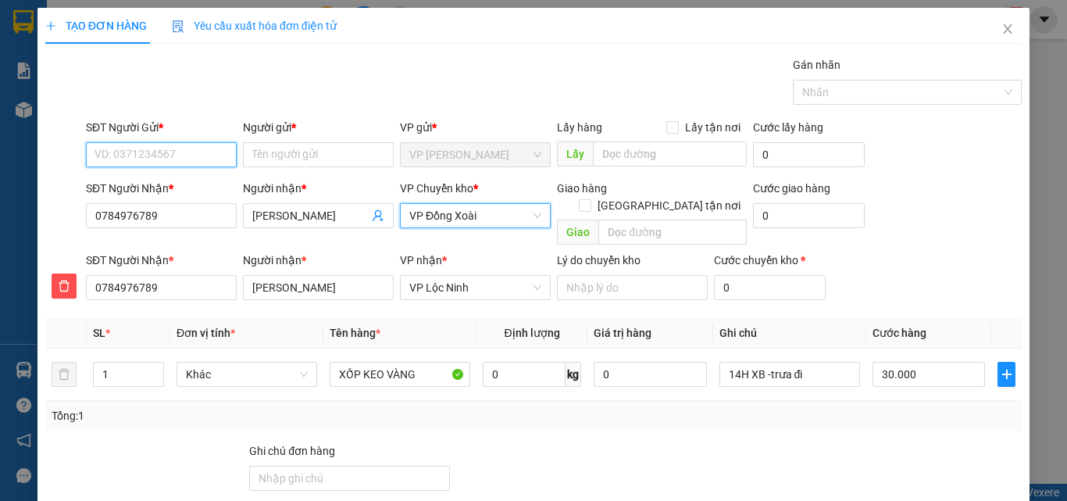
click at [143, 148] on input "SĐT Người Gửi *" at bounding box center [161, 154] width 151 height 25
click at [209, 185] on div "0905933939 - TRƯỜNG GIANG" at bounding box center [183, 185] width 176 height 17
type input "0905933939"
type input "TRƯỜNG GIANG"
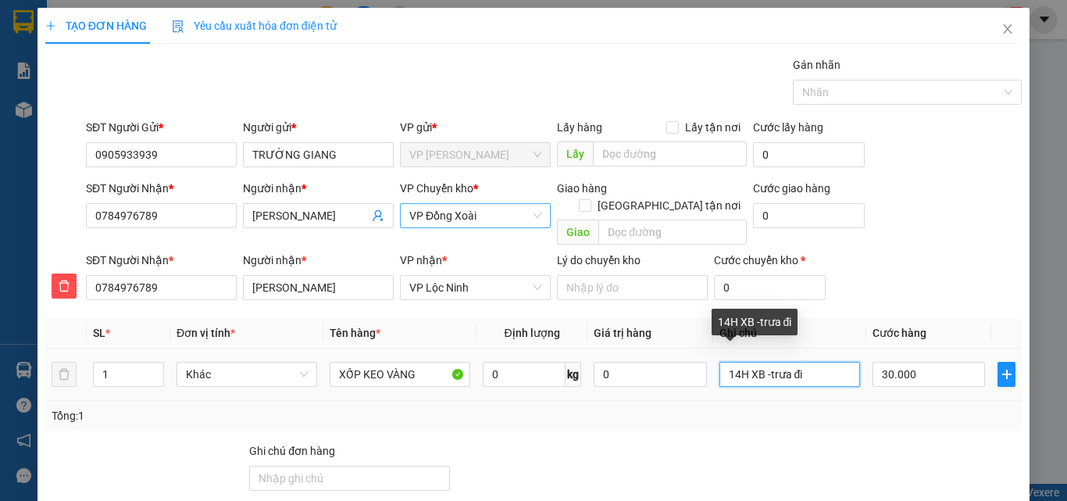
click at [826, 362] on input "14H XB -trưa đi" at bounding box center [789, 374] width 141 height 25
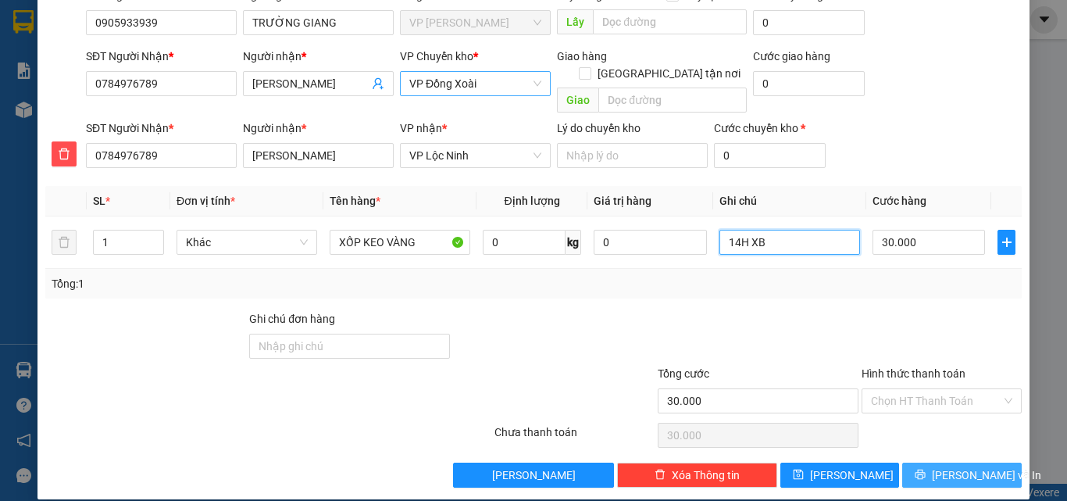
type input "14H XB"
click at [907, 462] on button "Lưu và In" at bounding box center [962, 474] width 120 height 25
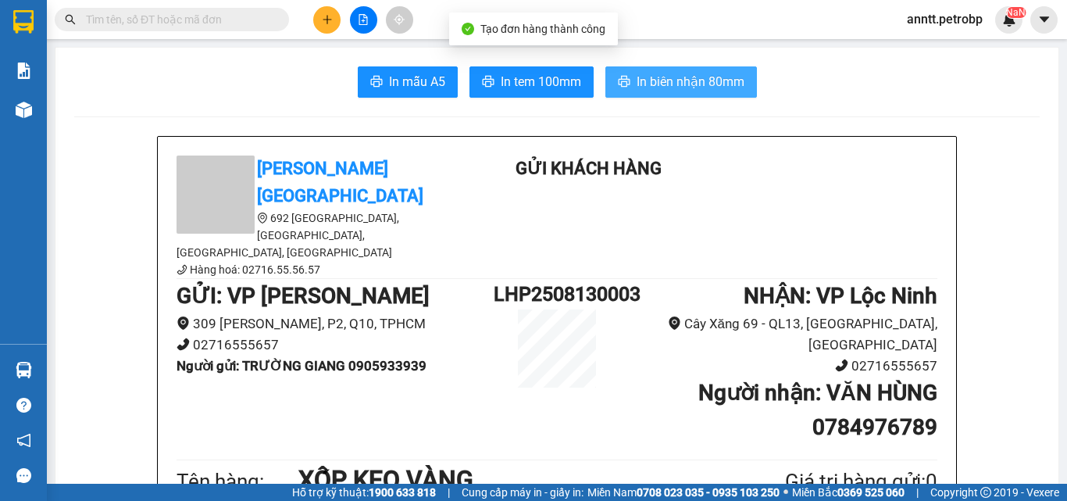
click at [645, 81] on span "In biên nhận 80mm" at bounding box center [691, 82] width 108 height 20
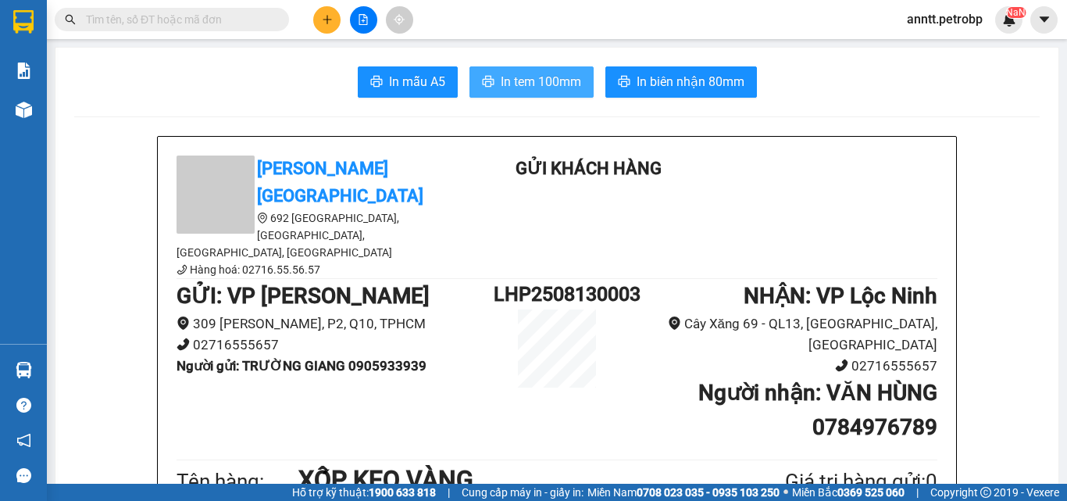
click at [526, 83] on span "In tem 100mm" at bounding box center [541, 82] width 80 height 20
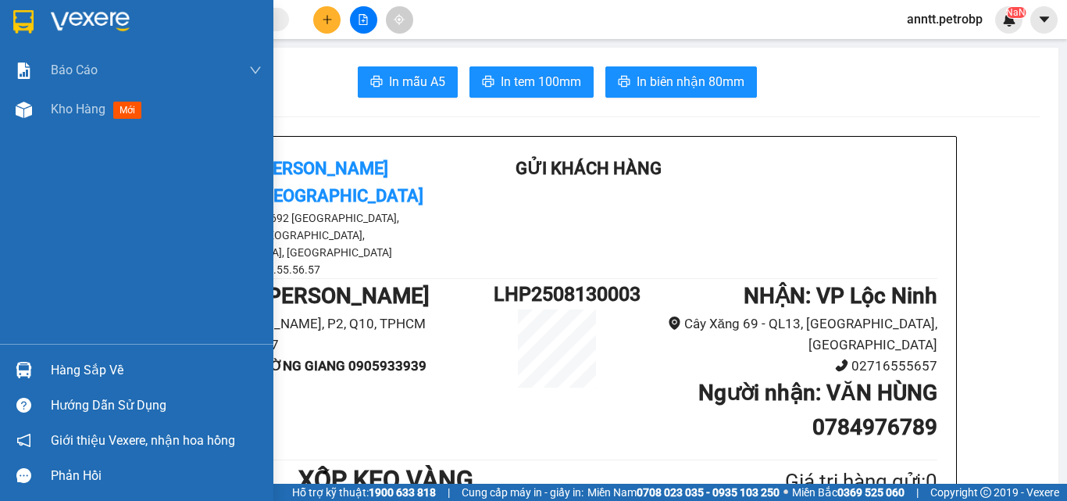
click at [134, 29] on div at bounding box center [156, 21] width 211 height 23
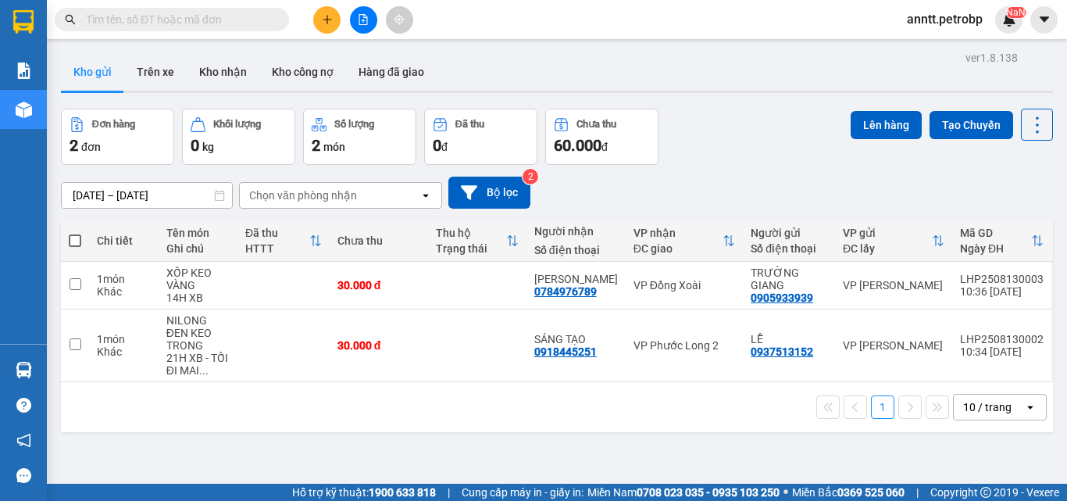
click at [941, 15] on span "anntt.petrobp" at bounding box center [944, 19] width 101 height 20
click at [934, 47] on span "Đăng xuất" at bounding box center [951, 48] width 70 height 17
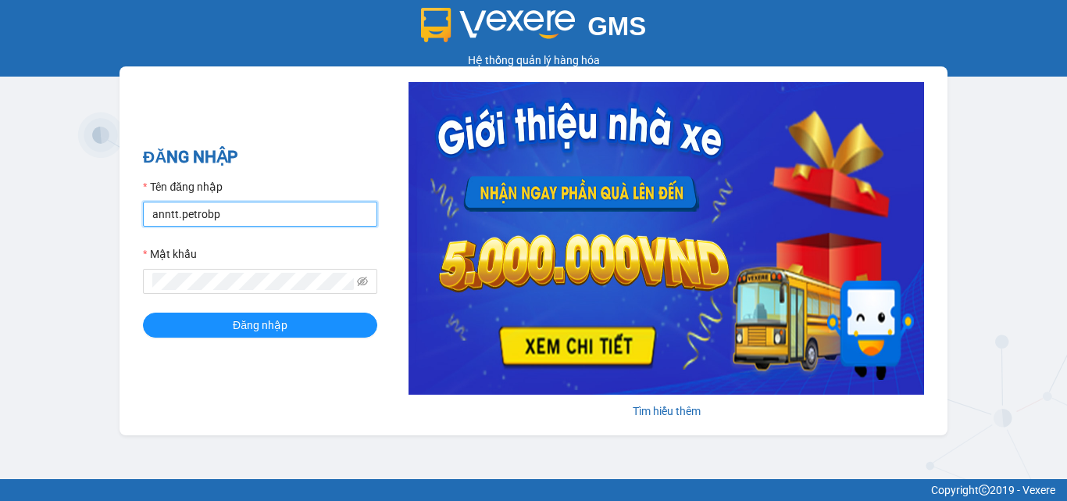
click at [273, 223] on input "anntt.petrobp" at bounding box center [260, 214] width 234 height 25
type input "hanhltb.petrobp"
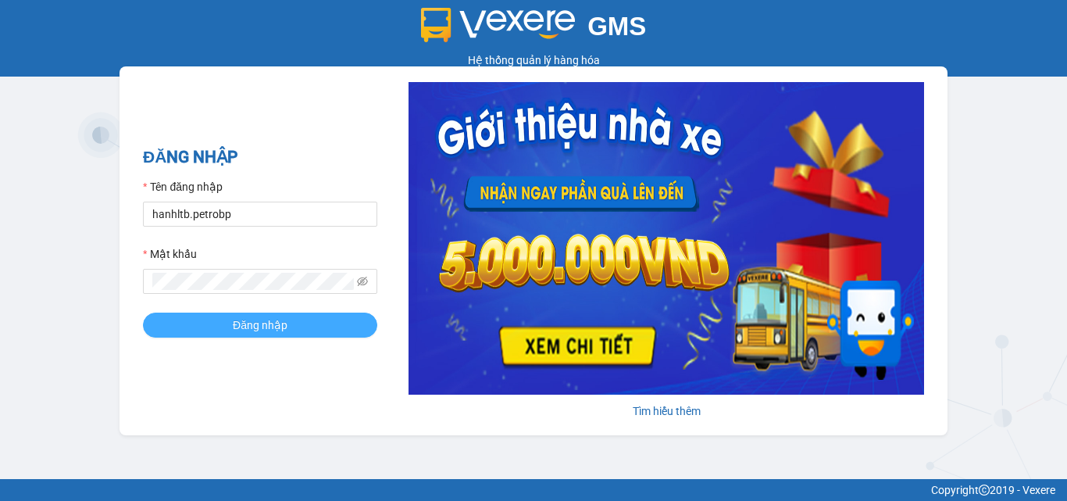
click at [305, 322] on button "Đăng nhập" at bounding box center [260, 324] width 234 height 25
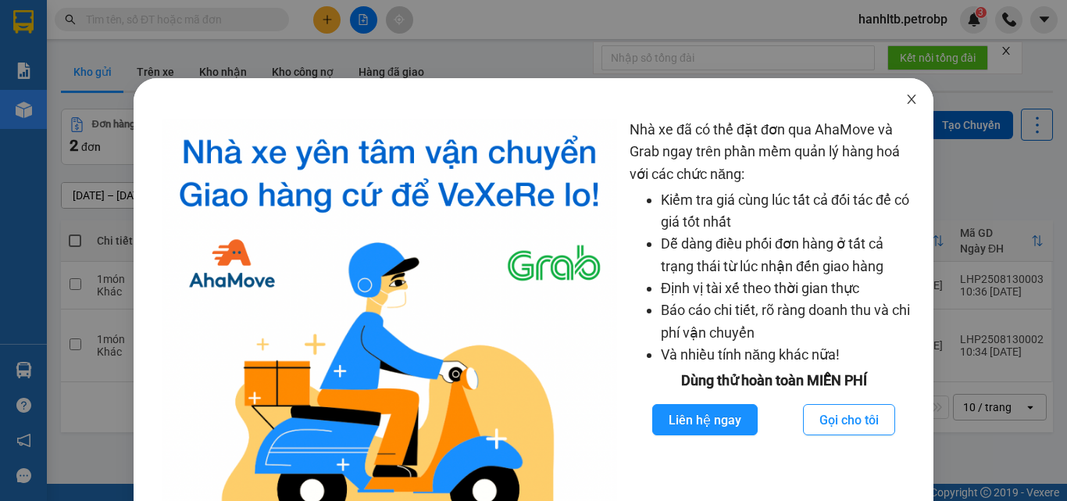
click at [905, 98] on icon "close" at bounding box center [911, 99] width 12 height 12
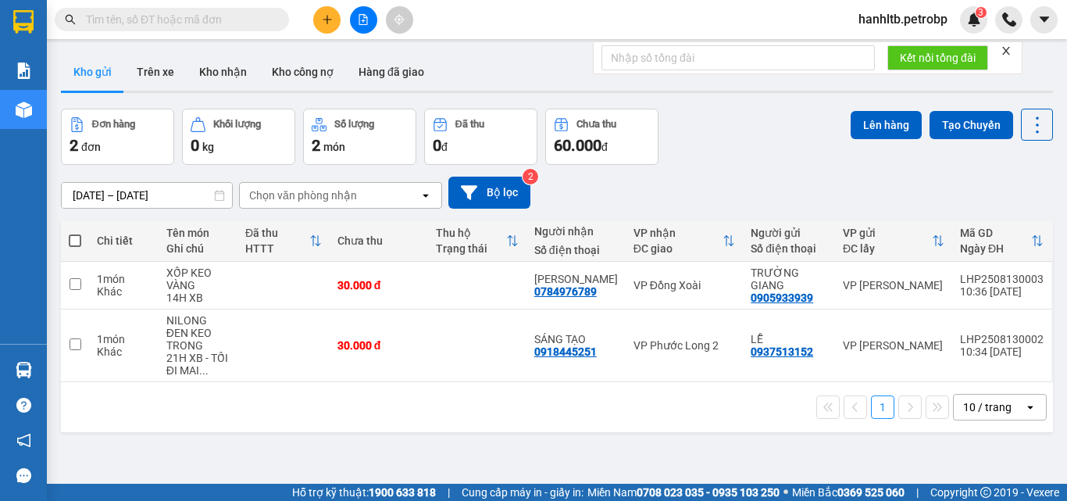
click at [1015, 48] on form "Kết nối tổng đài" at bounding box center [808, 57] width 430 height 33
click at [1010, 50] on icon "close" at bounding box center [1006, 50] width 11 height 11
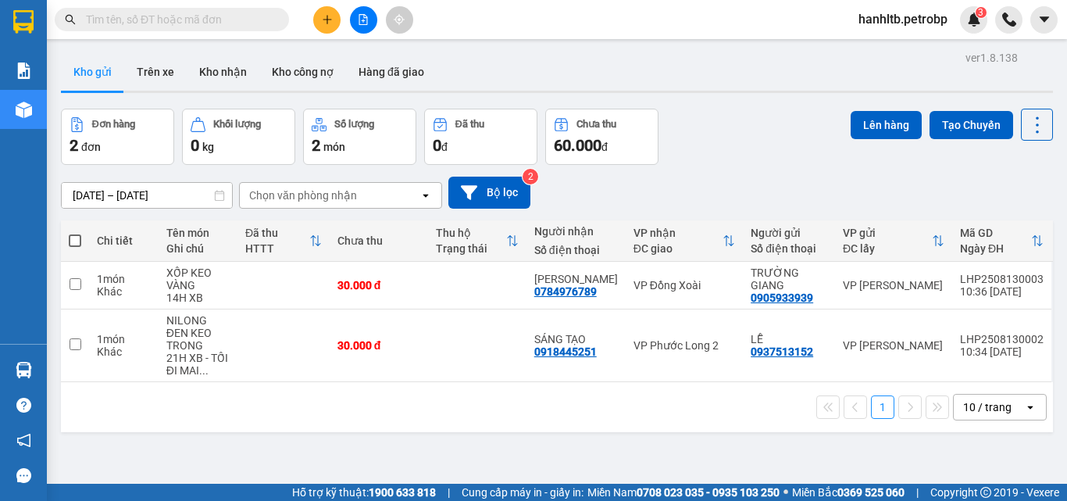
click at [773, 165] on div "[DATE] – [DATE] Press the down arrow key to interact with the calendar and sele…" at bounding box center [557, 192] width 992 height 55
click at [334, 17] on button at bounding box center [326, 19] width 27 height 27
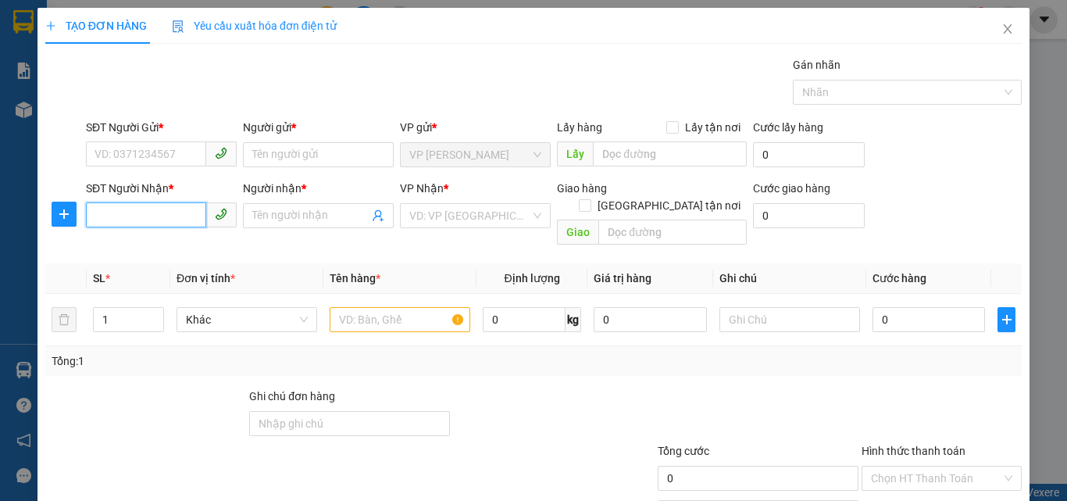
click at [166, 209] on input "SĐT Người Nhận *" at bounding box center [146, 214] width 120 height 25
click at [194, 244] on div "0979218380 - PHÁT" at bounding box center [160, 246] width 130 height 17
type input "0979218380"
type input "PHÁT"
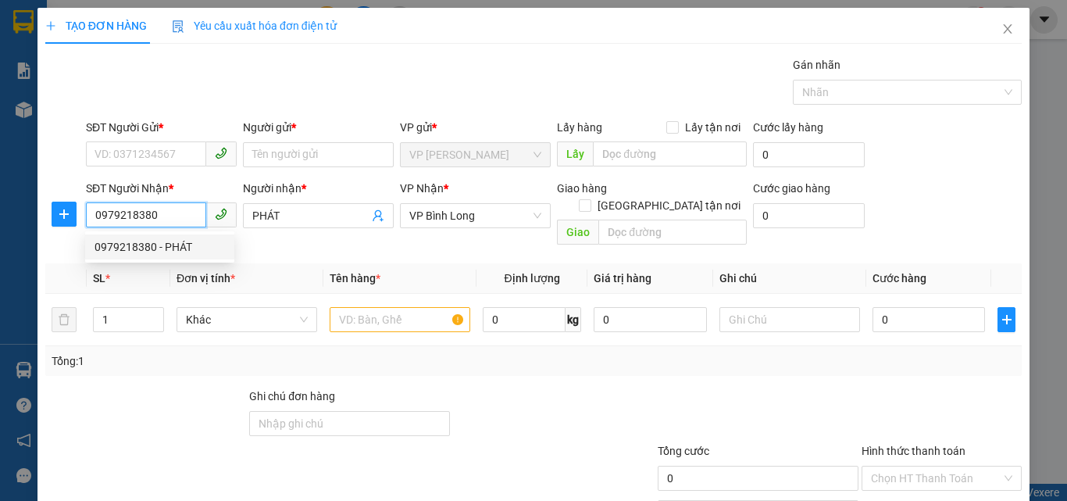
type input "40.000"
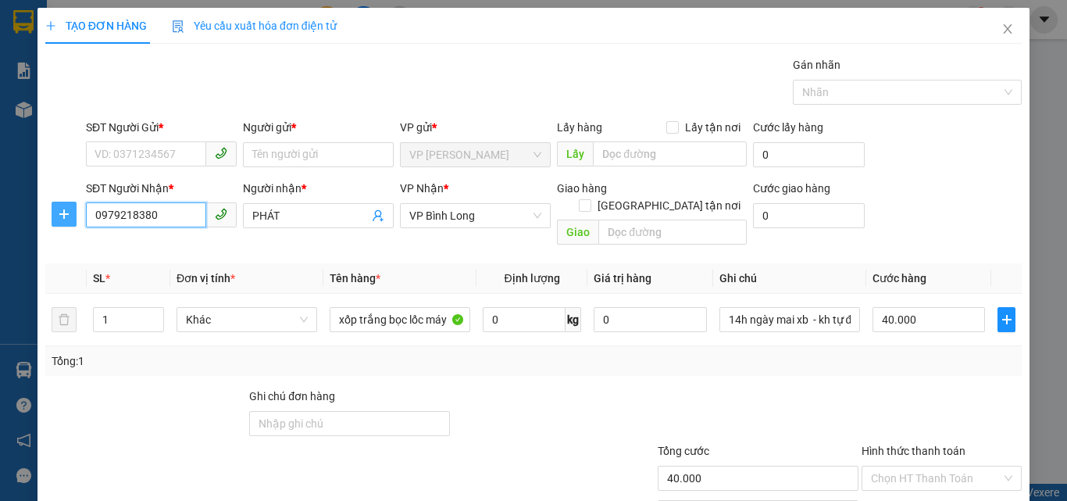
type input "0979218380"
click at [52, 214] on span "plus" at bounding box center [63, 214] width 23 height 12
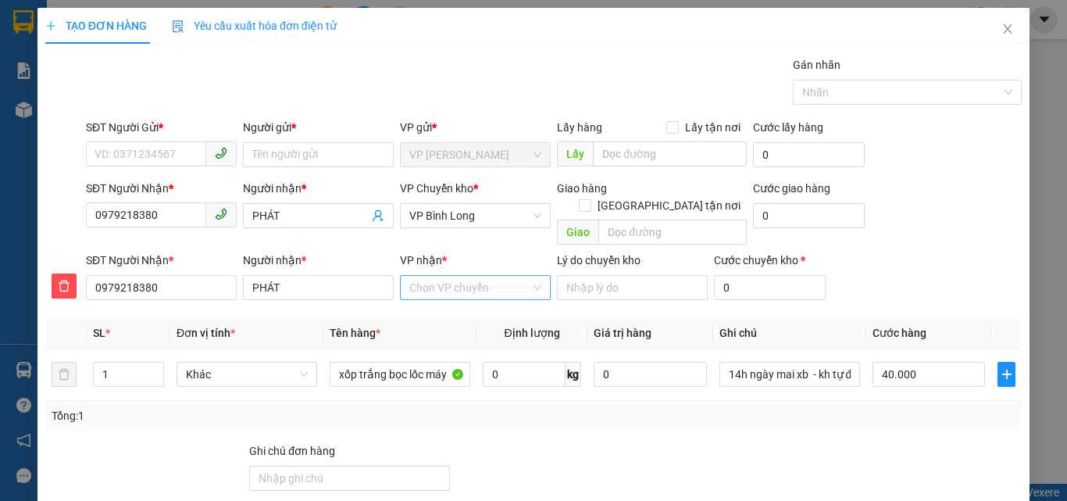
click at [480, 279] on input "VP nhận *" at bounding box center [469, 287] width 121 height 23
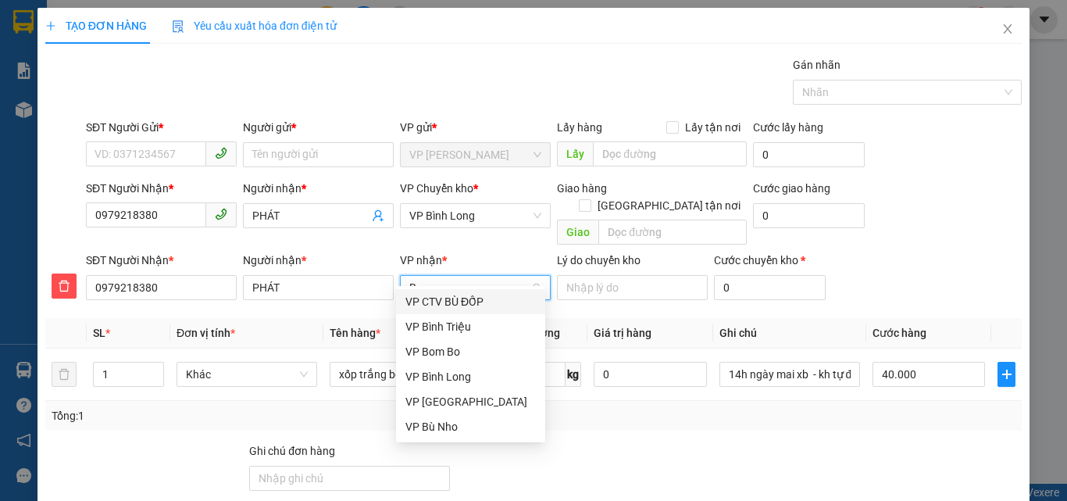
type input "BI"
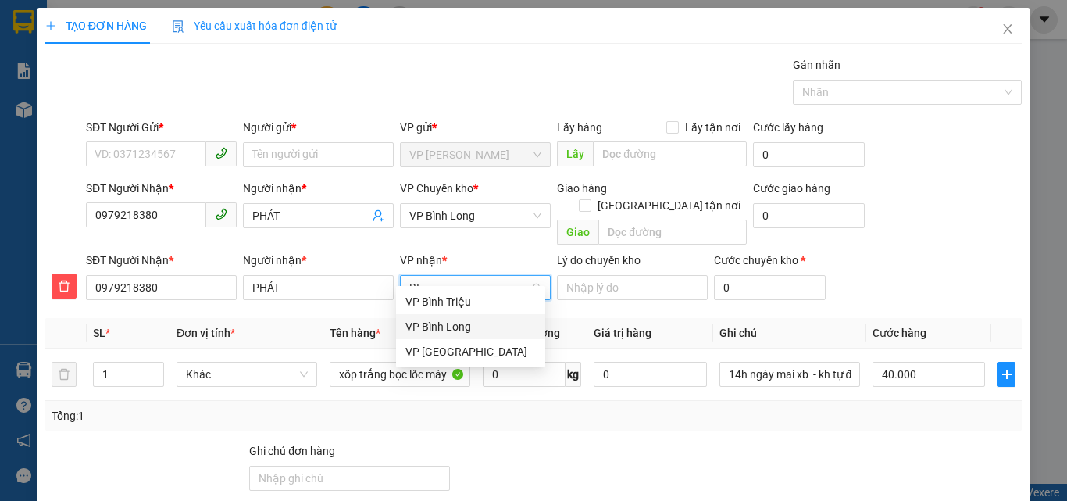
drag, startPoint x: 483, startPoint y: 334, endPoint x: 479, endPoint y: 320, distance: 15.3
click at [483, 334] on div "VP Bình Long" at bounding box center [470, 326] width 130 height 17
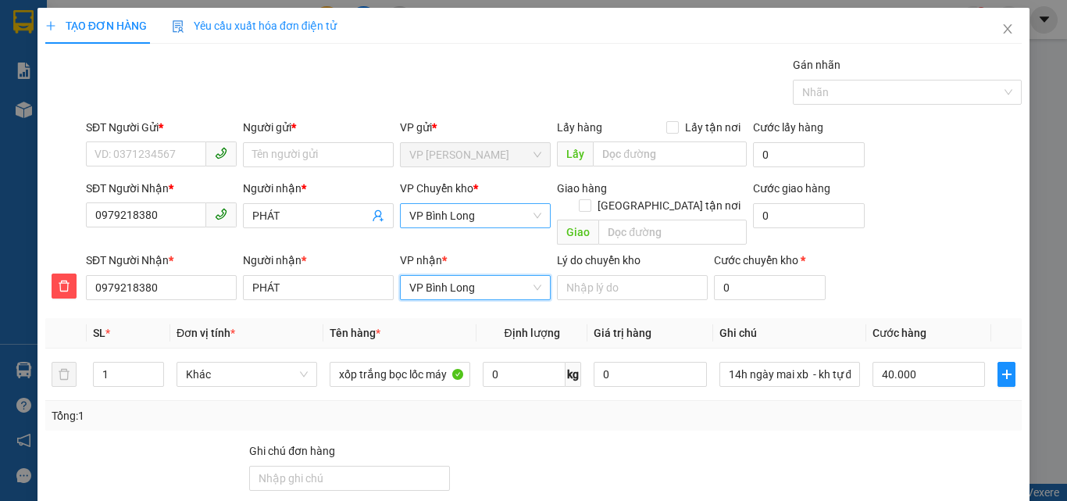
click at [493, 221] on span "VP Bình Long" at bounding box center [475, 215] width 132 height 23
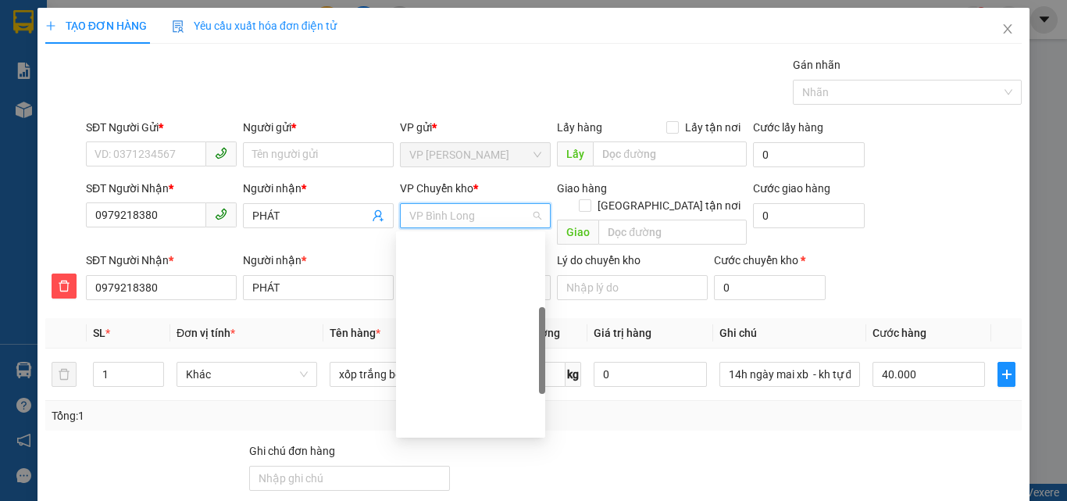
scroll to position [225, 0]
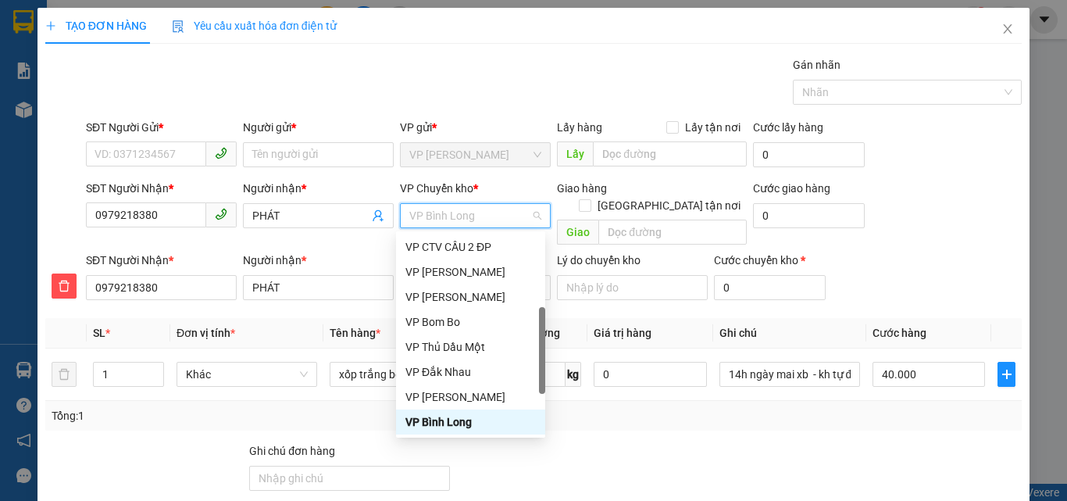
type input "X"
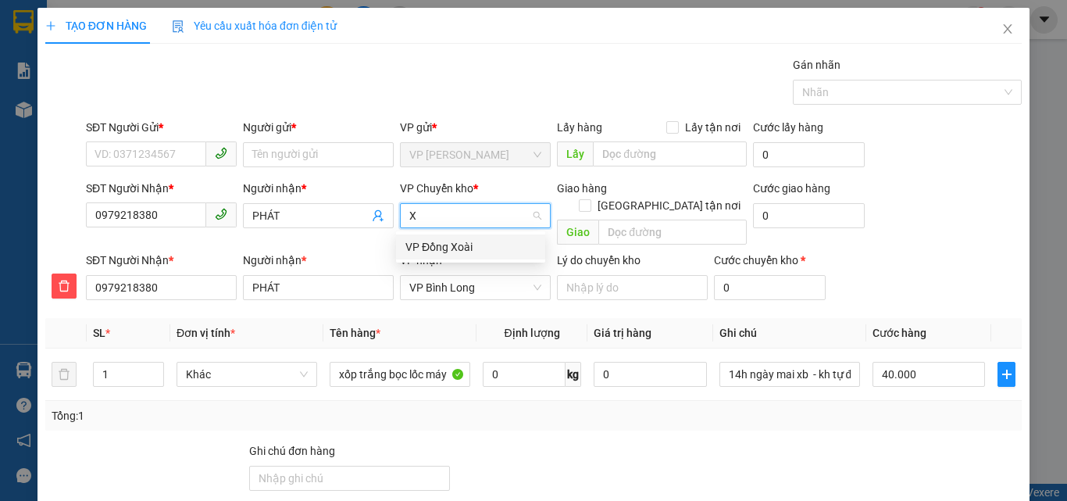
scroll to position [0, 0]
click at [496, 247] on div "VP Đồng Xoài" at bounding box center [470, 246] width 130 height 17
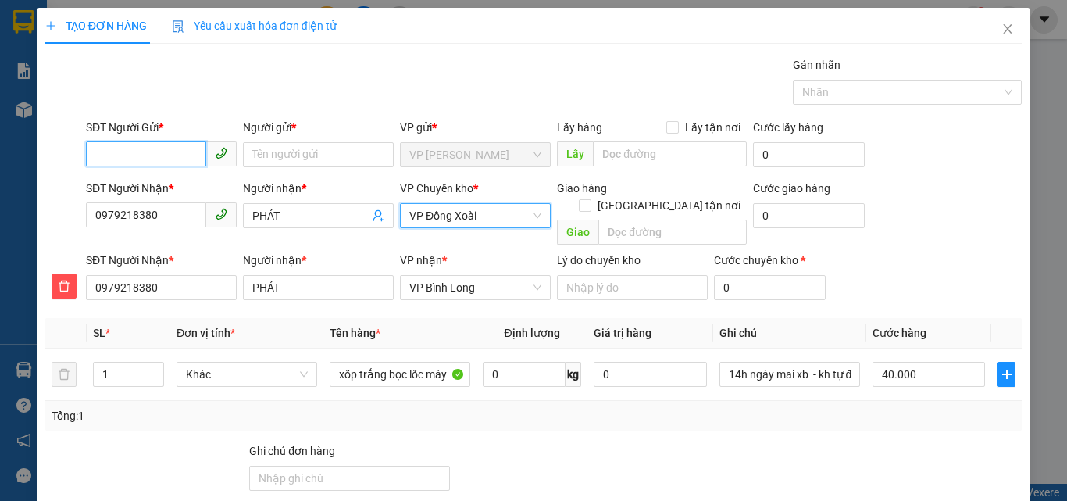
click at [155, 152] on input "SĐT Người Gửi *" at bounding box center [146, 153] width 120 height 25
type input "0843019539"
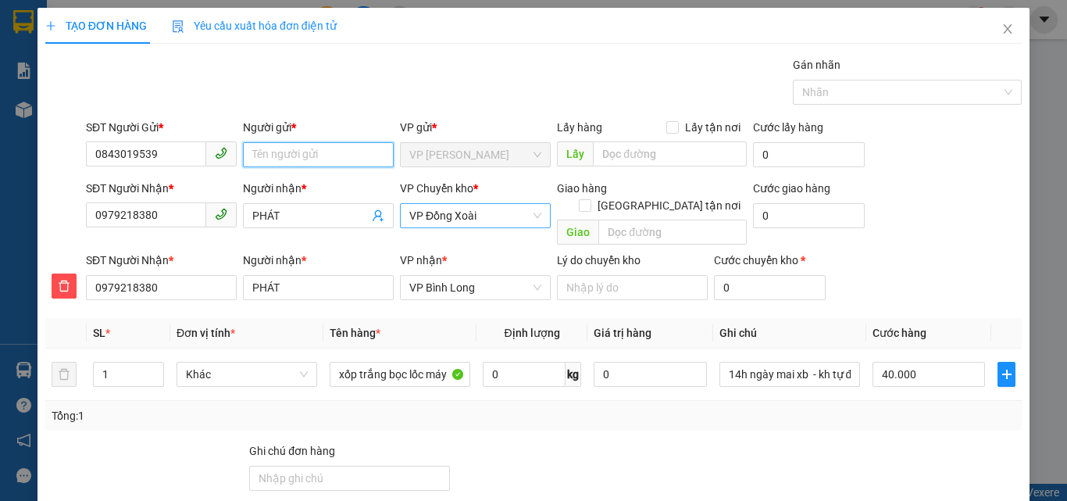
click at [288, 158] on input "Người gửi *" at bounding box center [318, 154] width 151 height 25
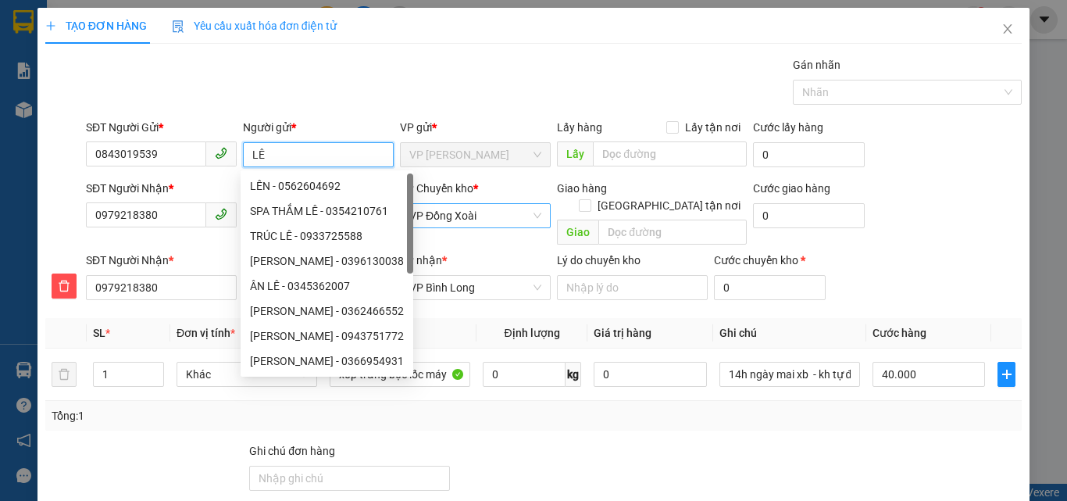
type input "LÊ"
click at [477, 73] on div "Gói vận chuyển * Tiêu chuẩn Gán nhãn Nhãn" at bounding box center [554, 83] width 942 height 55
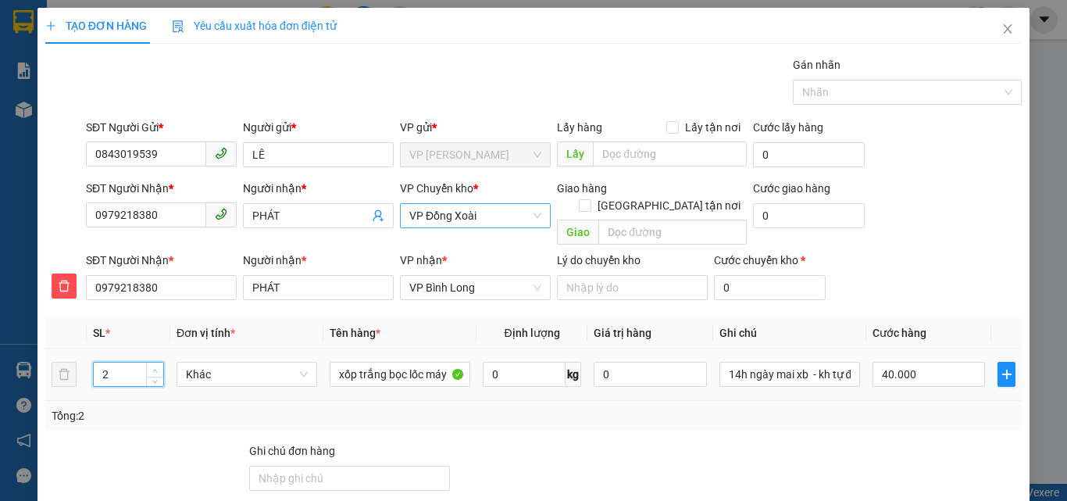
click at [158, 366] on span "up" at bounding box center [155, 370] width 9 height 9
type input "4"
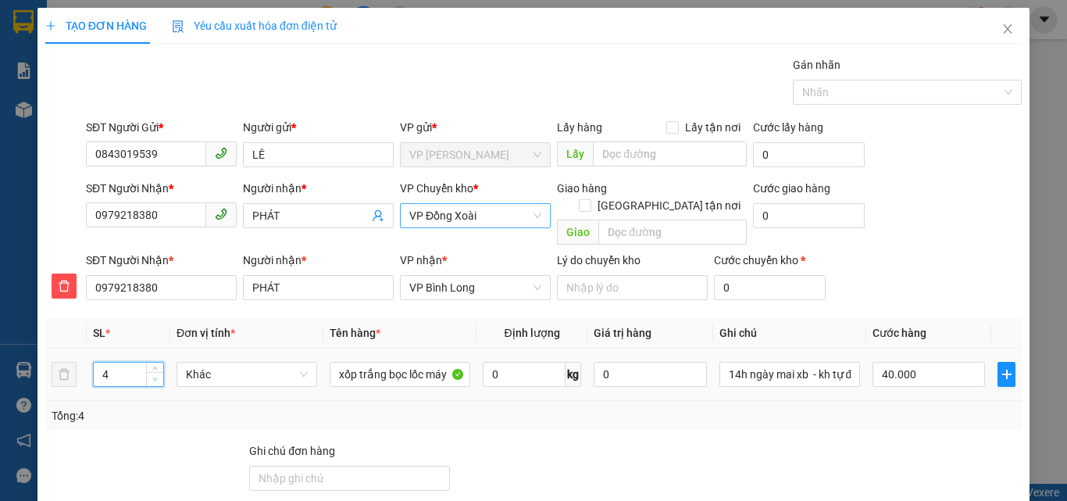
click at [154, 377] on icon "down" at bounding box center [154, 379] width 5 height 5
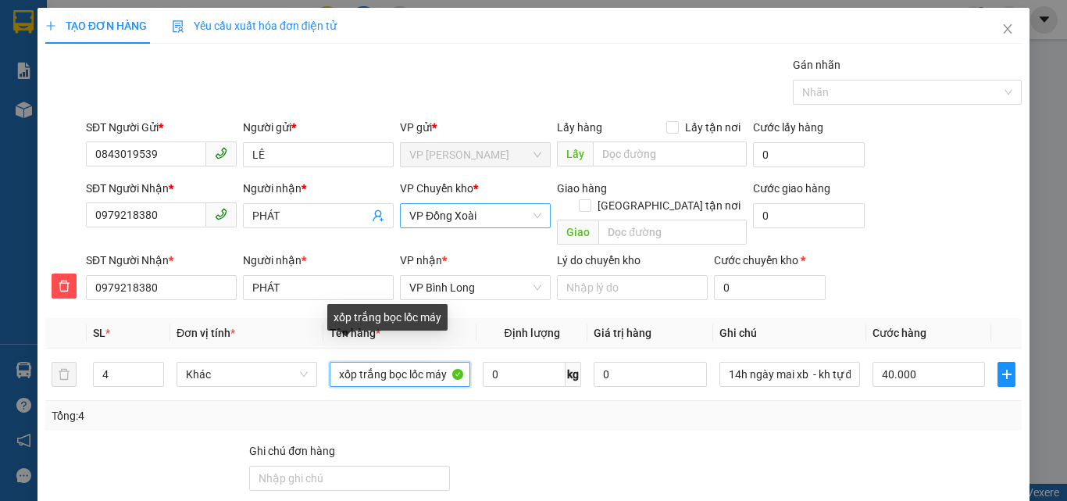
drag, startPoint x: 330, startPoint y: 356, endPoint x: 541, endPoint y: 394, distance: 214.2
click at [541, 394] on div "SL * Đơn vị tính * Tên hàng * Định lượng Giá trị hàng Ghi chú Cước hàng 4 Khác …" at bounding box center [533, 374] width 976 height 112
type input "0"
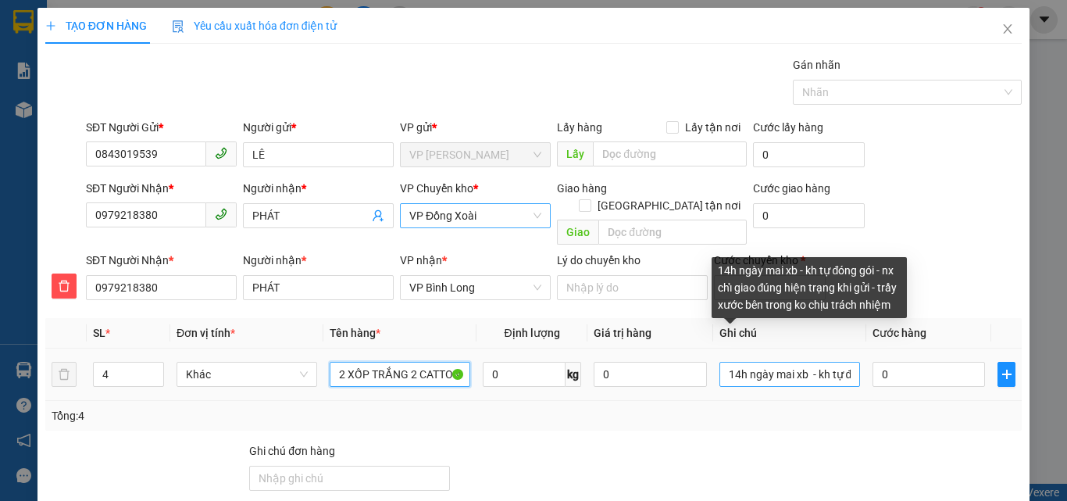
type input "2 XỐP TRẮNG 2 CATTON"
click at [809, 362] on input "14h ngày mai xb - kh tự đóng gói - nx chỉ giao đúng hiện trạng khi gửi - trầy x…" at bounding box center [789, 374] width 141 height 25
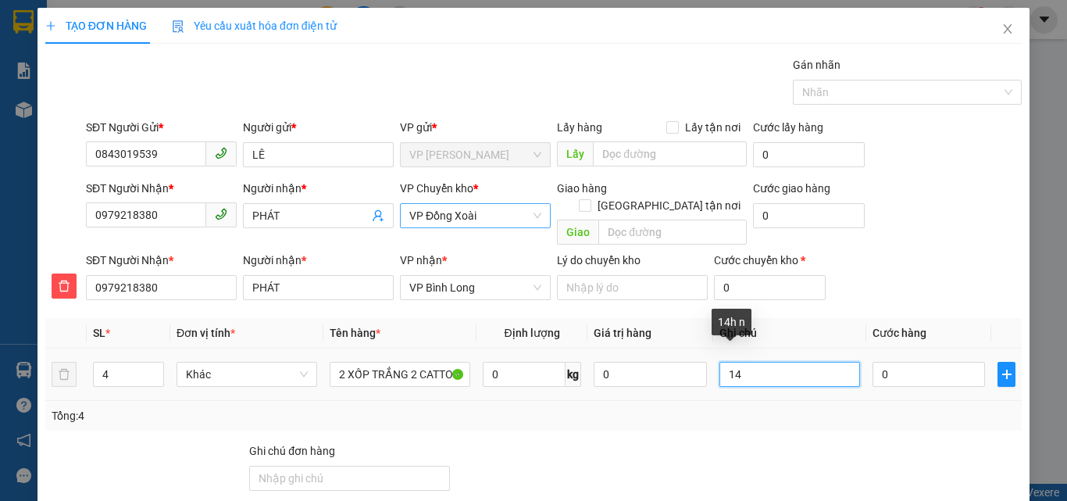
type input "1"
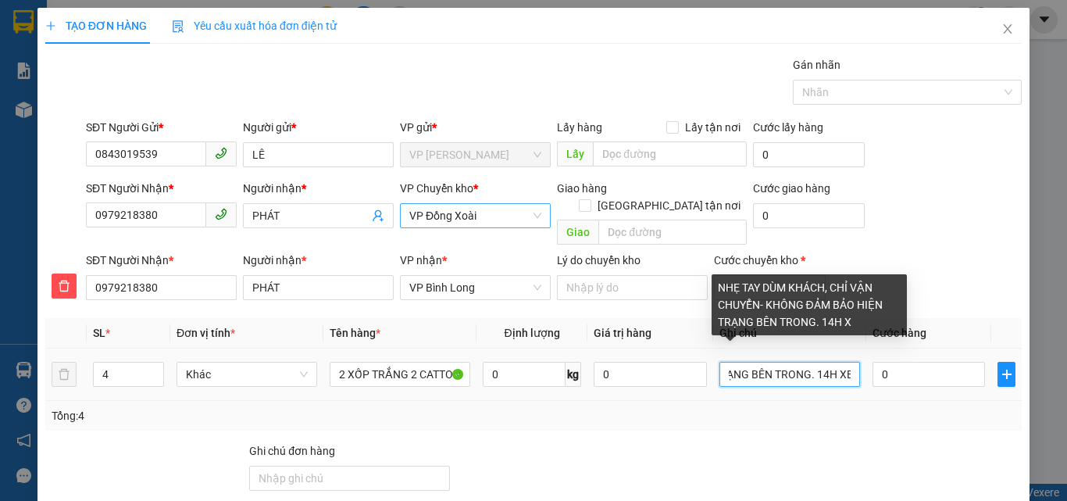
scroll to position [0, 346]
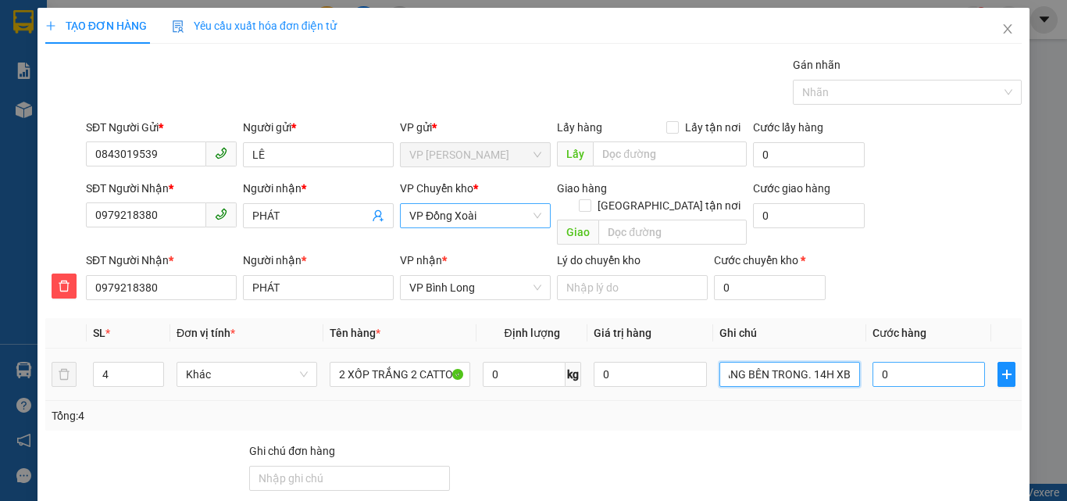
type input "NHẸ TAY DÙM KHÁCH, CHỈ VẬN CHUYỂN- KHÔNG ĐẢM BẢO HIỆN TRẠNG BÊN TRONG. 14H XB"
click at [904, 362] on input "0" at bounding box center [929, 374] width 112 height 25
type input "1"
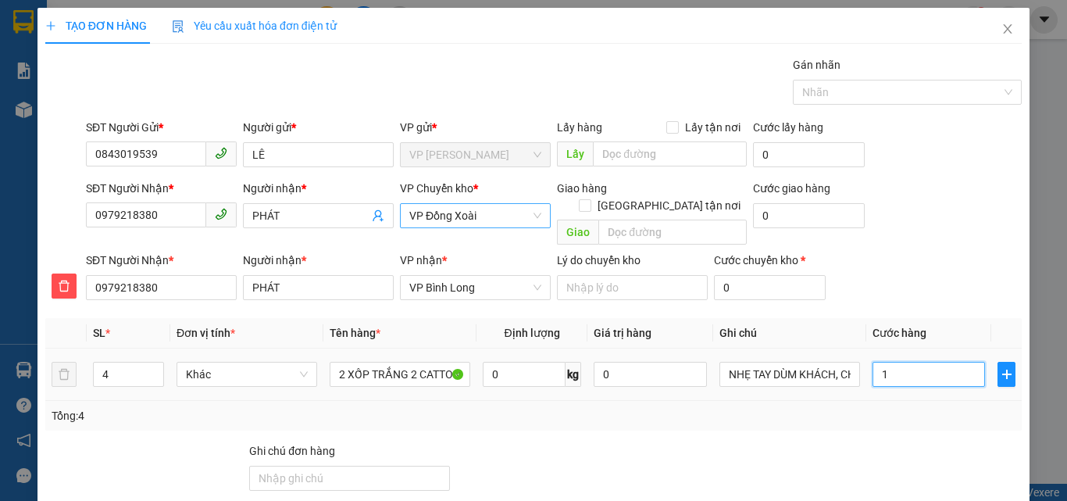
type input "1"
type input "18"
type input "180"
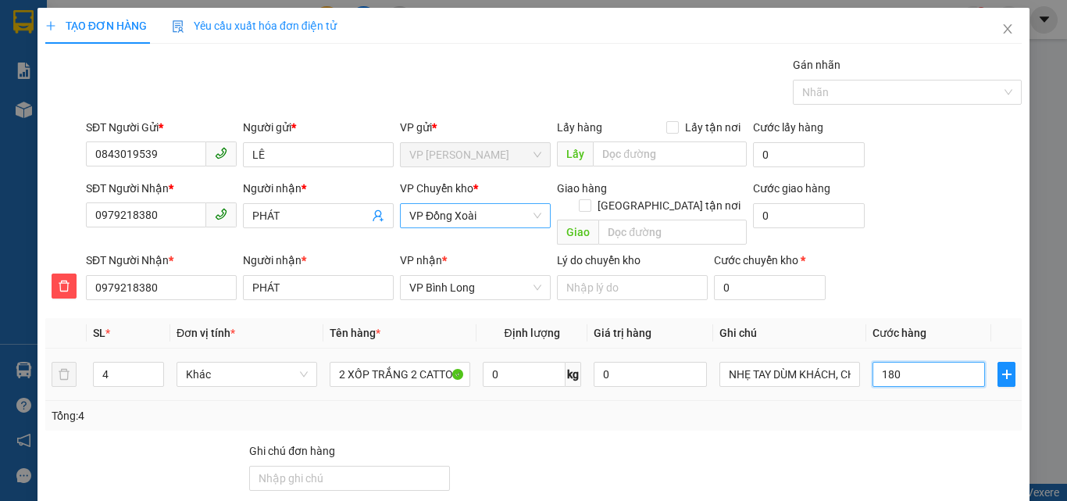
type input "180"
click at [914, 407] on div "Tổng: 4" at bounding box center [534, 415] width 964 height 17
type input "180.000"
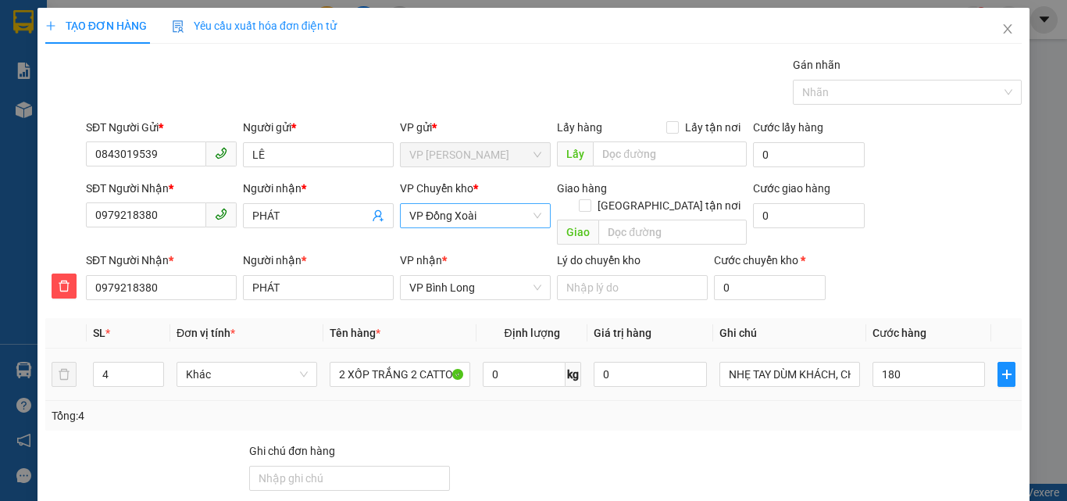
type input "180.000"
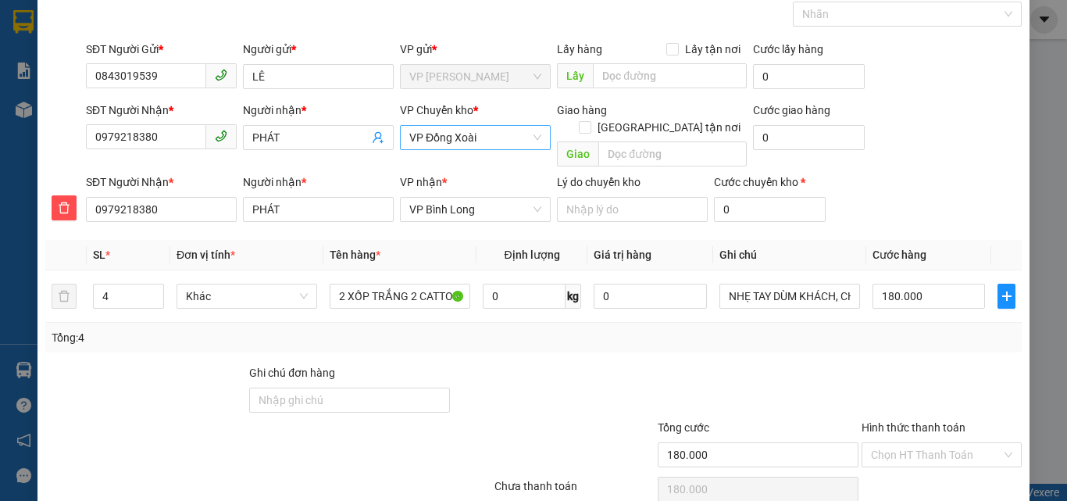
scroll to position [132, 0]
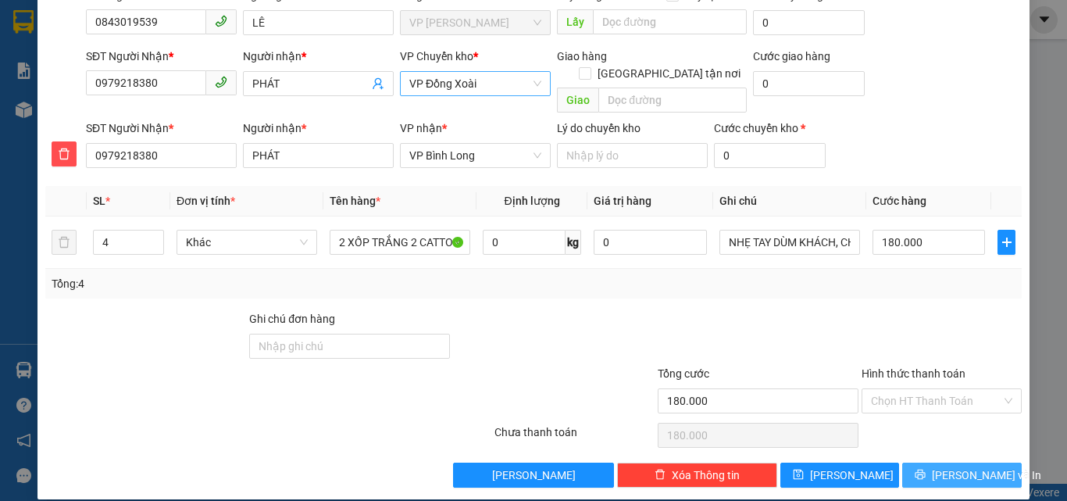
click at [906, 462] on button "Lưu và In" at bounding box center [962, 474] width 120 height 25
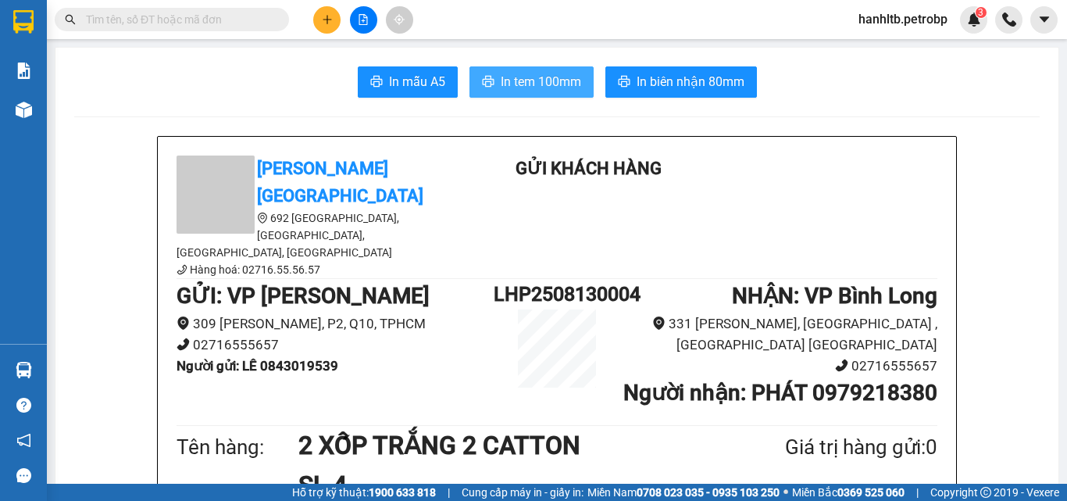
click at [509, 94] on button "In tem 100mm" at bounding box center [531, 81] width 124 height 31
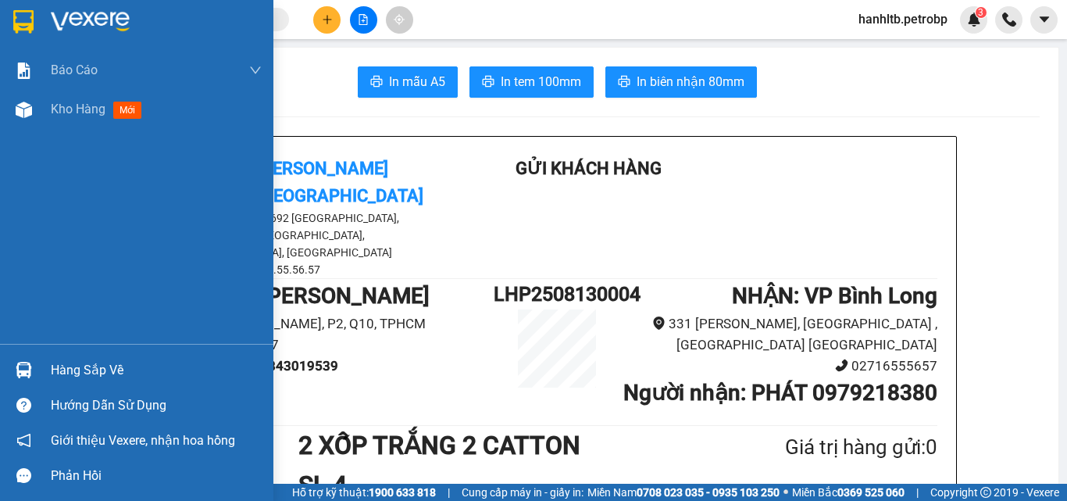
click at [172, 19] on div at bounding box center [156, 21] width 211 height 23
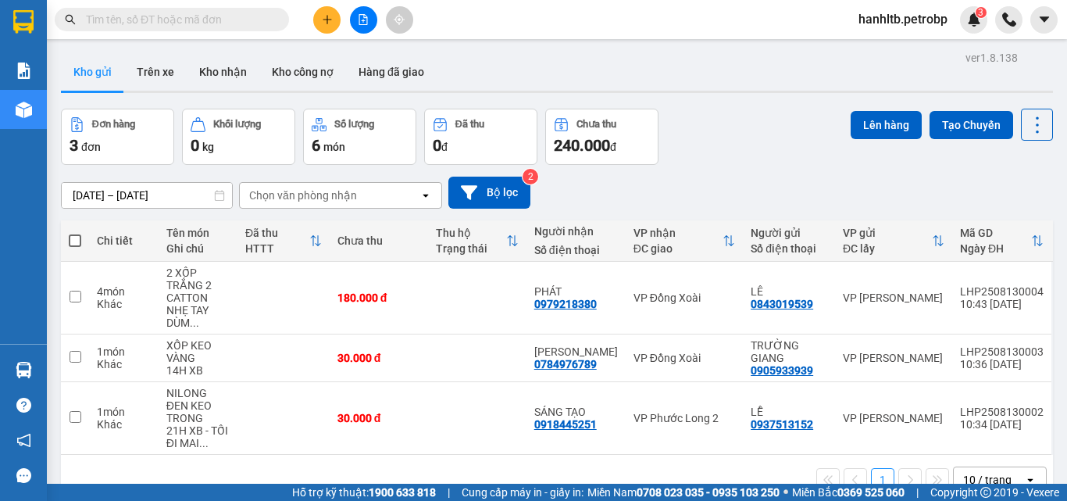
click at [750, 185] on div "12/08/2025 – 13/08/2025 Press the down arrow key to interact with the calendar …" at bounding box center [557, 193] width 992 height 32
click at [454, 7] on div "Kết quả tìm kiếm ( 0 ) Bộ lọc No Data hanhltb.petrobp 3" at bounding box center [533, 19] width 1067 height 39
click at [439, 6] on div "Kết quả tìm kiếm ( 0 ) Bộ lọc No Data hanhltb.petrobp 3" at bounding box center [533, 19] width 1067 height 39
click at [442, 79] on div "Kho gửi Trên xe Kho nhận Kho công nợ Hàng đã giao" at bounding box center [557, 73] width 992 height 41
click at [722, 154] on div "Đơn hàng 3 đơn Khối lượng 0 kg Số lượng 6 món Đã thu 0 đ Chưa thu 240.000 đ Lên…" at bounding box center [557, 137] width 992 height 56
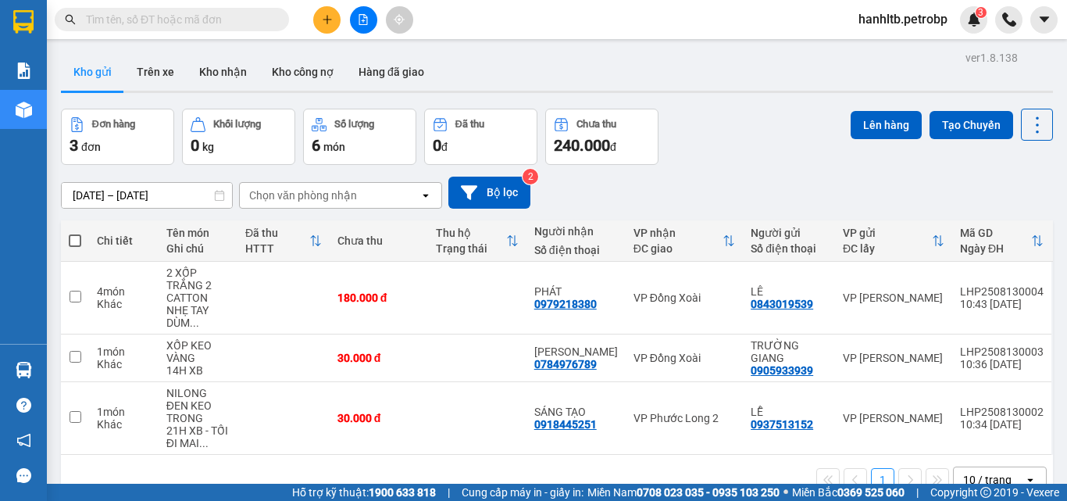
click at [696, 107] on div "ver 1.8.138 Kho gửi Trên xe Kho nhận Kho công nợ Hàng đã giao Đơn hàng 3 đơn Kh…" at bounding box center [557, 297] width 1005 height 501
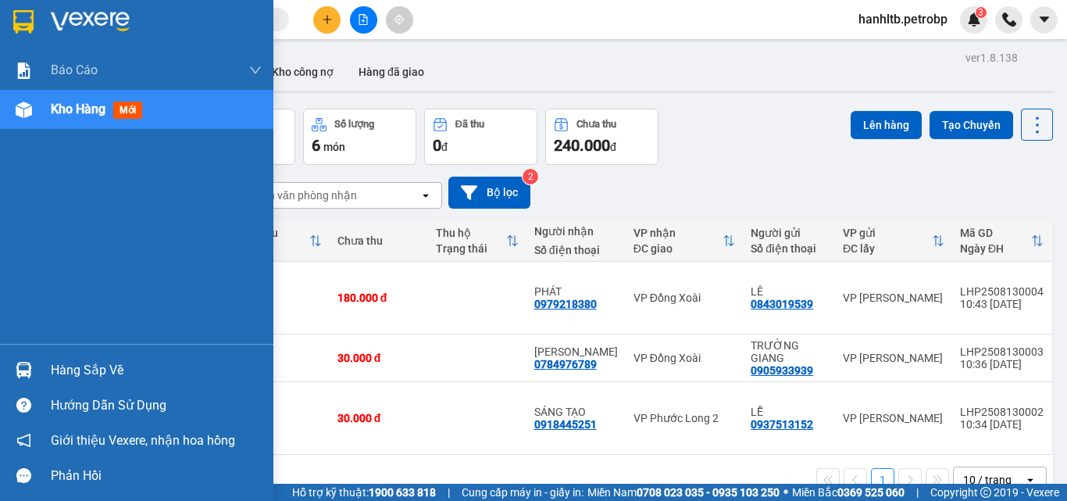
click at [56, 29] on img at bounding box center [90, 21] width 79 height 23
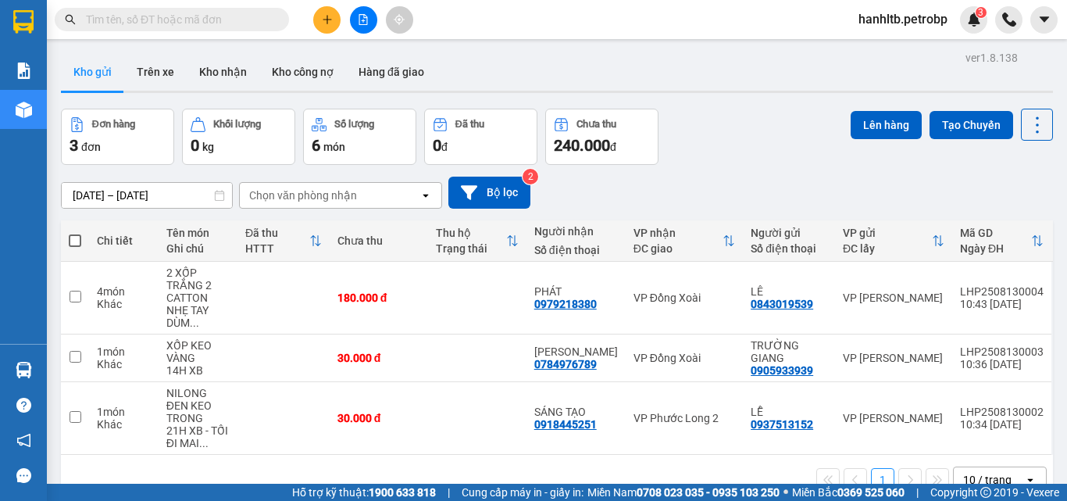
click at [734, 170] on div "12/08/2025 – 13/08/2025 Press the down arrow key to interact with the calendar …" at bounding box center [557, 192] width 992 height 55
click at [739, 165] on div "12/08/2025 – 13/08/2025 Press the down arrow key to interact with the calendar …" at bounding box center [557, 192] width 992 height 55
click at [447, 8] on div "Kết quả tìm kiếm ( 0 ) Bộ lọc No Data hanhltb.petrobp 3" at bounding box center [533, 19] width 1067 height 39
click at [452, 88] on div "Kho gửi Trên xe Kho nhận Kho công nợ Hàng đã giao" at bounding box center [557, 73] width 992 height 41
click at [717, 132] on div "Đơn hàng 3 đơn Khối lượng 0 kg Số lượng 6 món Đã thu 0 đ Chưa thu 240.000 đ Lên…" at bounding box center [557, 137] width 992 height 56
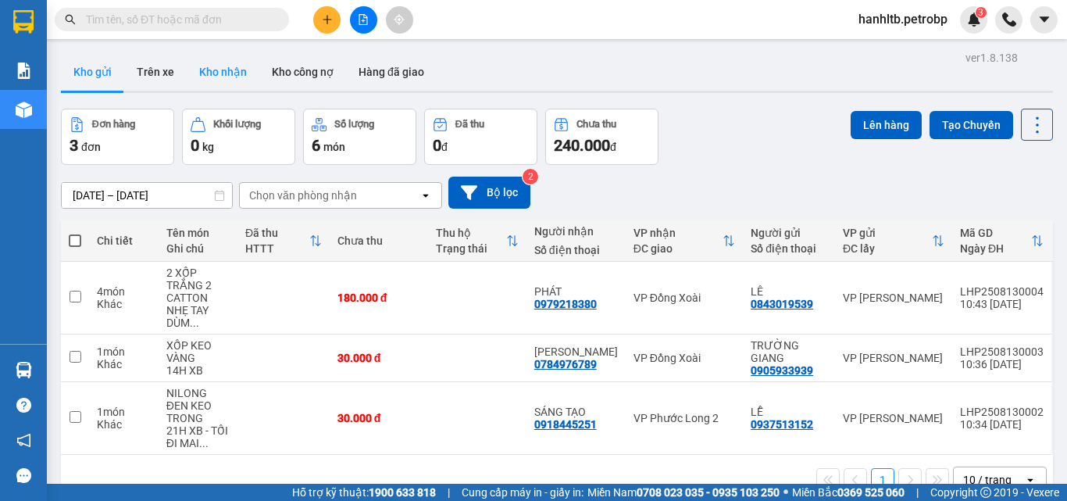
click at [217, 73] on button "Kho nhận" at bounding box center [223, 71] width 73 height 37
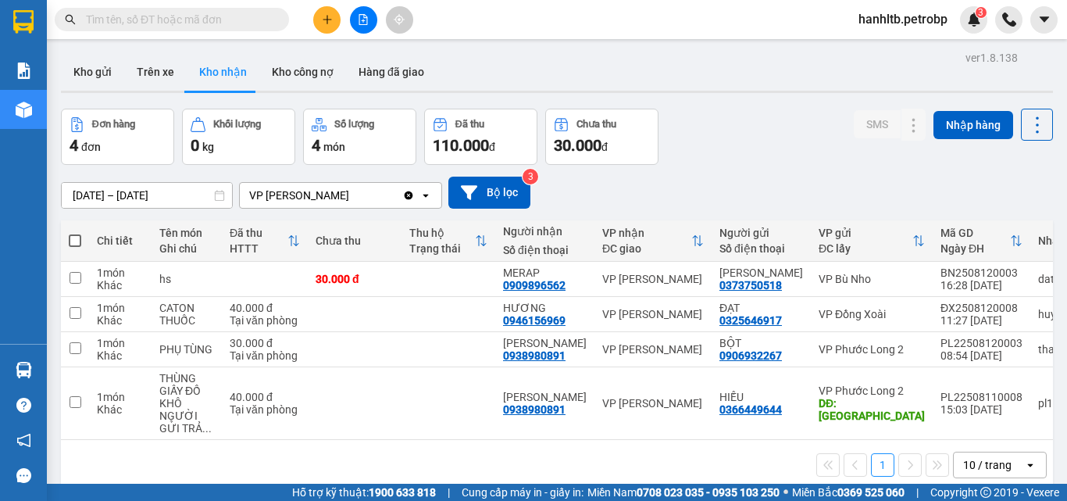
click at [149, 31] on div "Kết quả tìm kiếm ( 0 ) Bộ lọc No Data" at bounding box center [152, 19] width 305 height 27
click at [150, 21] on input "text" at bounding box center [178, 19] width 184 height 17
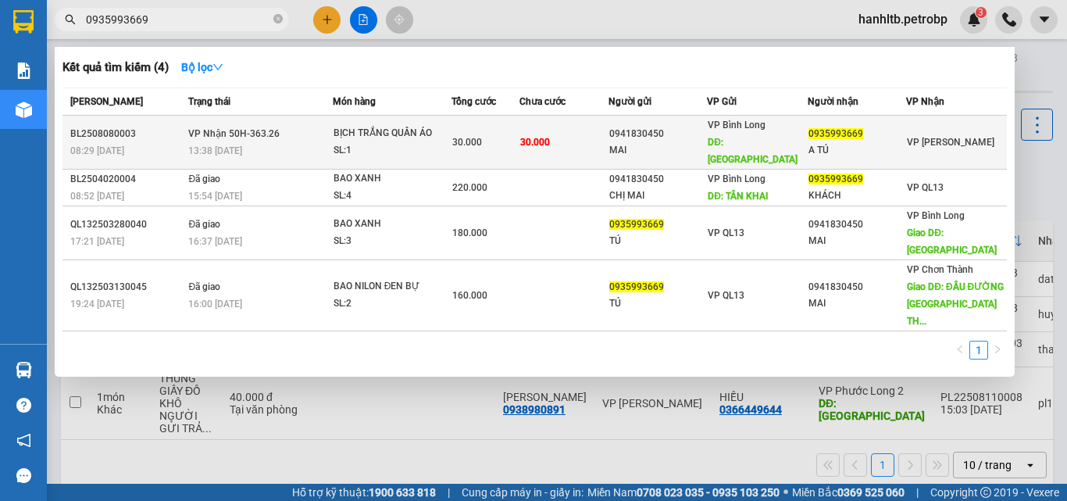
type input "0935993669"
click at [553, 123] on td "30.000" at bounding box center [563, 143] width 89 height 54
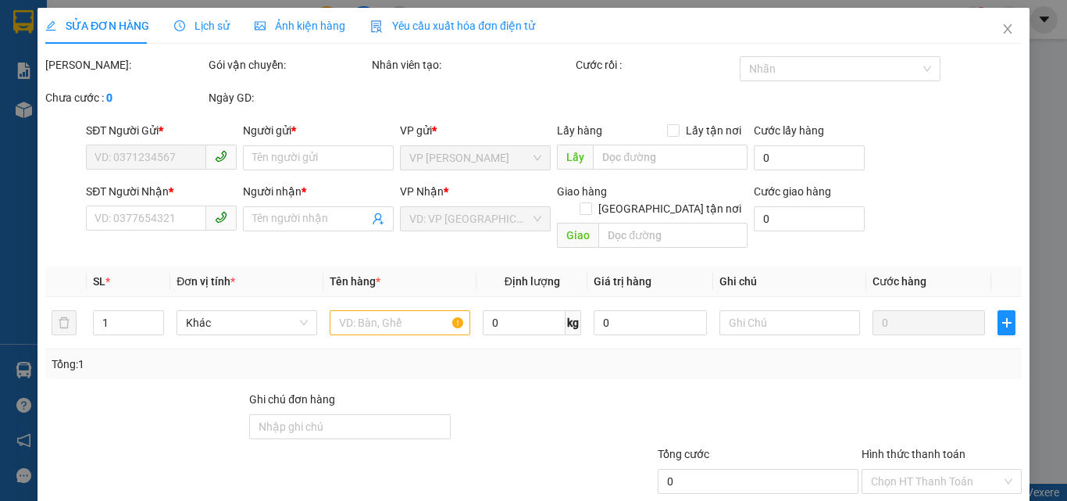
type input "0941830450"
type input "MAI"
type input "CHỢ TÂN KHAI"
type input "0935993669"
type input "A TÚ"
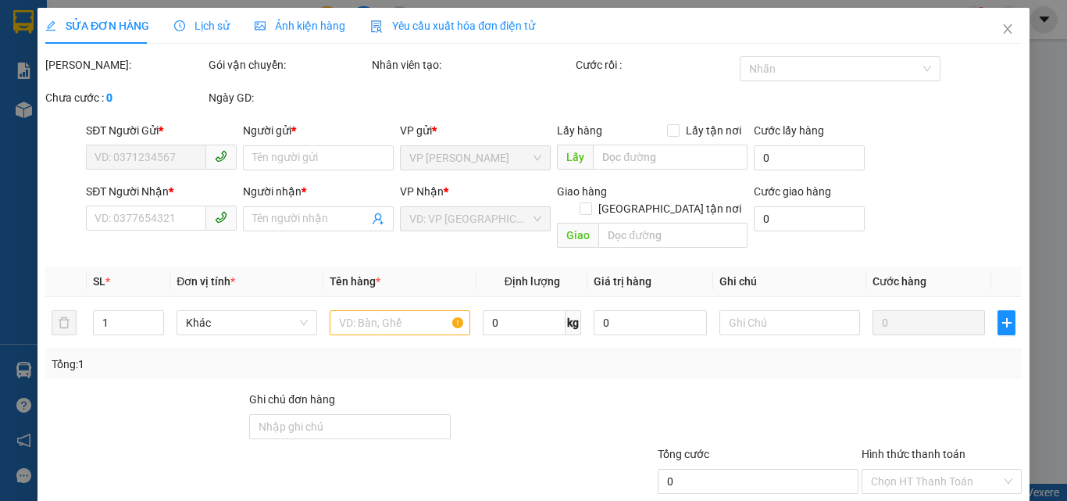
type input "30.000"
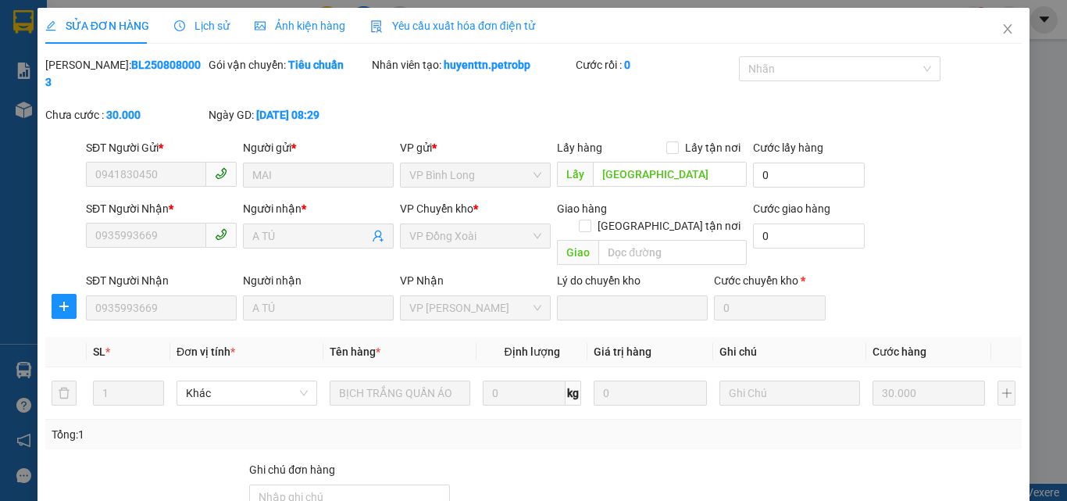
scroll to position [134, 0]
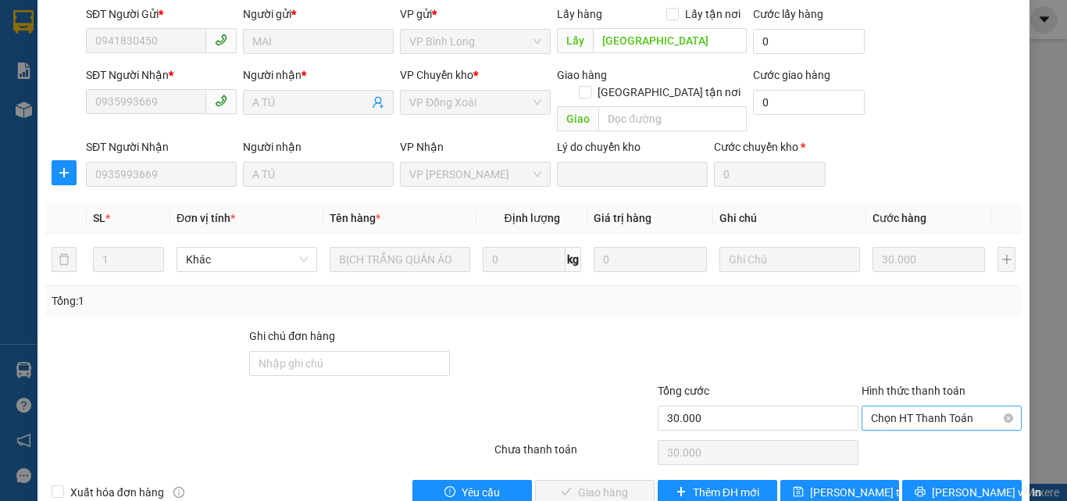
click at [923, 406] on span "Chọn HT Thanh Toán" at bounding box center [941, 417] width 141 height 23
click at [916, 405] on div "Tại văn phòng" at bounding box center [932, 414] width 159 height 25
type input "0"
click at [588, 480] on button "Lưu và Giao hàng" at bounding box center [595, 492] width 120 height 25
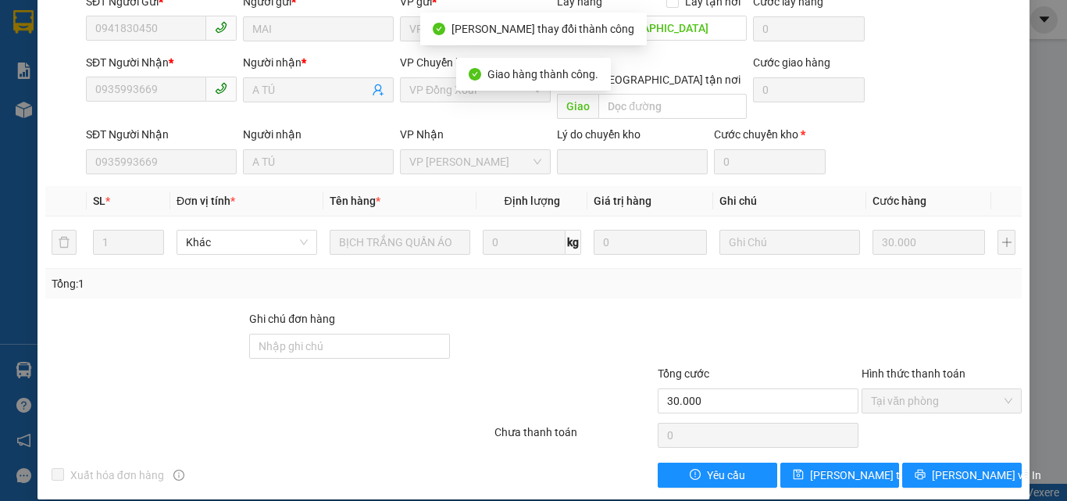
scroll to position [0, 0]
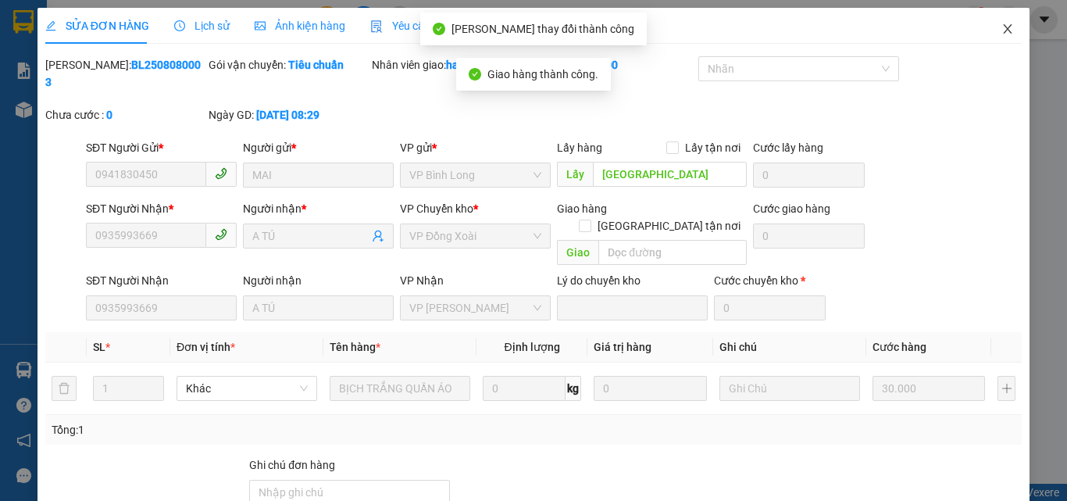
click at [1001, 25] on icon "close" at bounding box center [1007, 29] width 12 height 12
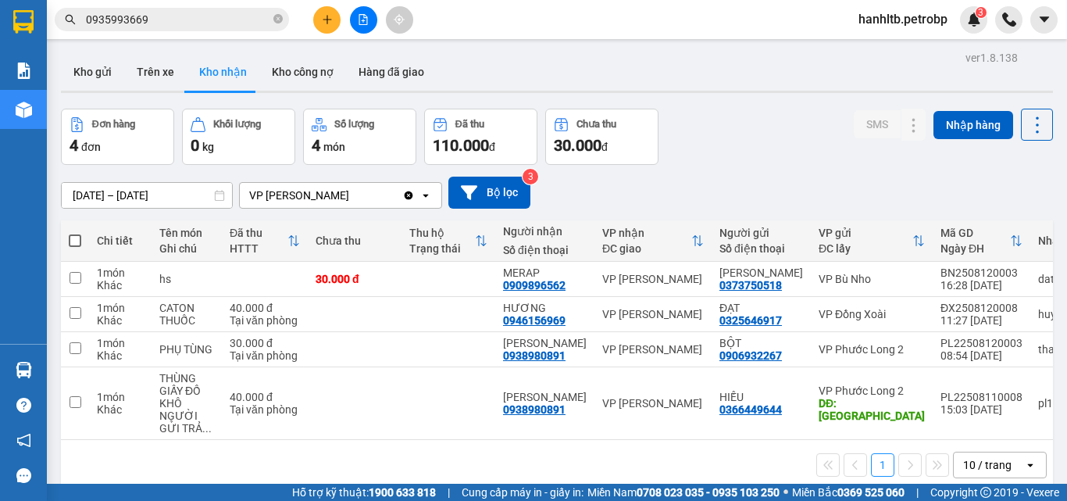
click at [730, 148] on div "Đơn hàng 4 đơn Khối lượng 0 kg Số lượng 4 món Đã thu 110.000 đ Chưa thu 30.000 …" at bounding box center [557, 137] width 992 height 56
click at [746, 146] on div "Đơn hàng 4 đơn Khối lượng 0 kg Số lượng 4 món Đã thu 110.000 đ Chưa thu 30.000 …" at bounding box center [557, 137] width 992 height 56
click at [720, 169] on div "11/08/2025 – 13/08/2025 Press the down arrow key to interact with the calendar …" at bounding box center [557, 192] width 992 height 55
click at [97, 72] on button "Kho gửi" at bounding box center [92, 71] width 63 height 37
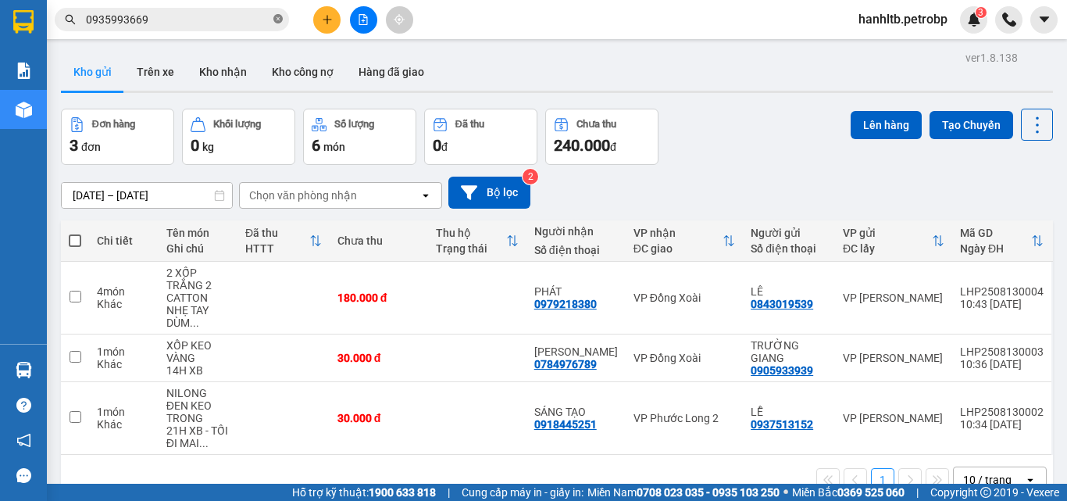
click at [276, 17] on icon "close-circle" at bounding box center [277, 18] width 9 height 9
click at [738, 198] on div "12/08/2025 – 13/08/2025 Press the down arrow key to interact with the calendar …" at bounding box center [557, 193] width 992 height 32
click at [762, 125] on div "Đơn hàng 3 đơn Khối lượng 0 kg Số lượng 6 món Đã thu 0 đ Chưa thu 240.000 đ Lên…" at bounding box center [557, 137] width 992 height 56
click at [465, 4] on div "Kết quả tìm kiếm ( 4 ) Bộ lọc Mã ĐH Trạng thái Món hàng Tổng cước Chưa cước Ngư…" at bounding box center [533, 19] width 1067 height 39
click at [472, 79] on div "Kho gửi Trên xe Kho nhận Kho công nợ Hàng đã giao" at bounding box center [557, 73] width 992 height 41
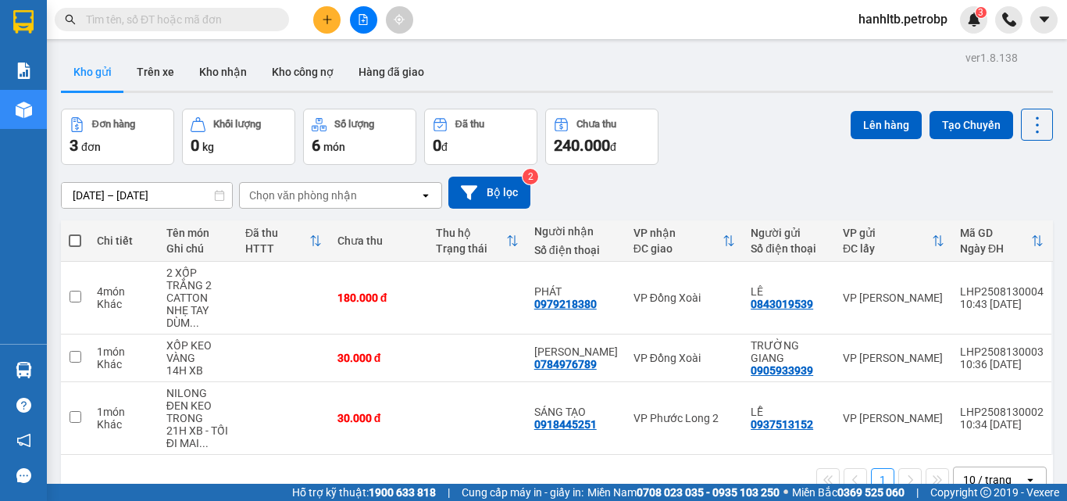
click at [711, 148] on div "Đơn hàng 3 đơn Khối lượng 0 kg Số lượng 6 món Đã thu 0 đ Chưa thu 240.000 đ Lên…" at bounding box center [557, 137] width 992 height 56
click at [430, 3] on div "Kết quả tìm kiếm ( 4 ) Bộ lọc Mã ĐH Trạng thái Món hàng Tổng cước Chưa cước Ngư…" at bounding box center [533, 19] width 1067 height 39
click at [446, 73] on div "Kho gửi Trên xe Kho nhận Kho công nợ Hàng đã giao" at bounding box center [557, 73] width 992 height 41
click at [220, 70] on button "Kho nhận" at bounding box center [223, 71] width 73 height 37
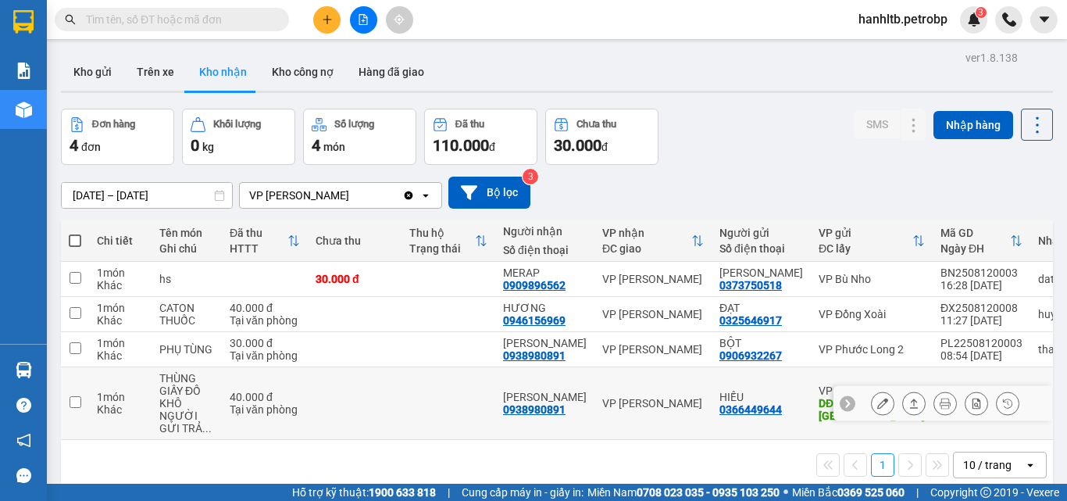
click at [402, 396] on td at bounding box center [449, 403] width 94 height 73
checkbox input "true"
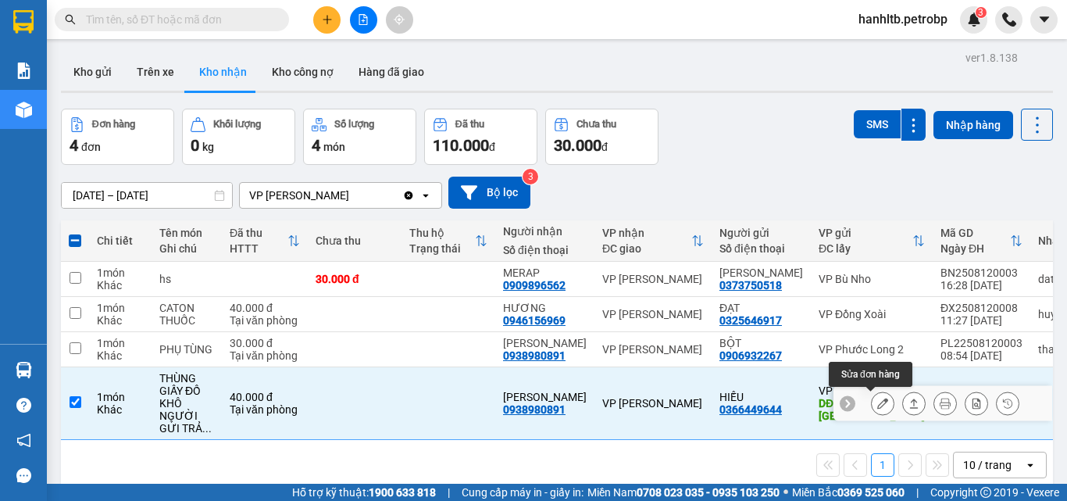
click at [877, 401] on icon at bounding box center [882, 403] width 11 height 11
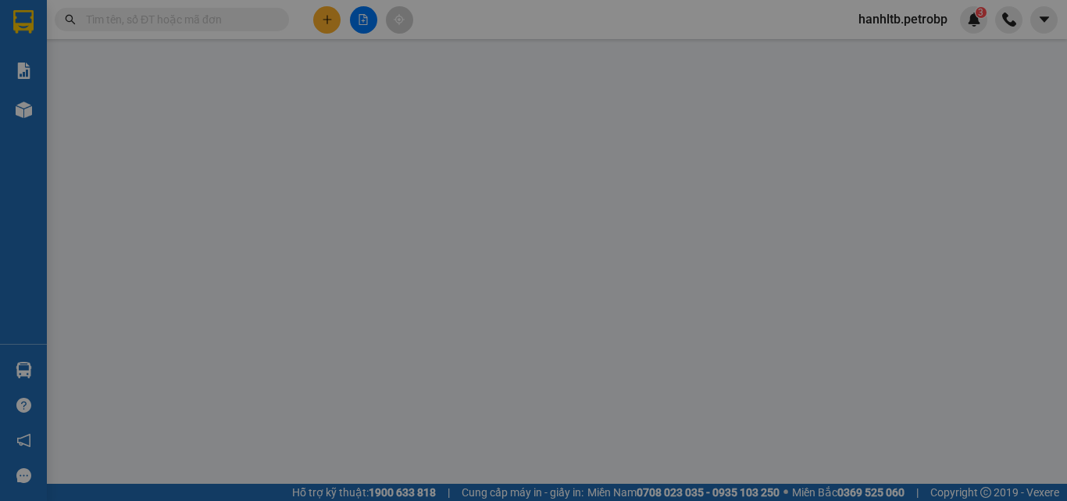
type input "0366449644"
type input "HIẾU"
type input "SƠN GIANG"
type input "0938980891"
type input "Kim"
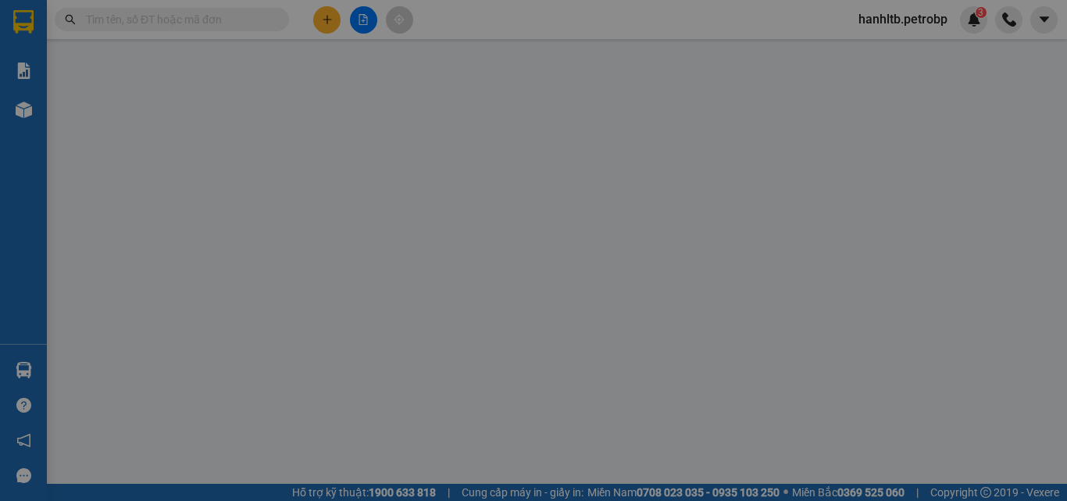
type input "40.000"
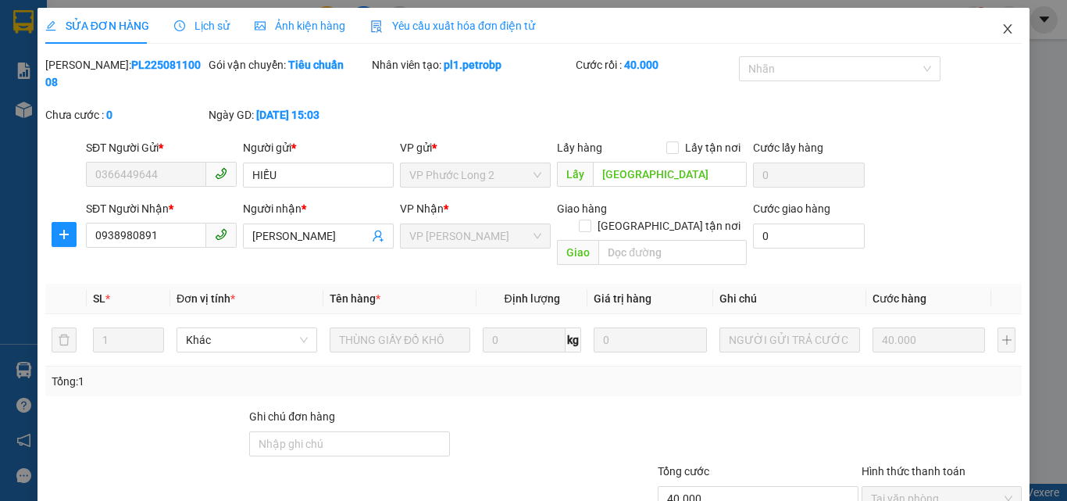
click at [1001, 26] on icon "close" at bounding box center [1007, 29] width 12 height 12
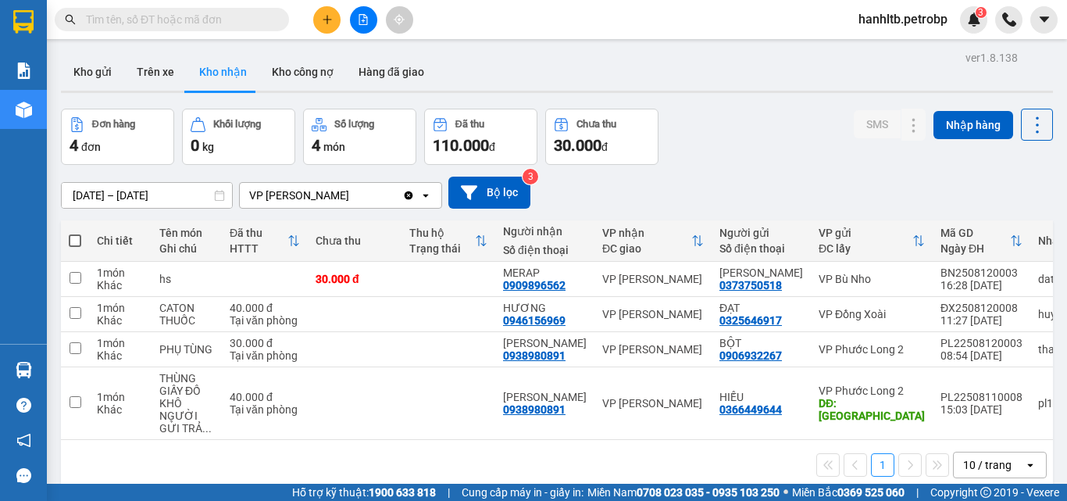
click at [762, 174] on div "11/08/2025 – 13/08/2025 Press the down arrow key to interact with the calendar …" at bounding box center [557, 192] width 992 height 55
click at [455, 312] on td at bounding box center [449, 314] width 94 height 35
checkbox input "true"
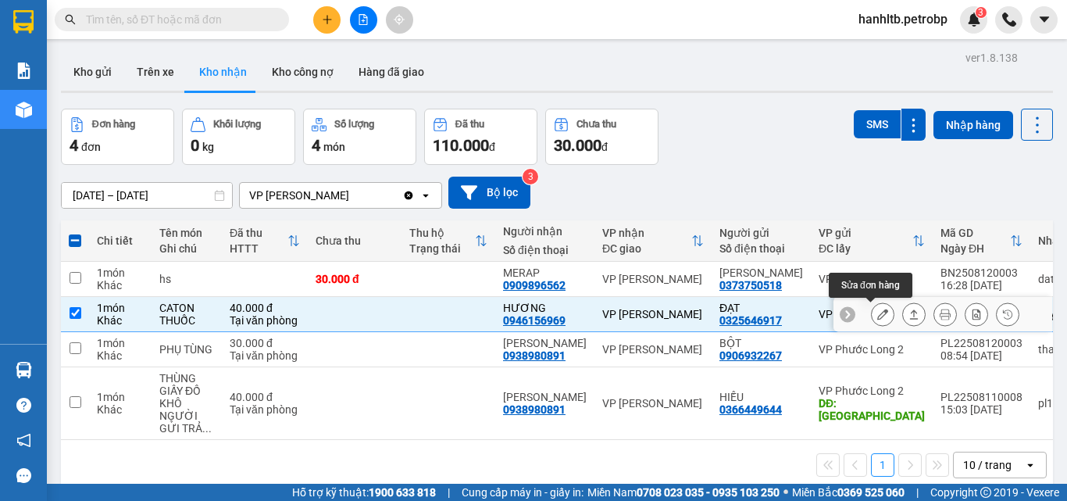
click at [877, 314] on icon at bounding box center [882, 314] width 11 height 11
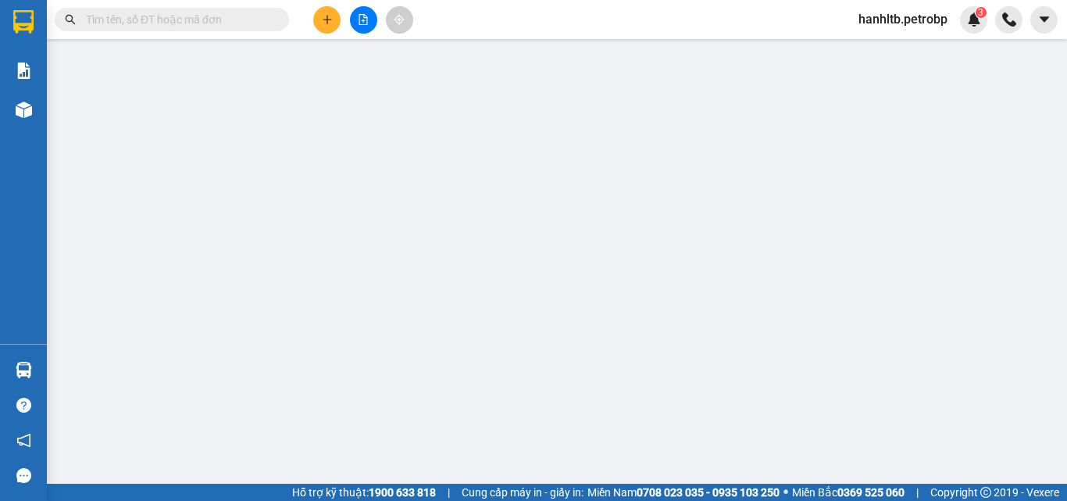
type input "0325646917"
type input "ĐẠT"
type input "0946156969"
type input "HƯƠNG"
type input "40.000"
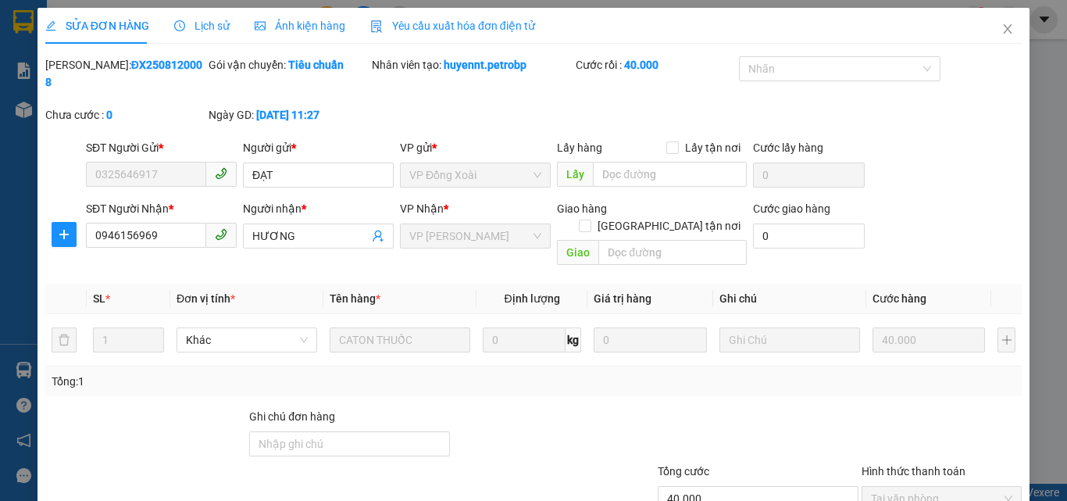
scroll to position [80, 0]
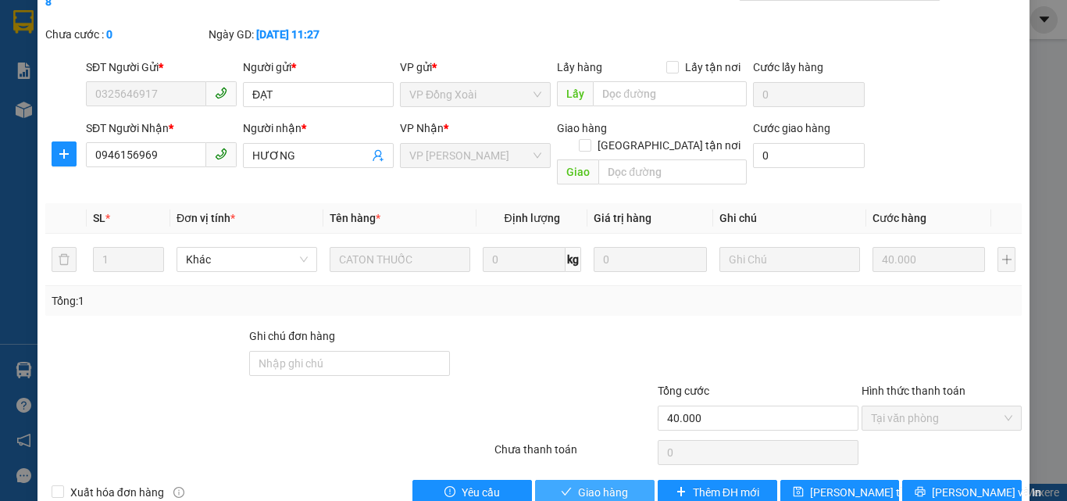
click at [578, 484] on span "Giao hàng" at bounding box center [603, 492] width 50 height 17
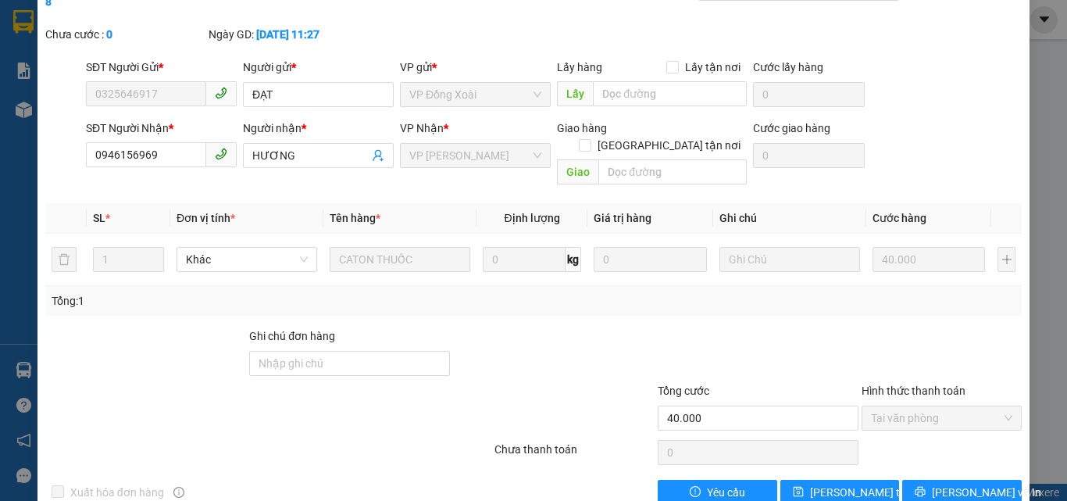
scroll to position [0, 0]
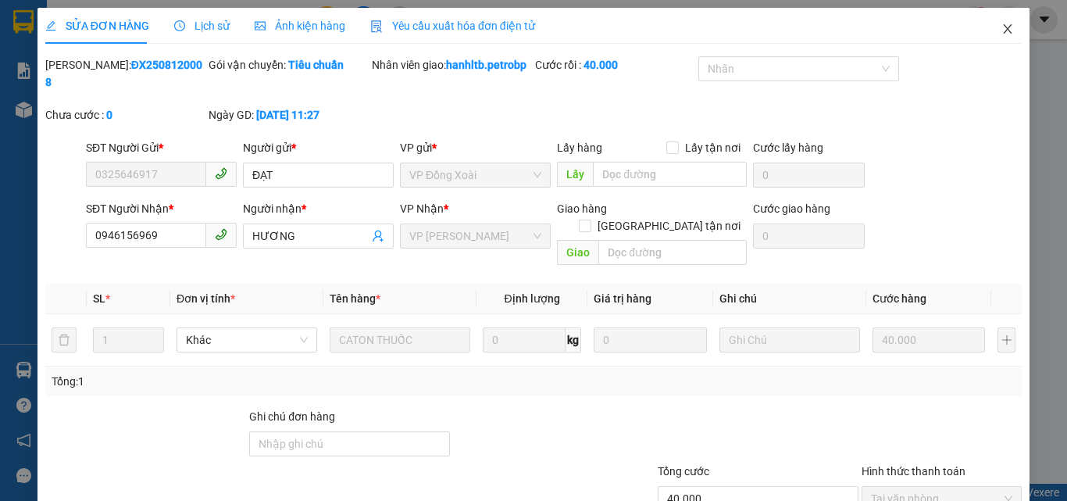
click at [1001, 24] on icon "close" at bounding box center [1007, 29] width 12 height 12
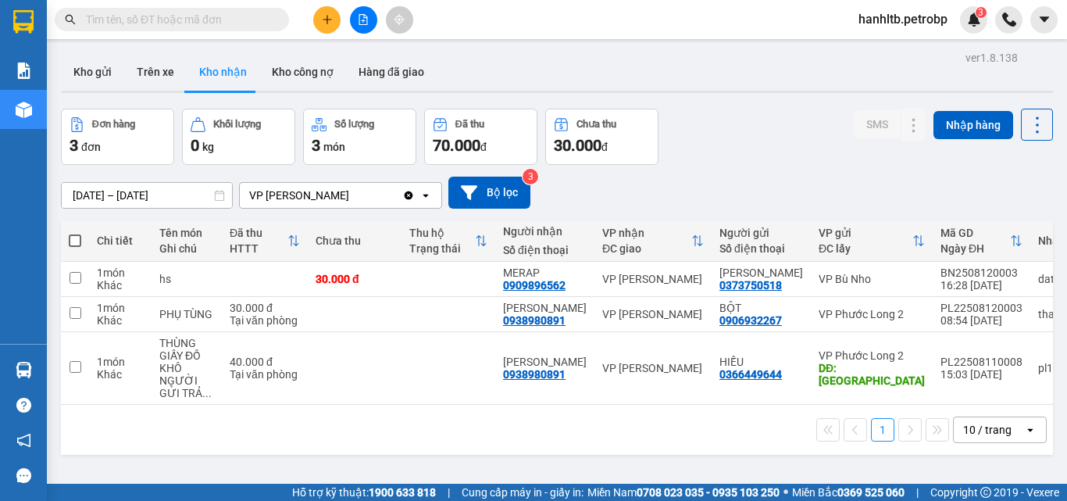
click at [738, 167] on div "11/08/2025 – 13/08/2025 Press the down arrow key to interact with the calendar …" at bounding box center [557, 192] width 992 height 55
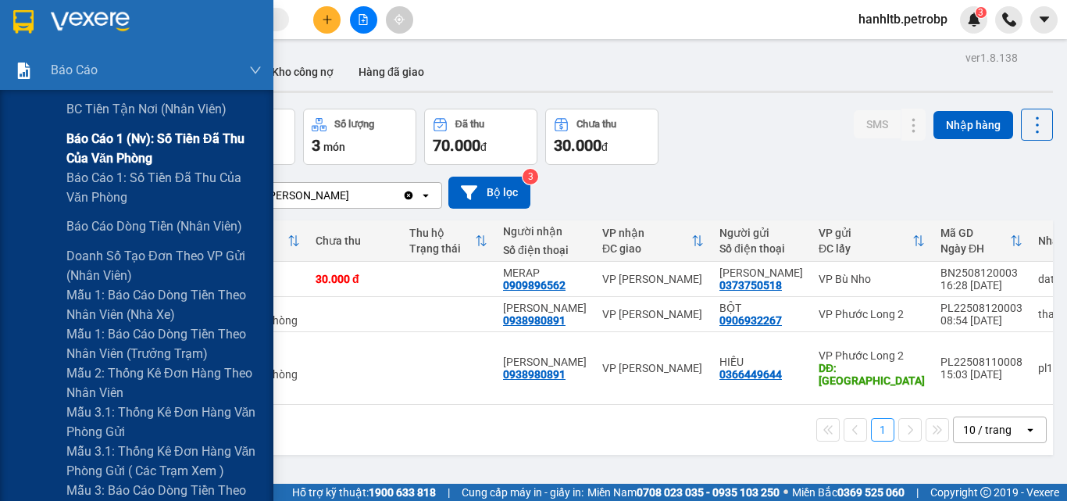
click at [171, 133] on span "Báo cáo 1 (nv): Số tiền đã thu của văn phòng" at bounding box center [163, 148] width 195 height 39
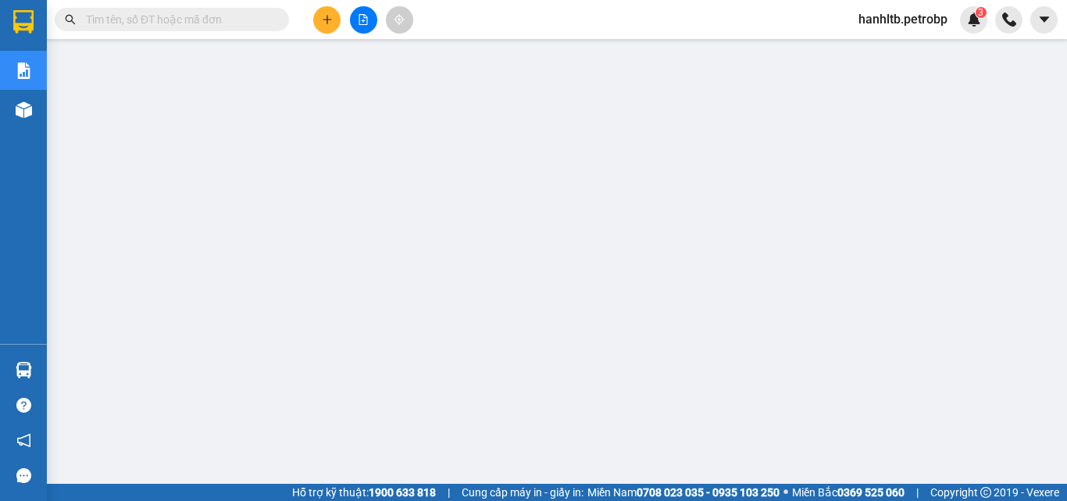
click at [912, 13] on span "hanhltb.petrobp" at bounding box center [903, 19] width 114 height 20
click at [887, 48] on span "Đăng xuất" at bounding box center [909, 48] width 83 height 17
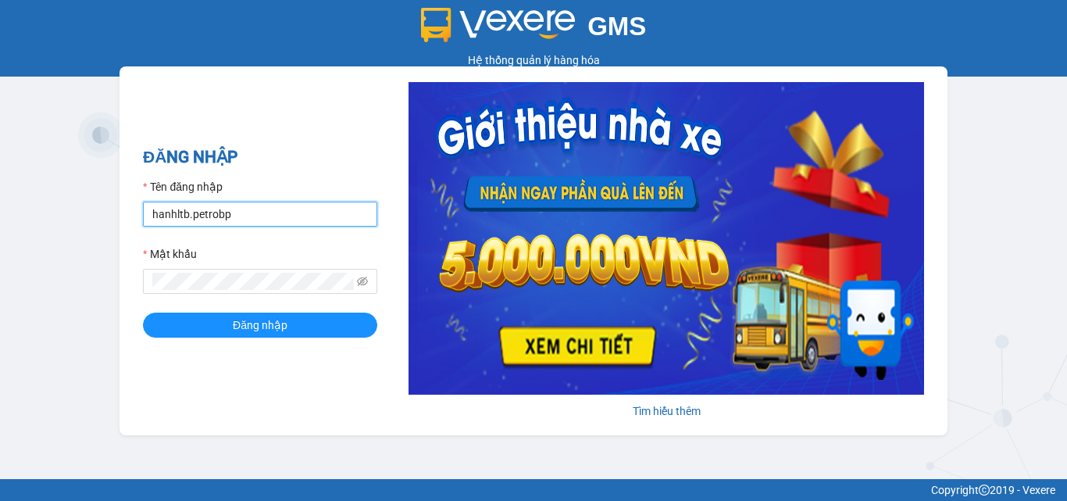
click at [245, 221] on input "hanhltb.petrobp" at bounding box center [260, 214] width 234 height 25
type input "anntt.petrobp"
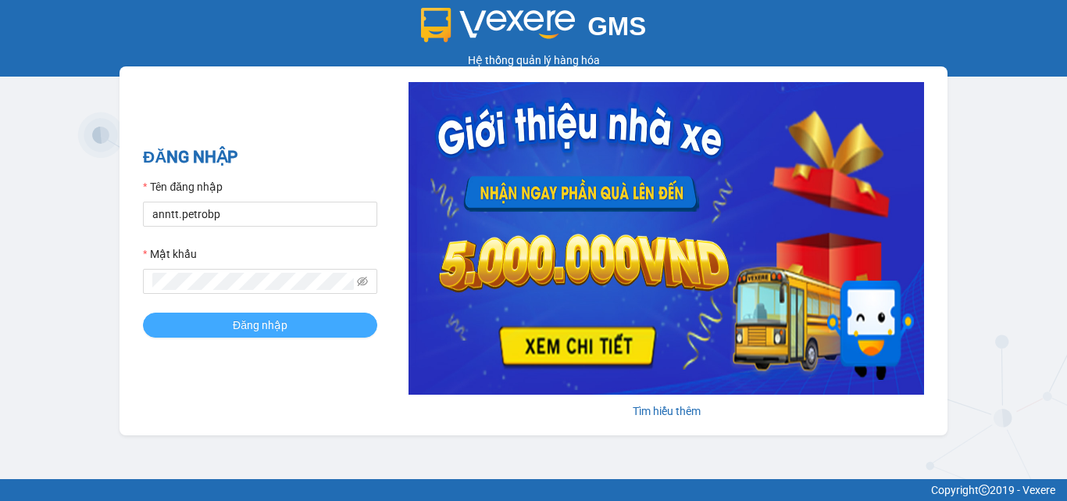
click at [243, 329] on span "Đăng nhập" at bounding box center [260, 324] width 55 height 17
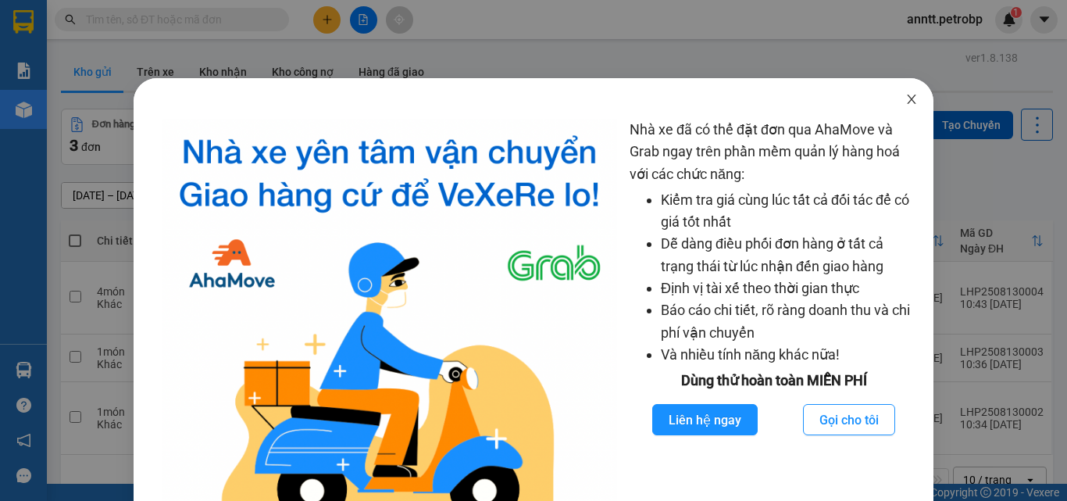
click at [905, 105] on icon "close" at bounding box center [911, 99] width 12 height 12
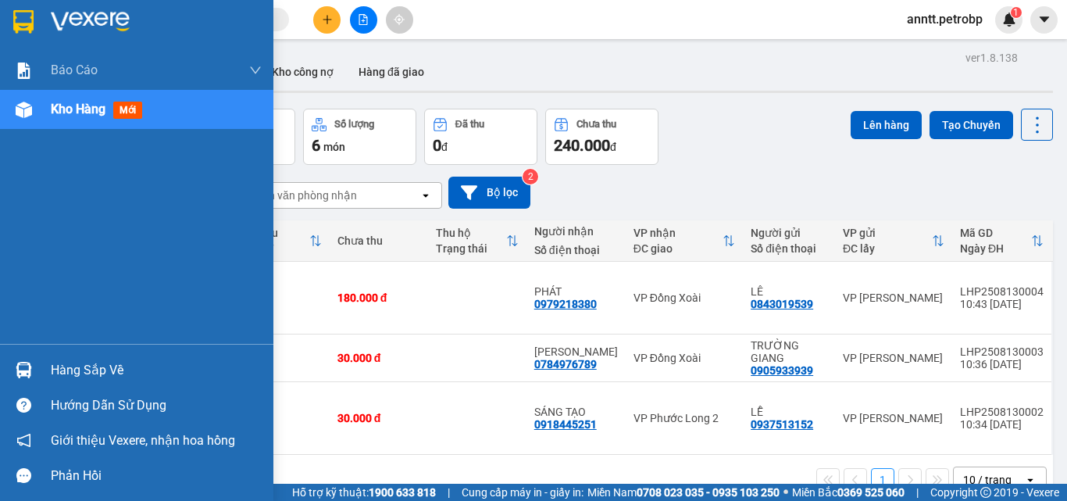
click at [28, 369] on img at bounding box center [24, 370] width 16 height 16
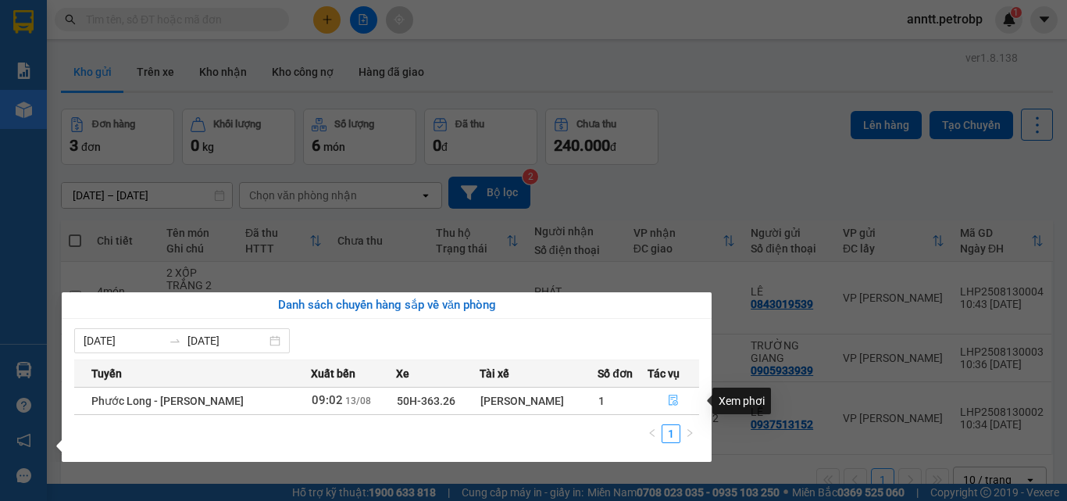
click at [674, 396] on icon "file-done" at bounding box center [673, 399] width 11 height 11
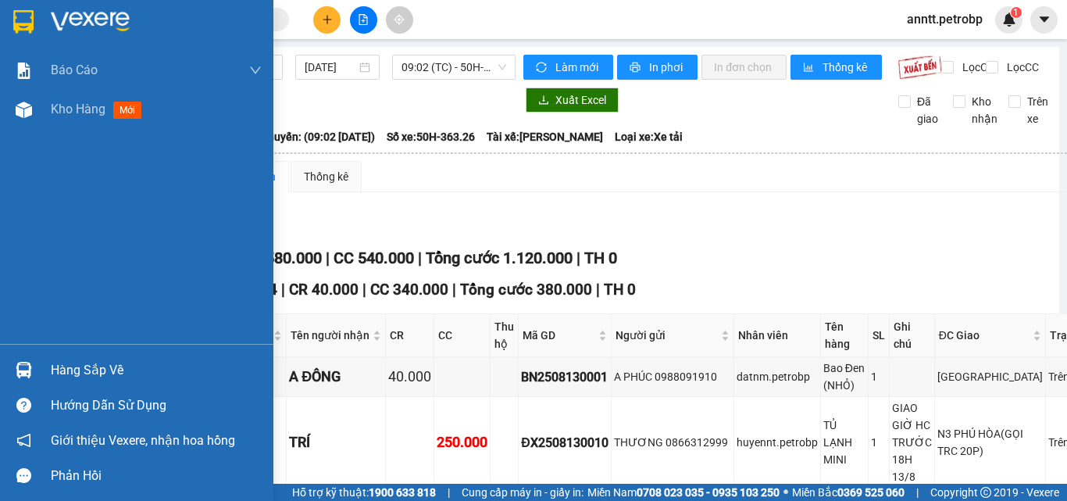
click at [21, 24] on img at bounding box center [23, 21] width 20 height 23
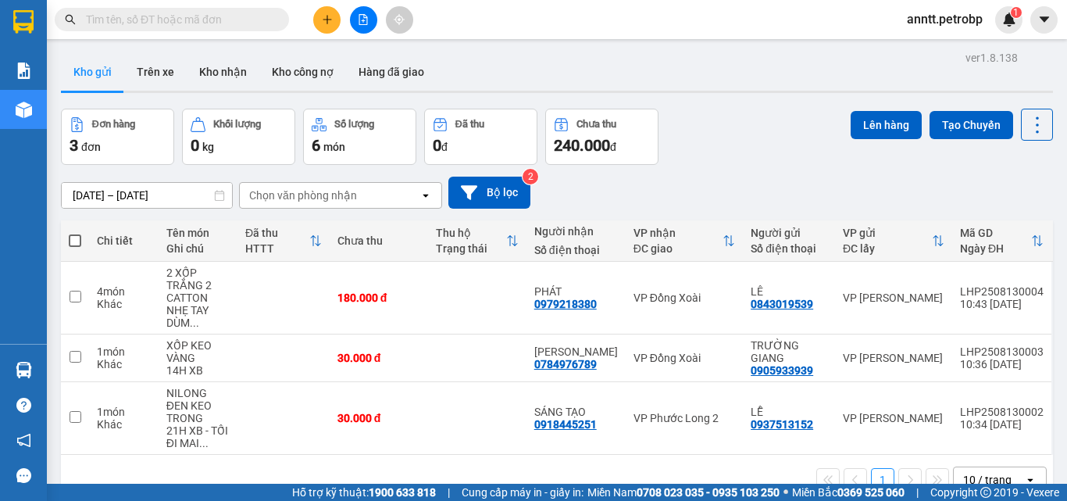
click at [74, 240] on span at bounding box center [75, 240] width 12 height 12
click at [75, 233] on input "checkbox" at bounding box center [75, 233] width 0 height 0
checkbox input "true"
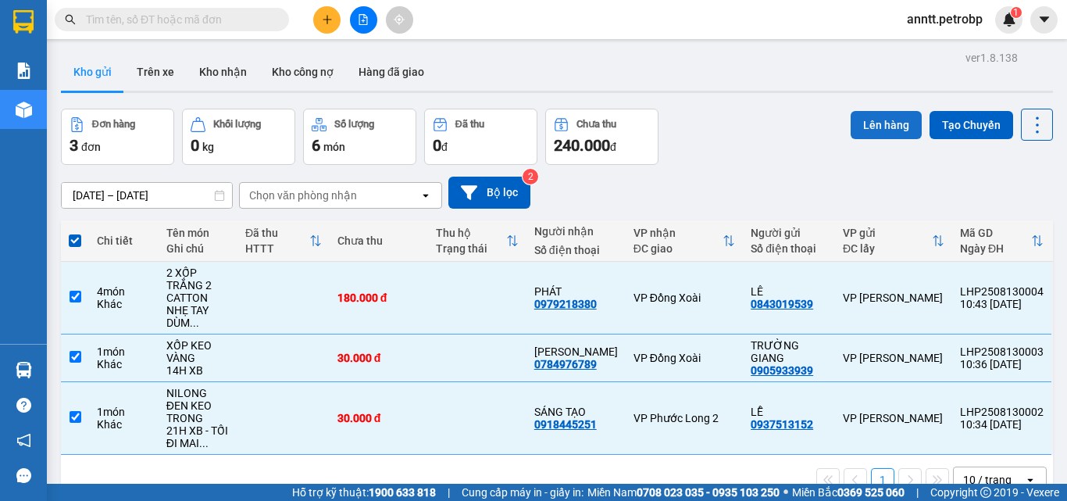
click at [880, 124] on button "Lên hàng" at bounding box center [886, 125] width 71 height 28
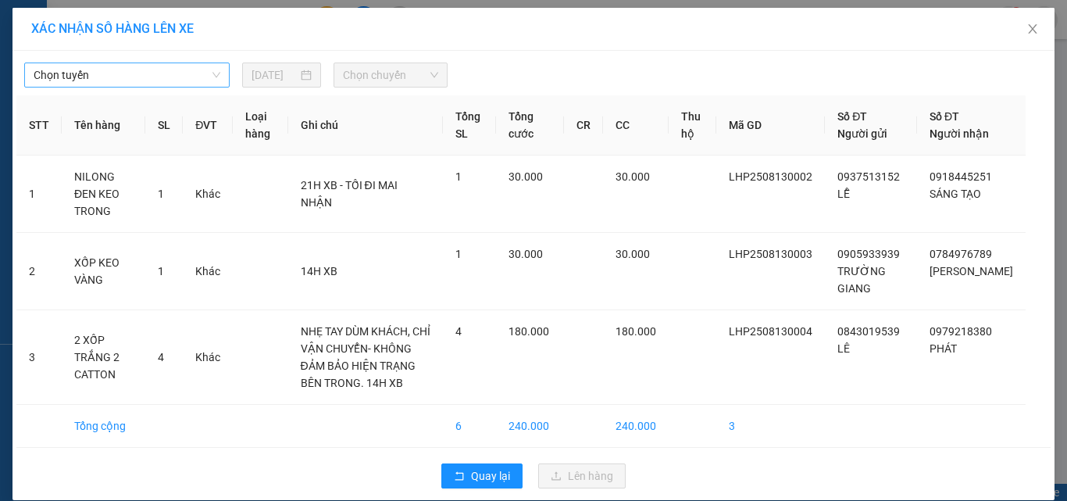
click at [198, 74] on span "Chọn tuyến" at bounding box center [127, 74] width 187 height 23
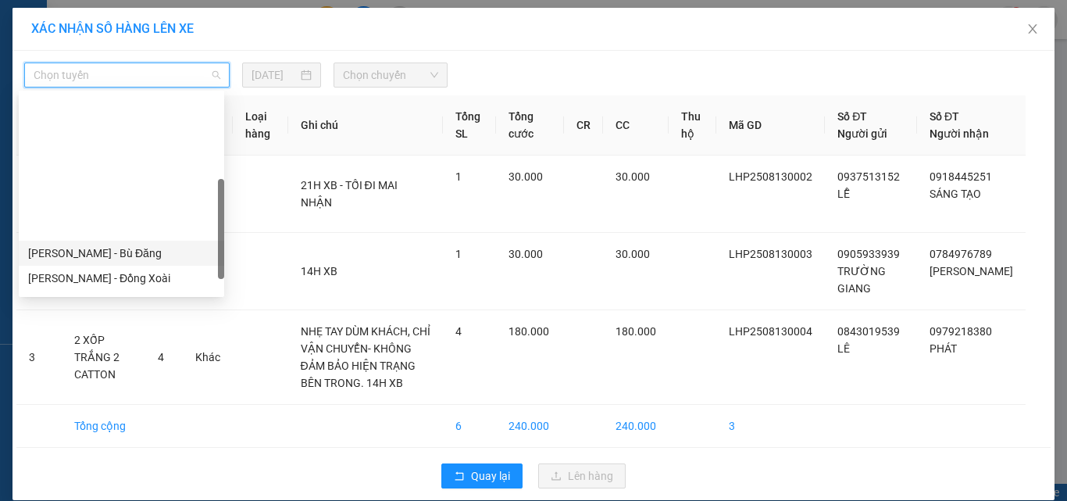
scroll to position [234, 0]
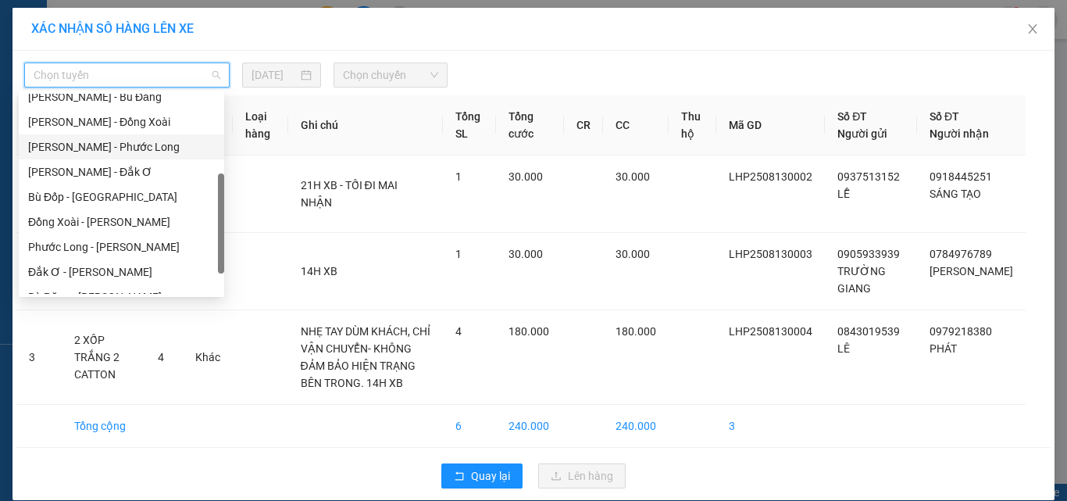
click at [132, 145] on div "Hồ Chí Minh - Phước Long" at bounding box center [121, 146] width 187 height 17
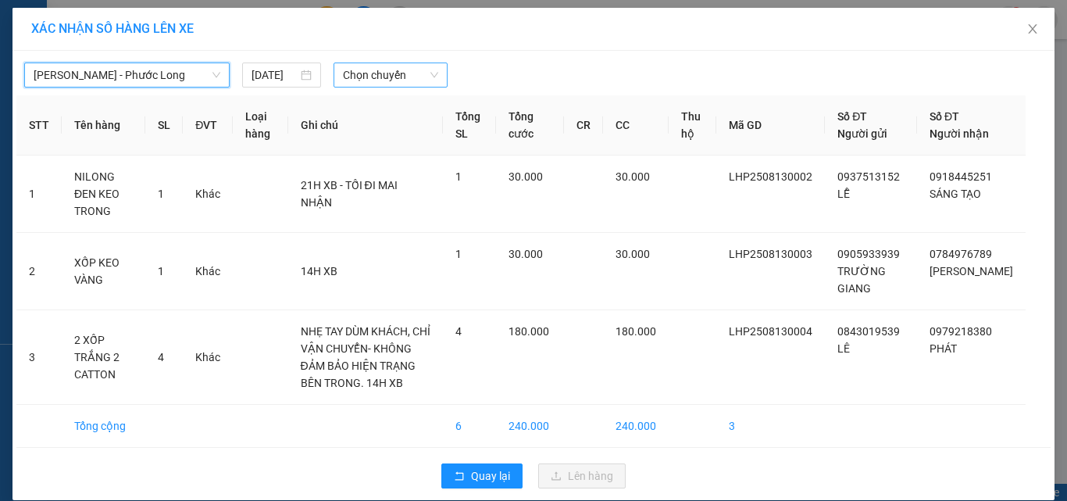
click at [361, 71] on span "Chọn chuyến" at bounding box center [391, 74] width 96 height 23
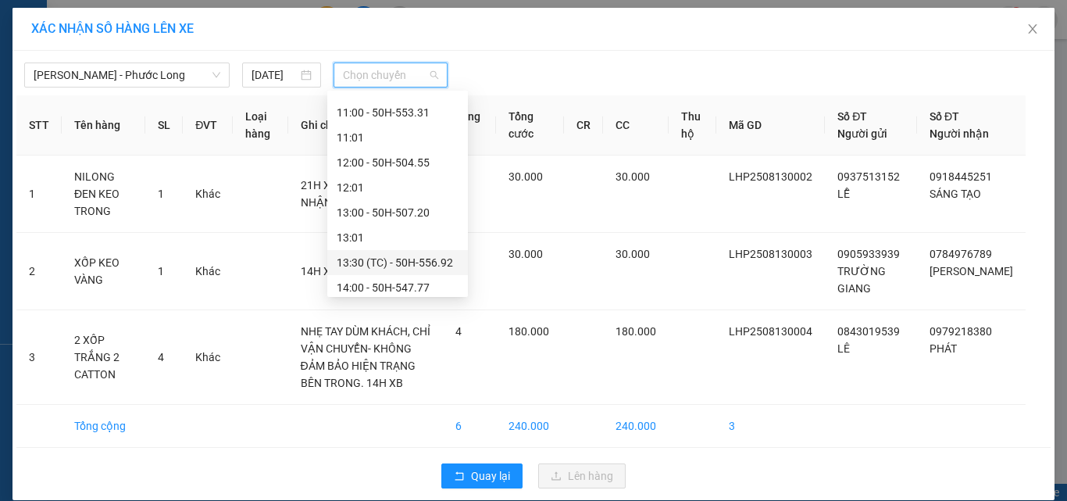
scroll to position [625, 0]
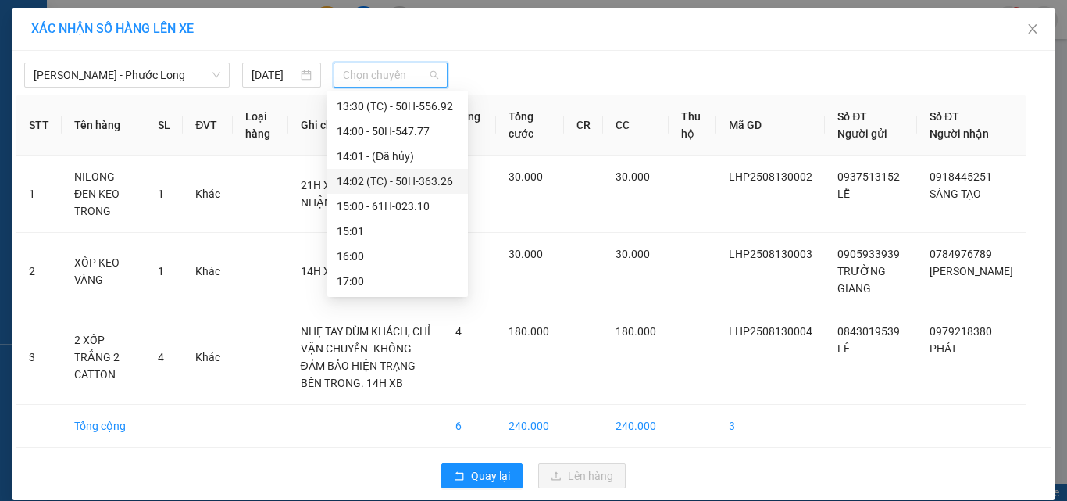
click at [416, 183] on div "14:02 (TC) - 50H-363.26" at bounding box center [398, 181] width 122 height 17
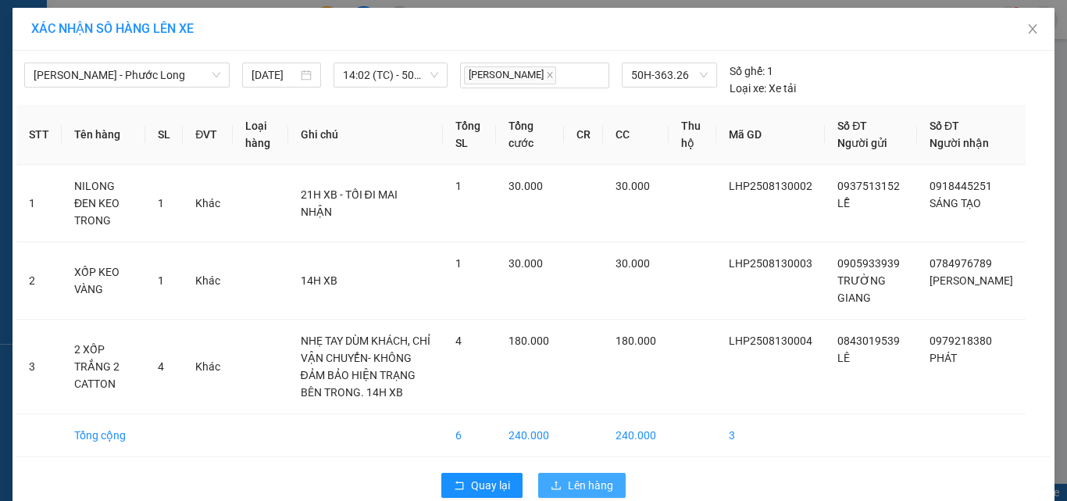
click at [579, 483] on span "Lên hàng" at bounding box center [590, 485] width 45 height 17
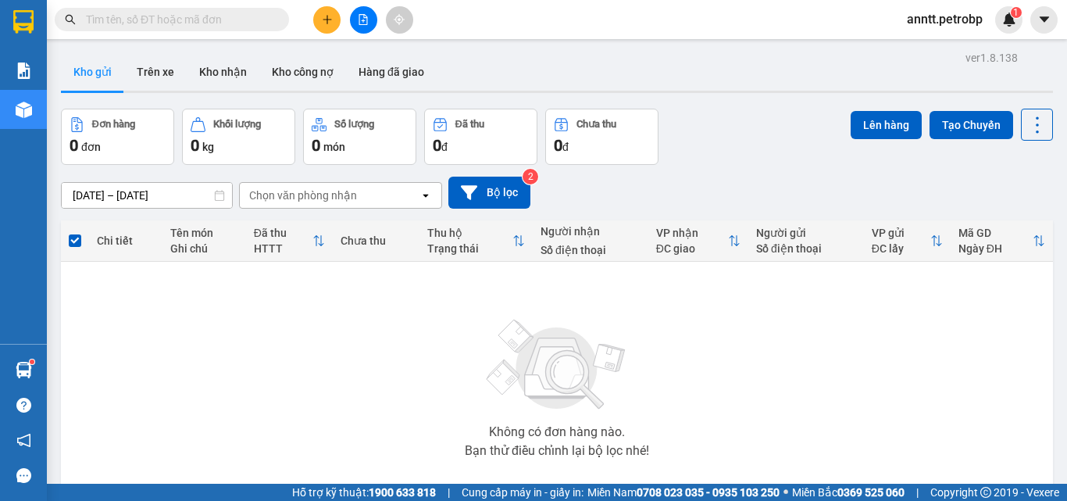
click at [324, 6] on button at bounding box center [326, 19] width 27 height 27
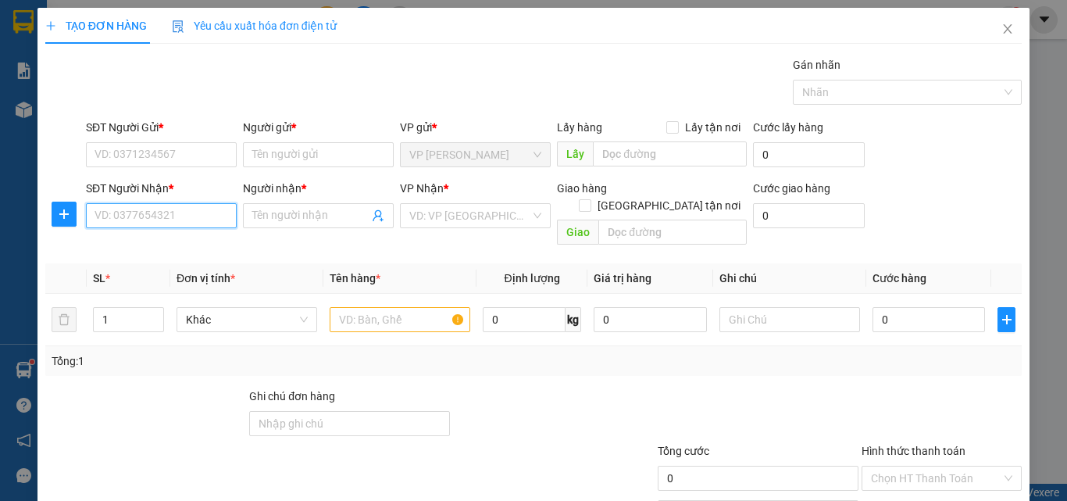
click at [137, 216] on input "SĐT Người Nhận *" at bounding box center [161, 215] width 151 height 25
click at [219, 245] on div "0398642773 - THẢO" at bounding box center [160, 246] width 130 height 17
type input "0398642773"
type input "THẢO"
type input "40.000"
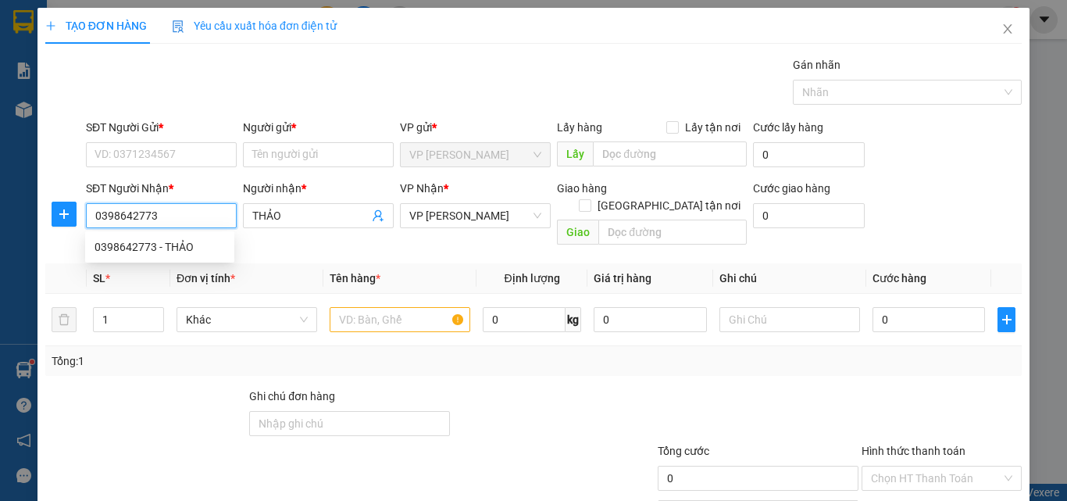
type input "40.000"
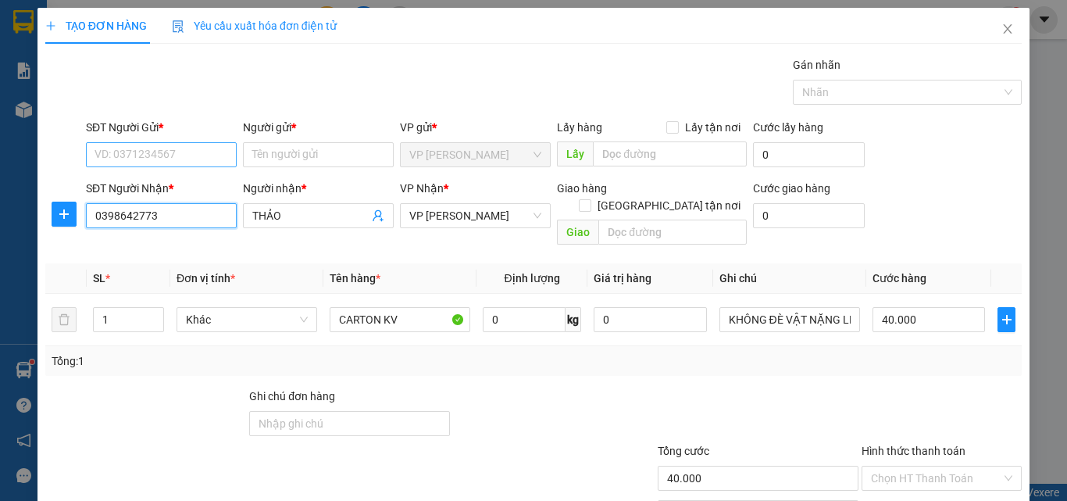
type input "0398642773"
click at [192, 159] on input "SĐT Người Gửi *" at bounding box center [161, 154] width 151 height 25
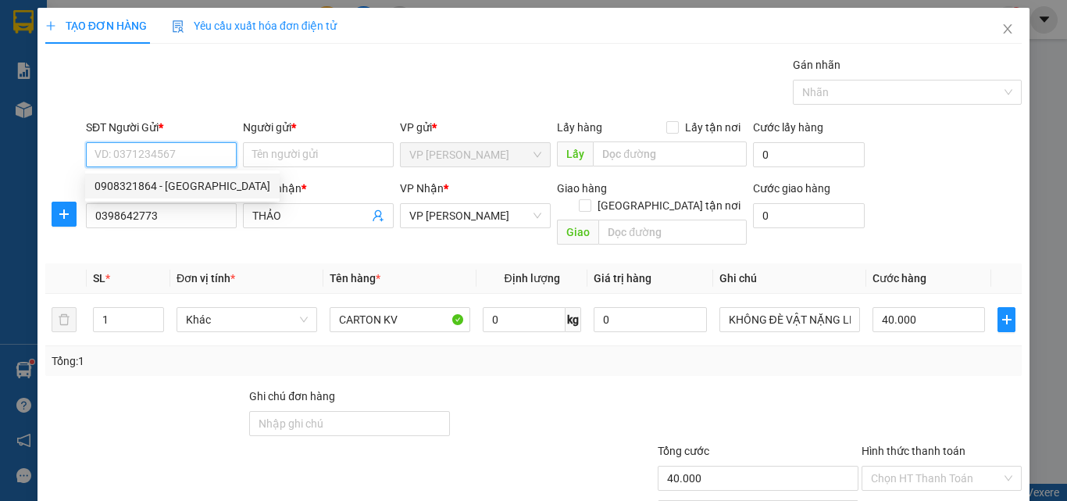
click at [216, 177] on div "0908321864 - ANH ĐÔNG" at bounding box center [183, 185] width 176 height 17
type input "0908321864"
type input "ANH ĐÔNG"
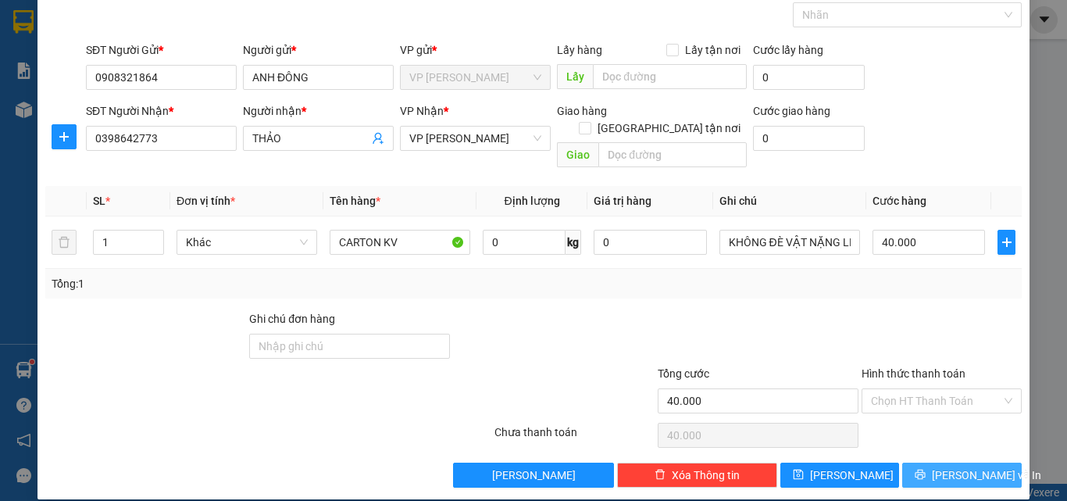
click at [908, 462] on button "Lưu và In" at bounding box center [962, 474] width 120 height 25
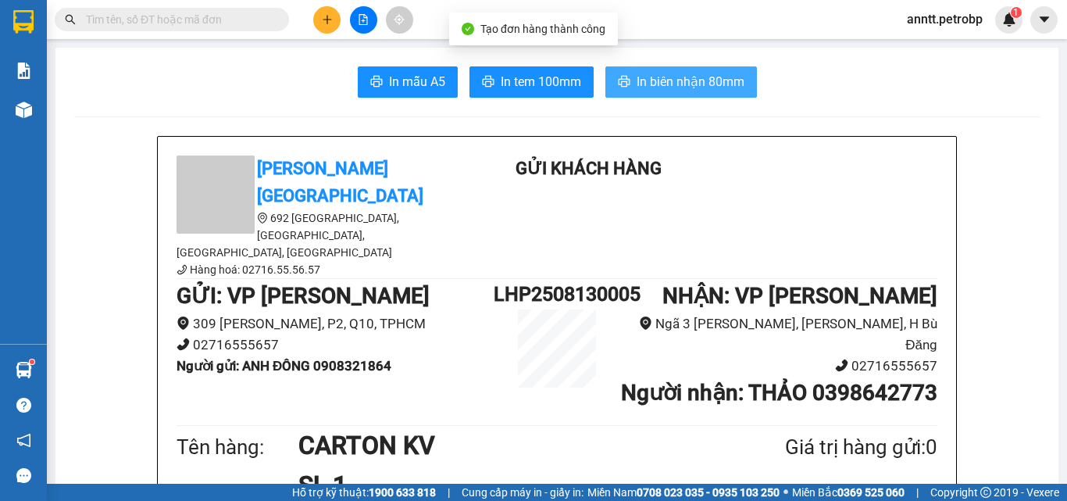
click at [727, 77] on span "In biên nhận 80mm" at bounding box center [691, 82] width 108 height 20
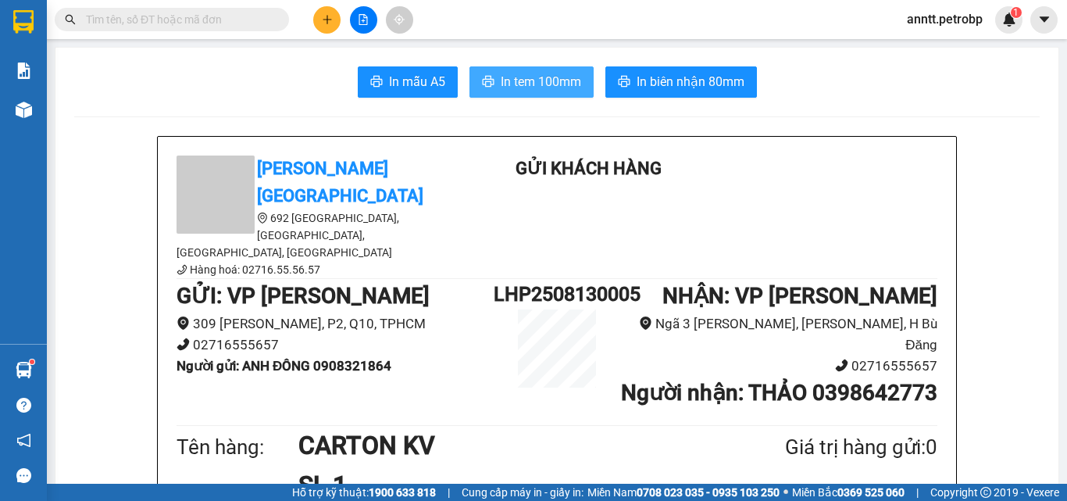
click at [519, 80] on span "In tem 100mm" at bounding box center [541, 82] width 80 height 20
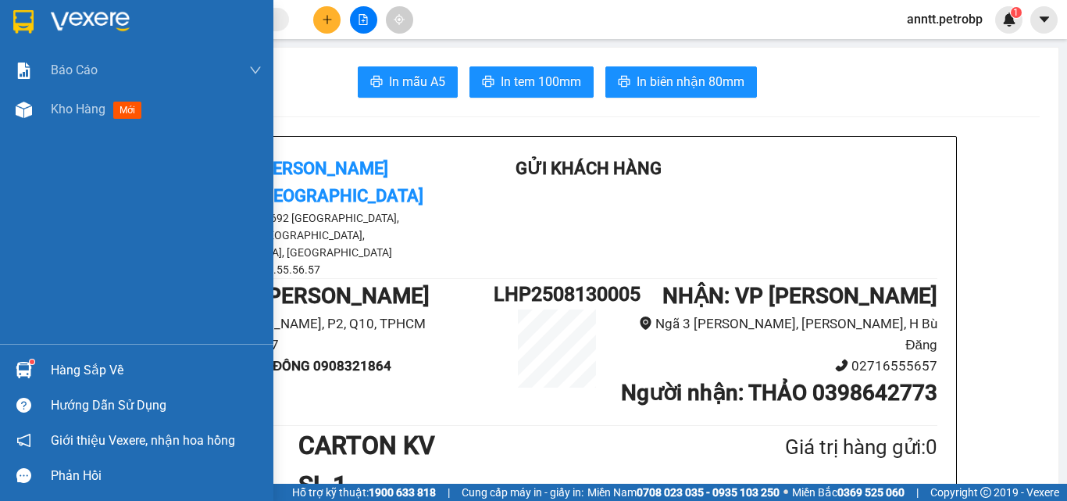
click at [170, 24] on div at bounding box center [156, 21] width 211 height 23
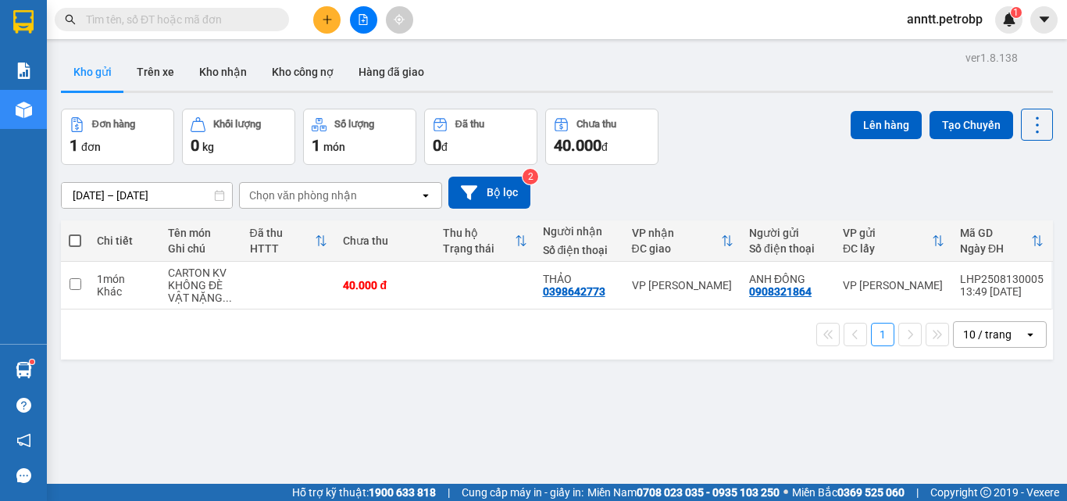
click at [755, 118] on div "Đơn hàng 1 đơn Khối lượng 0 kg Số lượng 1 món Đã thu 0 đ Chưa thu 40.000 đ Lên …" at bounding box center [557, 137] width 992 height 56
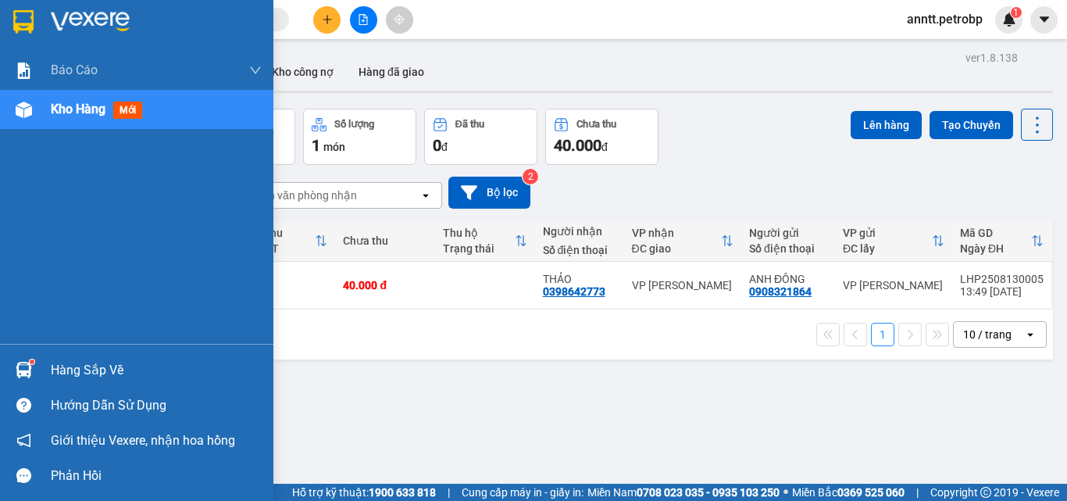
click at [25, 17] on img at bounding box center [23, 21] width 20 height 23
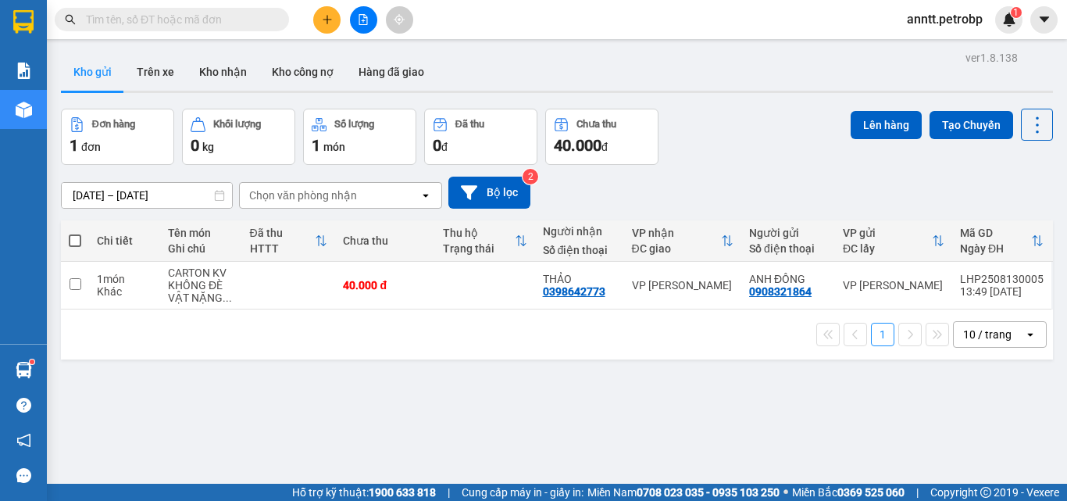
click at [315, 446] on div "ver 1.8.138 Kho gửi Trên xe Kho nhận Kho công nợ Hàng đã giao Đơn hàng 1 đơn Kh…" at bounding box center [557, 297] width 1005 height 501
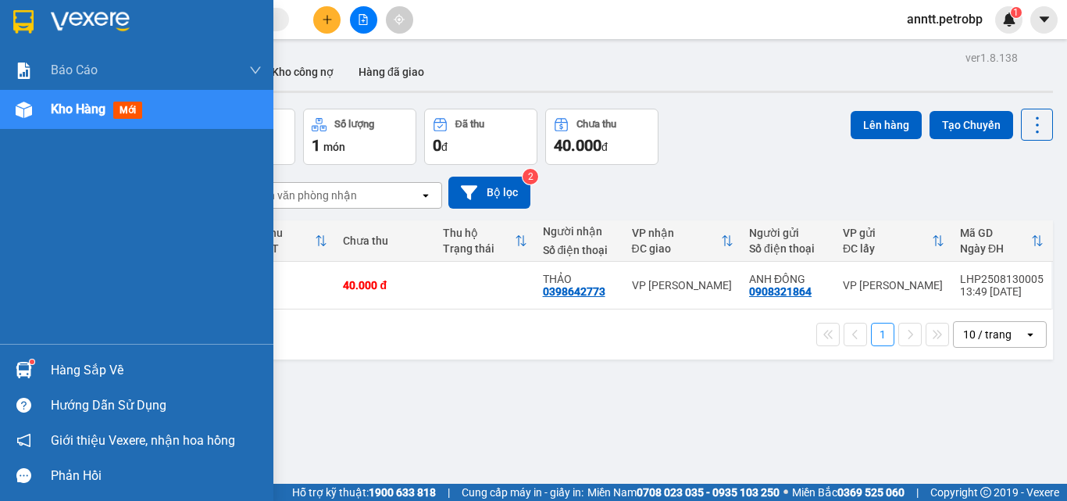
click at [21, 372] on img at bounding box center [24, 370] width 16 height 16
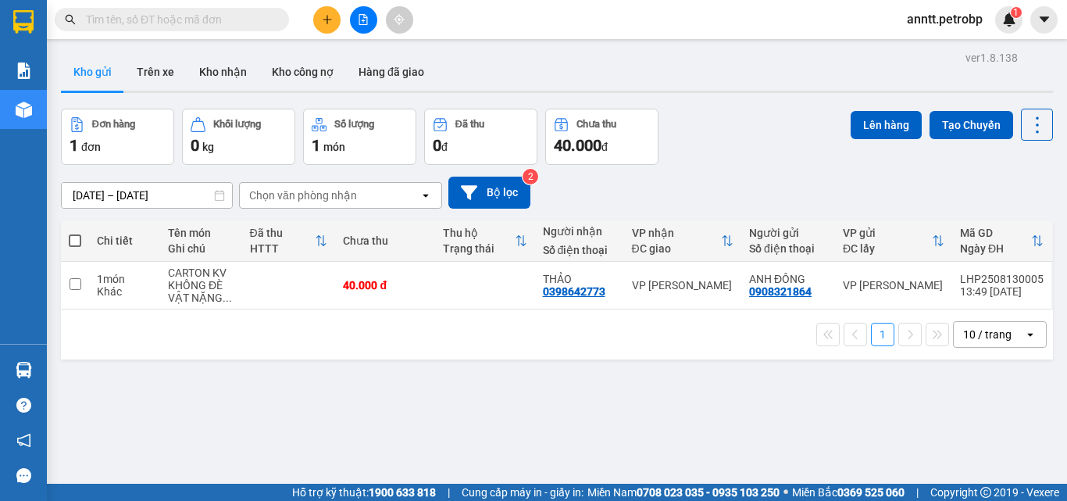
click at [734, 122] on section "Kết quả tìm kiếm ( 0 ) Bộ lọc No Data anntt.petrobp 1 Báo cáo BC tiền tận nơi (…" at bounding box center [533, 250] width 1067 height 501
click at [230, 60] on button "Kho nhận" at bounding box center [223, 71] width 73 height 37
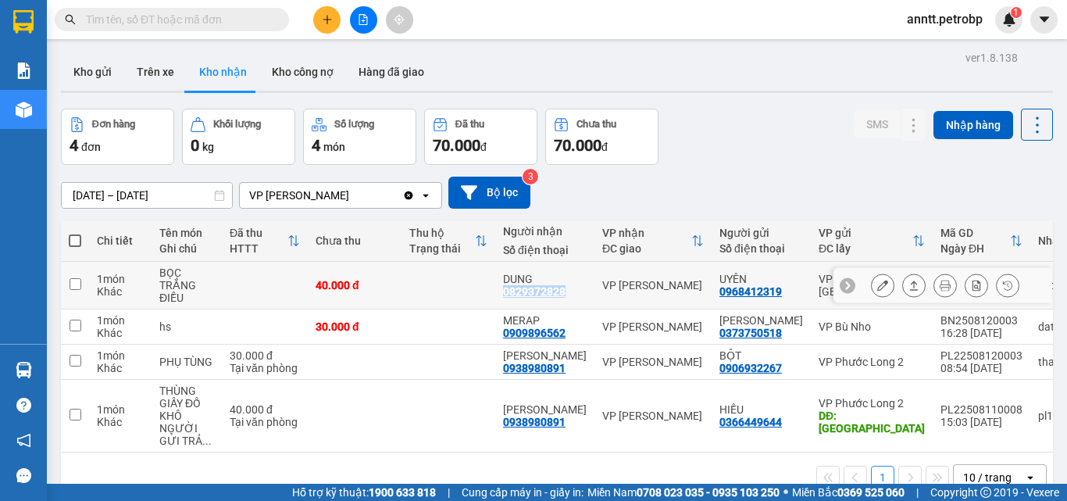
drag, startPoint x: 501, startPoint y: 293, endPoint x: 552, endPoint y: 302, distance: 51.5
click at [552, 302] on td "DUNG 0829372828" at bounding box center [544, 286] width 99 height 48
checkbox input "true"
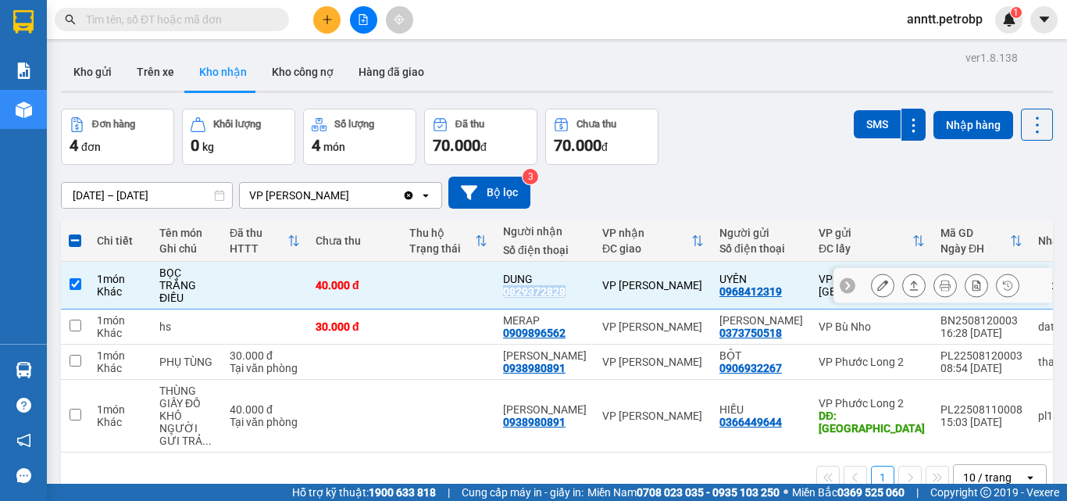
copy div "0829372828"
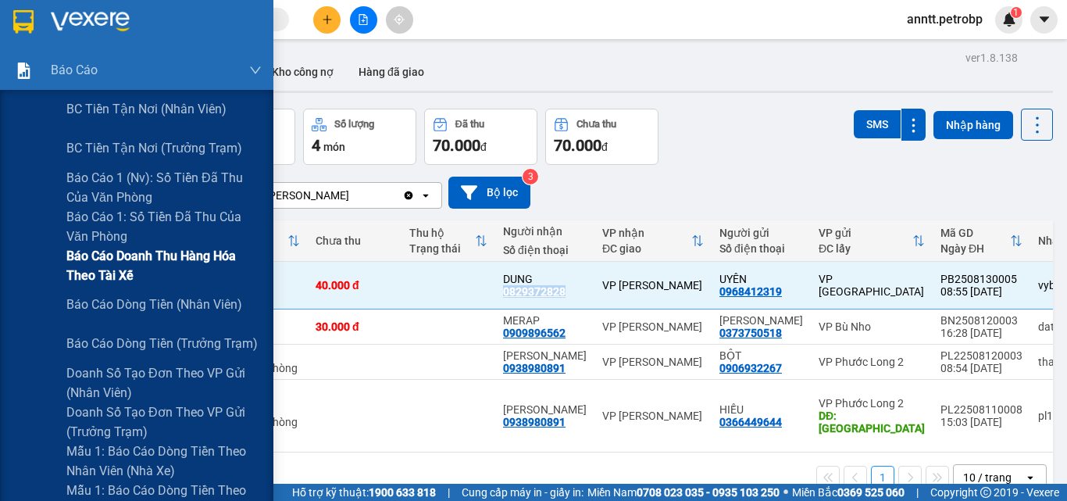
click at [137, 259] on span "Báo cáo doanh thu hàng hóa theo tài xế" at bounding box center [163, 265] width 195 height 39
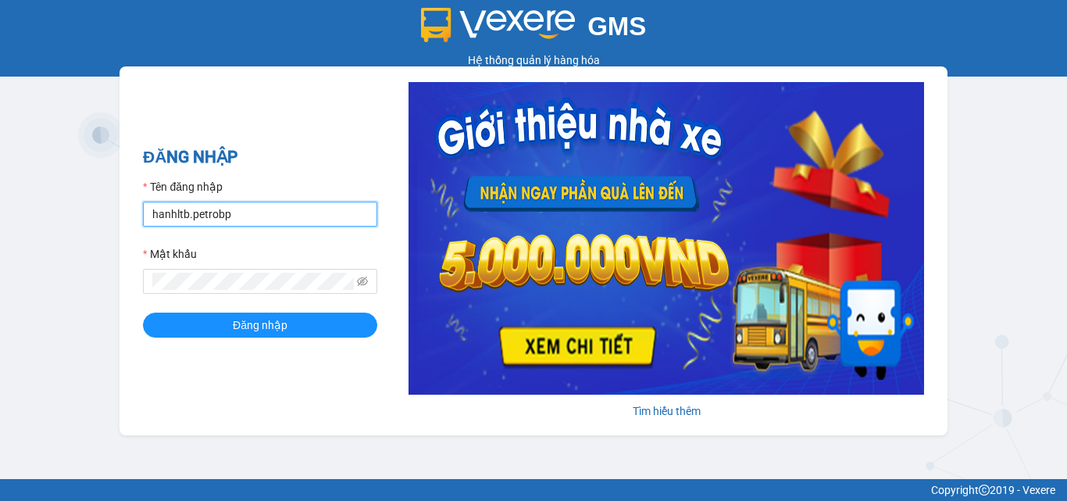
click at [270, 211] on input "hanhltb.petrobp" at bounding box center [260, 214] width 234 height 25
type input "anntt.petrobp"
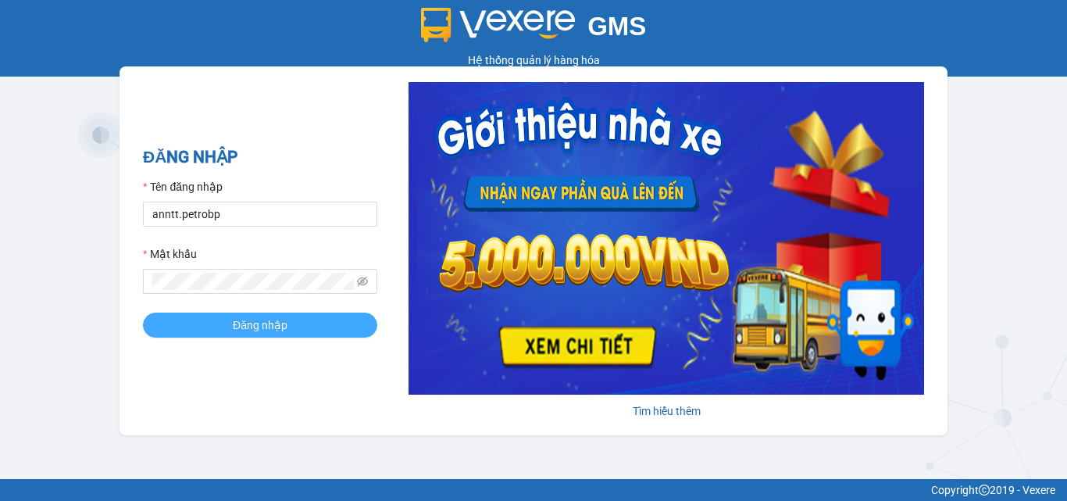
click at [233, 324] on span "Đăng nhập" at bounding box center [260, 324] width 55 height 17
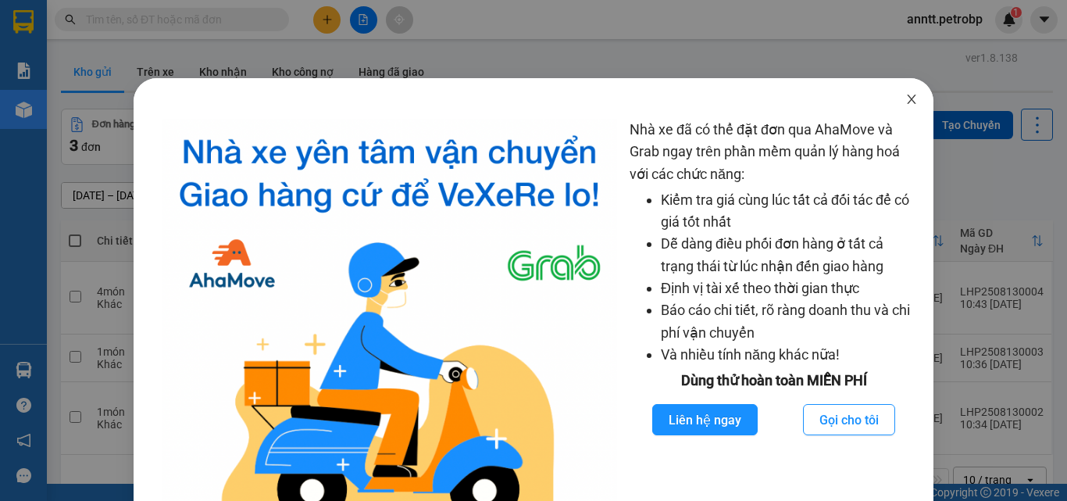
drag, startPoint x: 895, startPoint y: 99, endPoint x: 848, endPoint y: 83, distance: 50.4
click at [894, 99] on span "Close" at bounding box center [912, 100] width 44 height 44
